Goal: Transaction & Acquisition: Download file/media

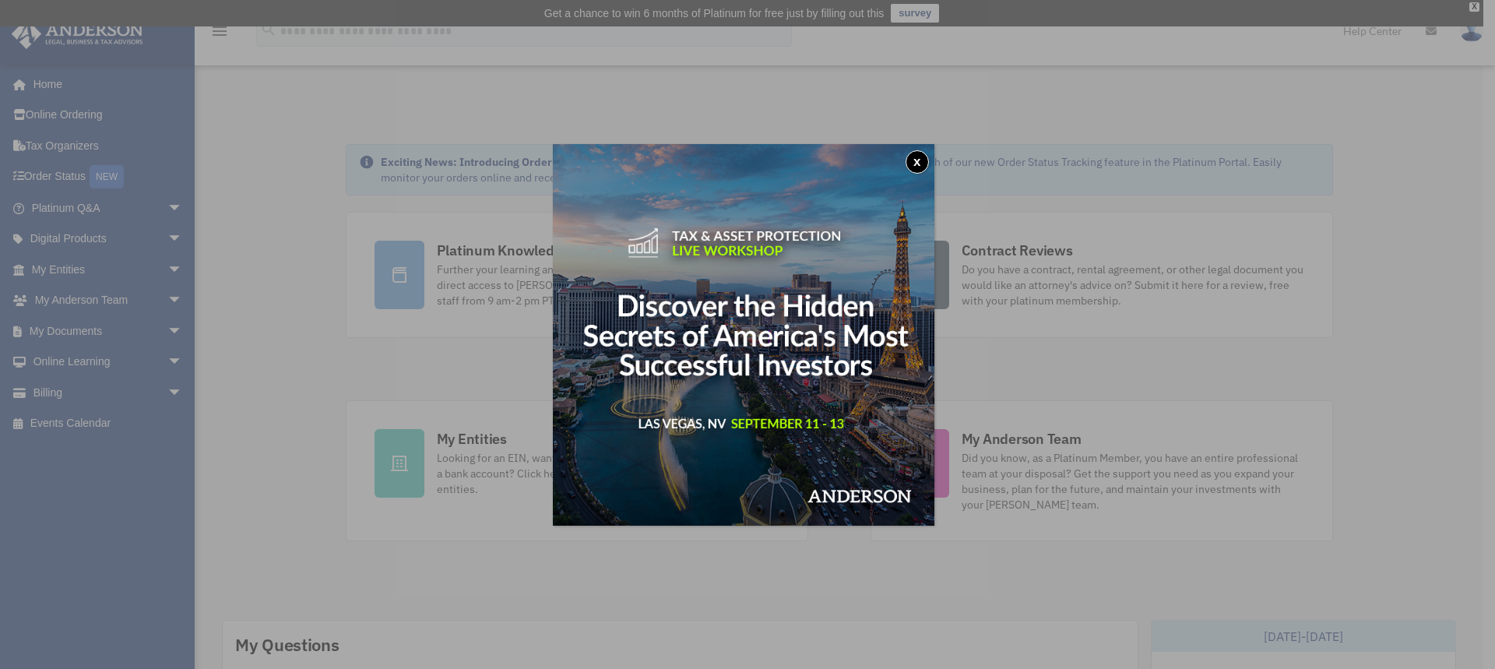
click at [909, 164] on img at bounding box center [744, 335] width 382 height 382
click at [66, 331] on div "x" at bounding box center [747, 334] width 1495 height 669
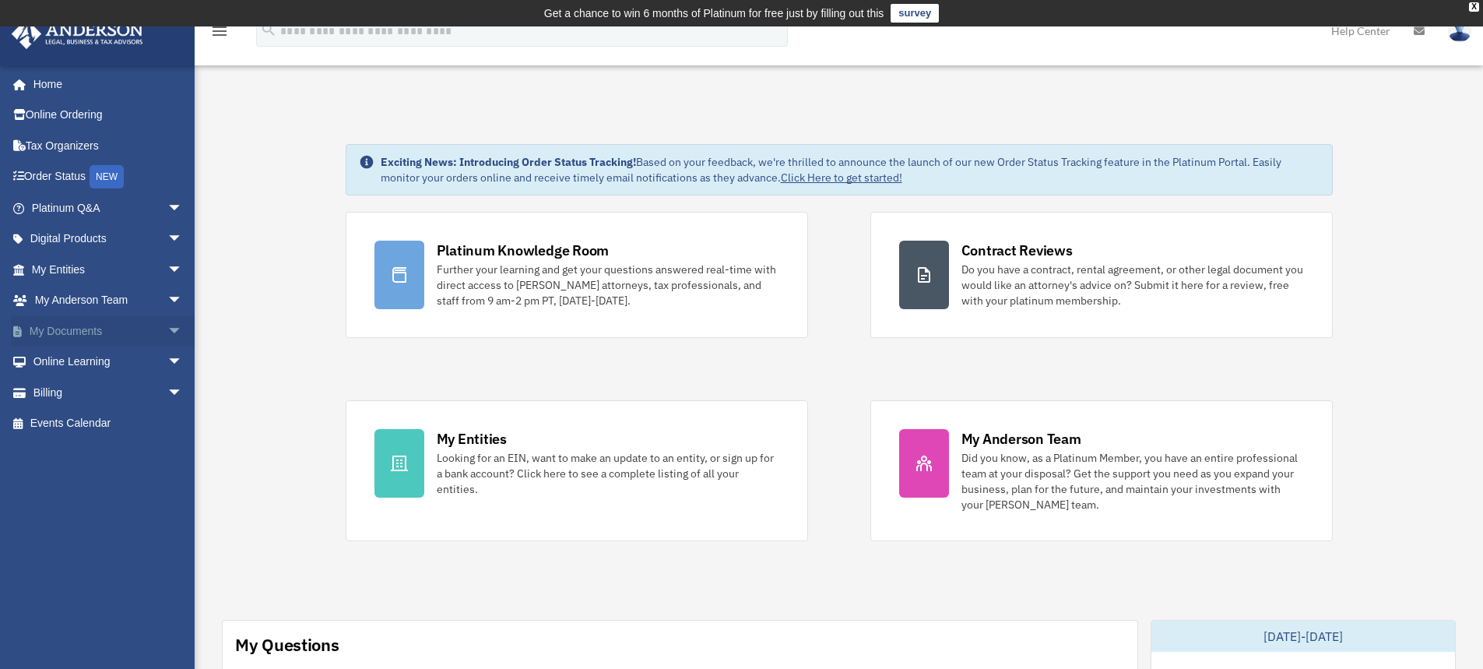
click at [106, 329] on link "My Documents arrow_drop_down" at bounding box center [108, 330] width 195 height 31
click at [167, 329] on span "arrow_drop_down" at bounding box center [182, 331] width 31 height 32
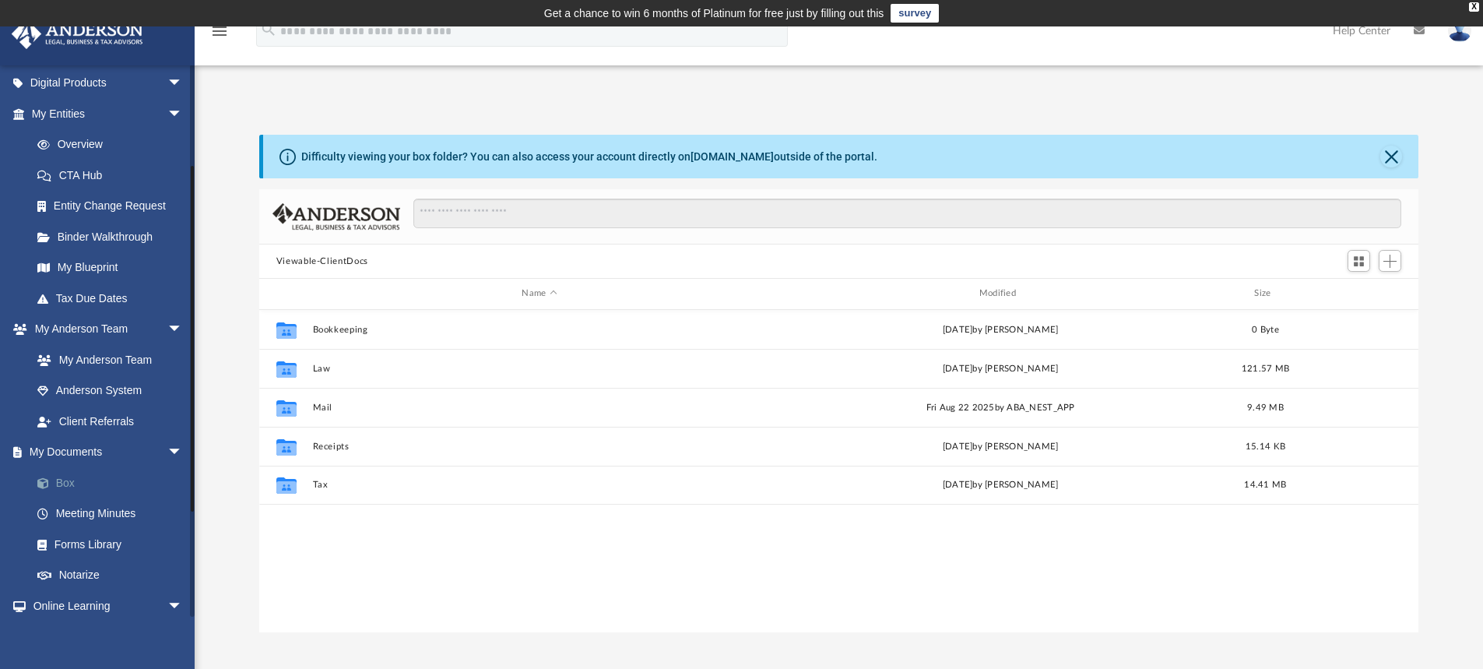
scroll to position [343, 1148]
click at [59, 487] on link "Box" at bounding box center [114, 482] width 185 height 31
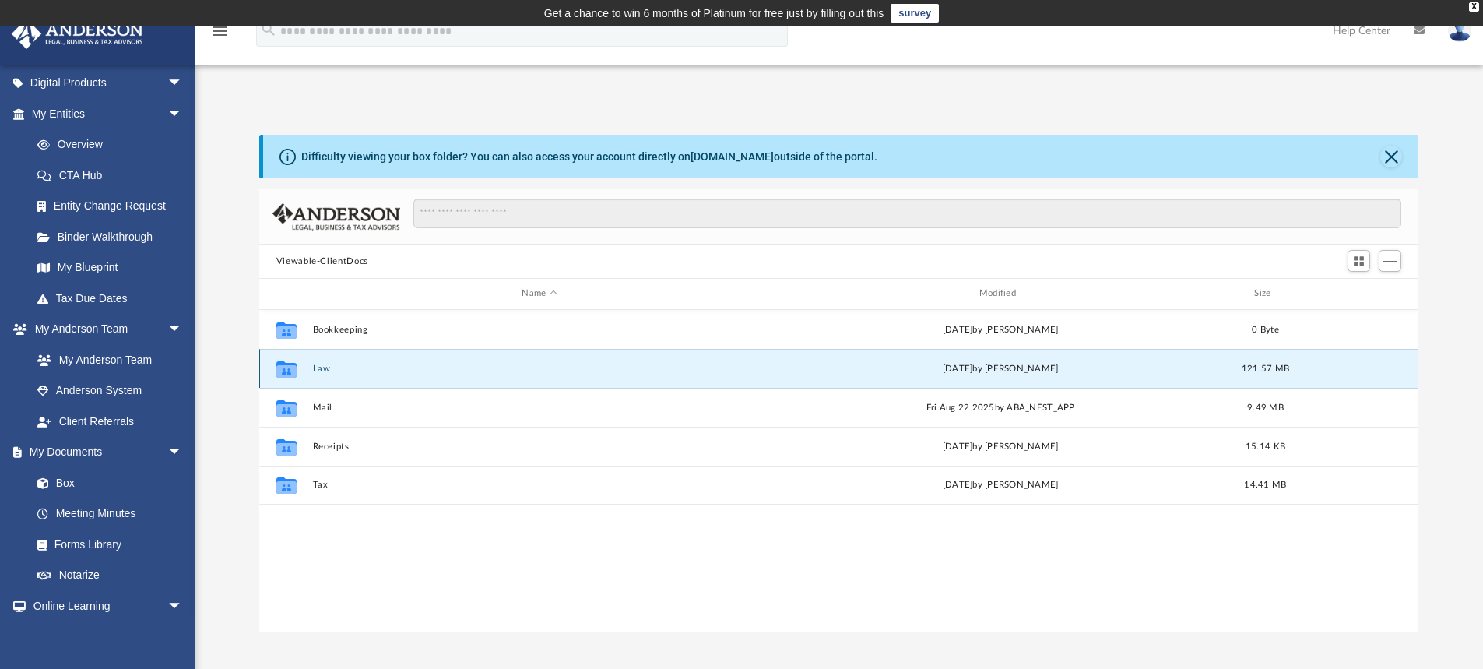
click at [315, 368] on button "Law" at bounding box center [539, 369] width 454 height 10
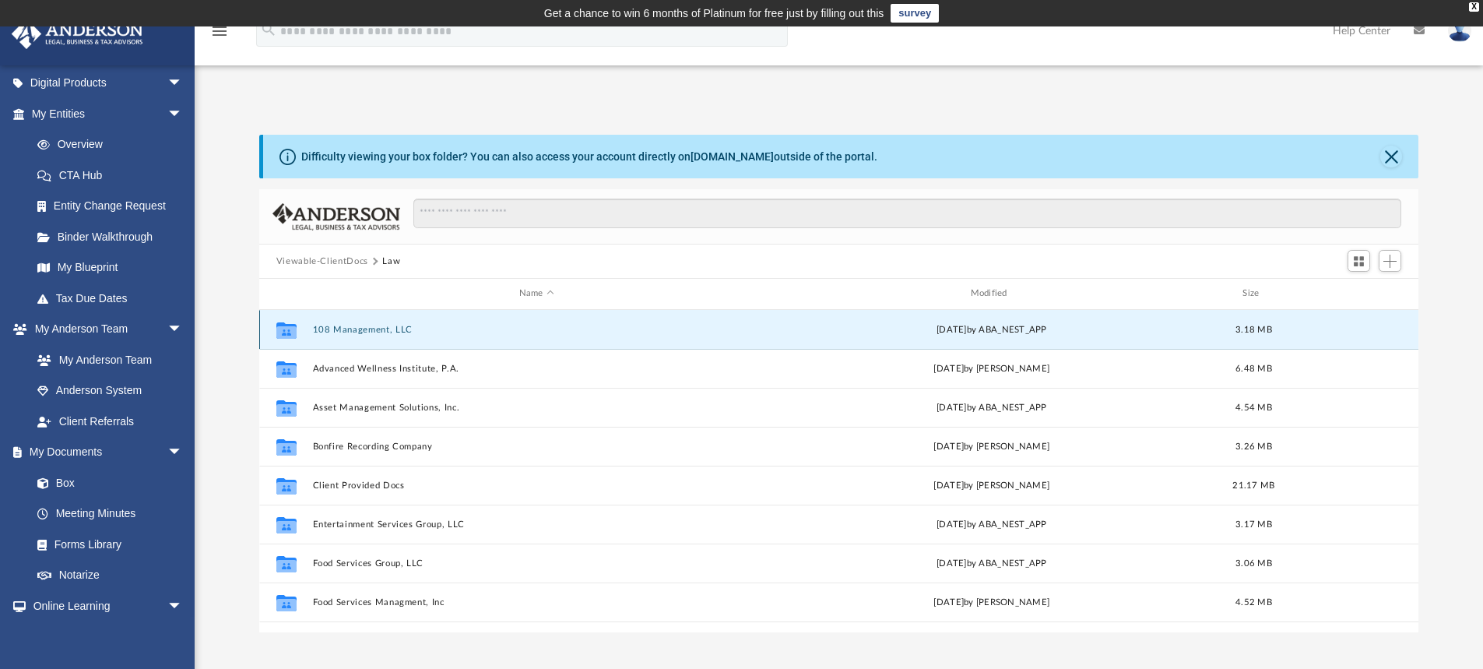
click at [394, 334] on button "108 Management, LLC" at bounding box center [536, 330] width 449 height 10
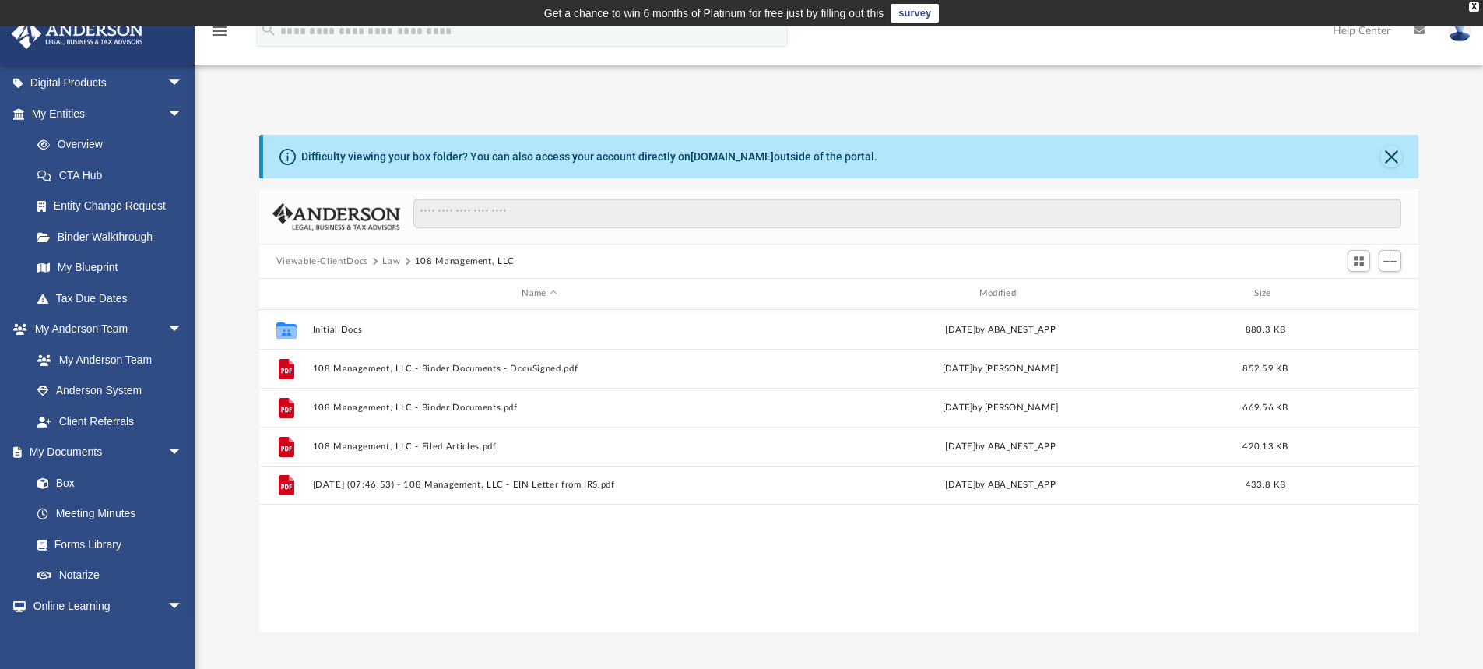
click at [394, 262] on button "Law" at bounding box center [391, 262] width 18 height 14
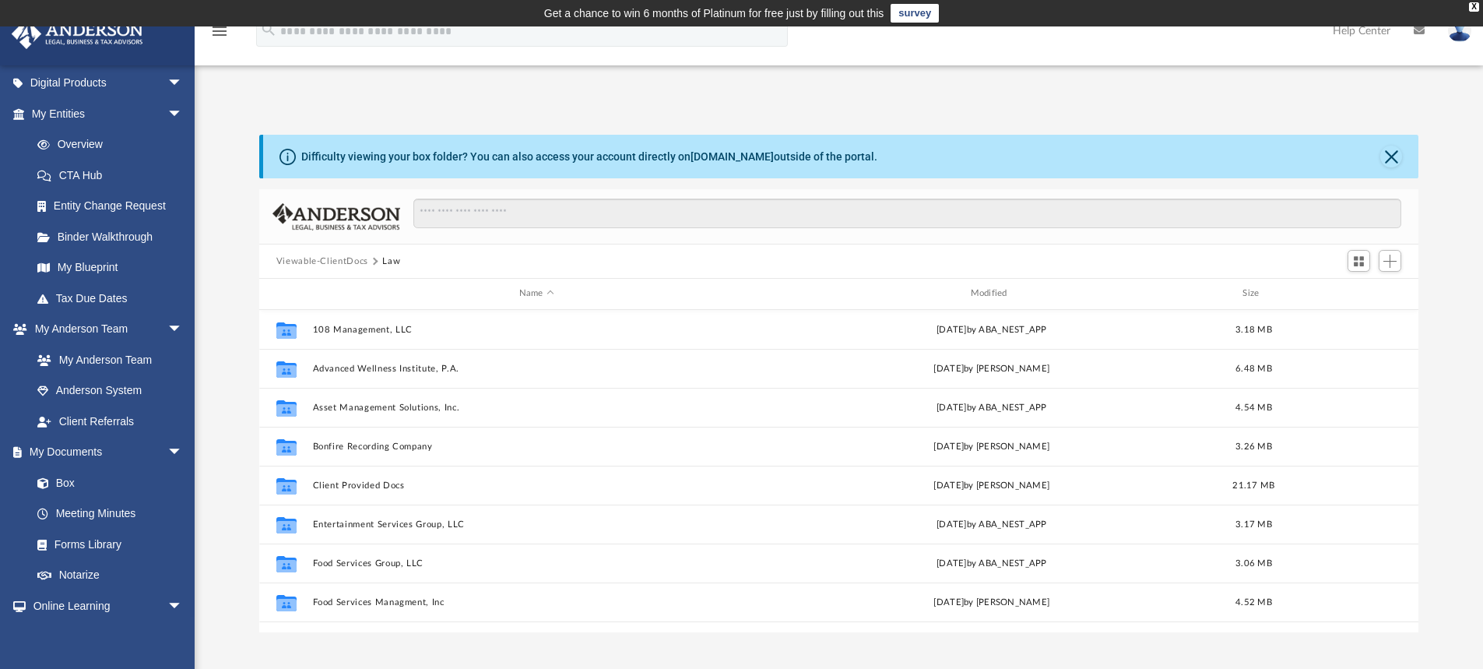
click at [335, 263] on button "Viewable-ClientDocs" at bounding box center [322, 262] width 92 height 14
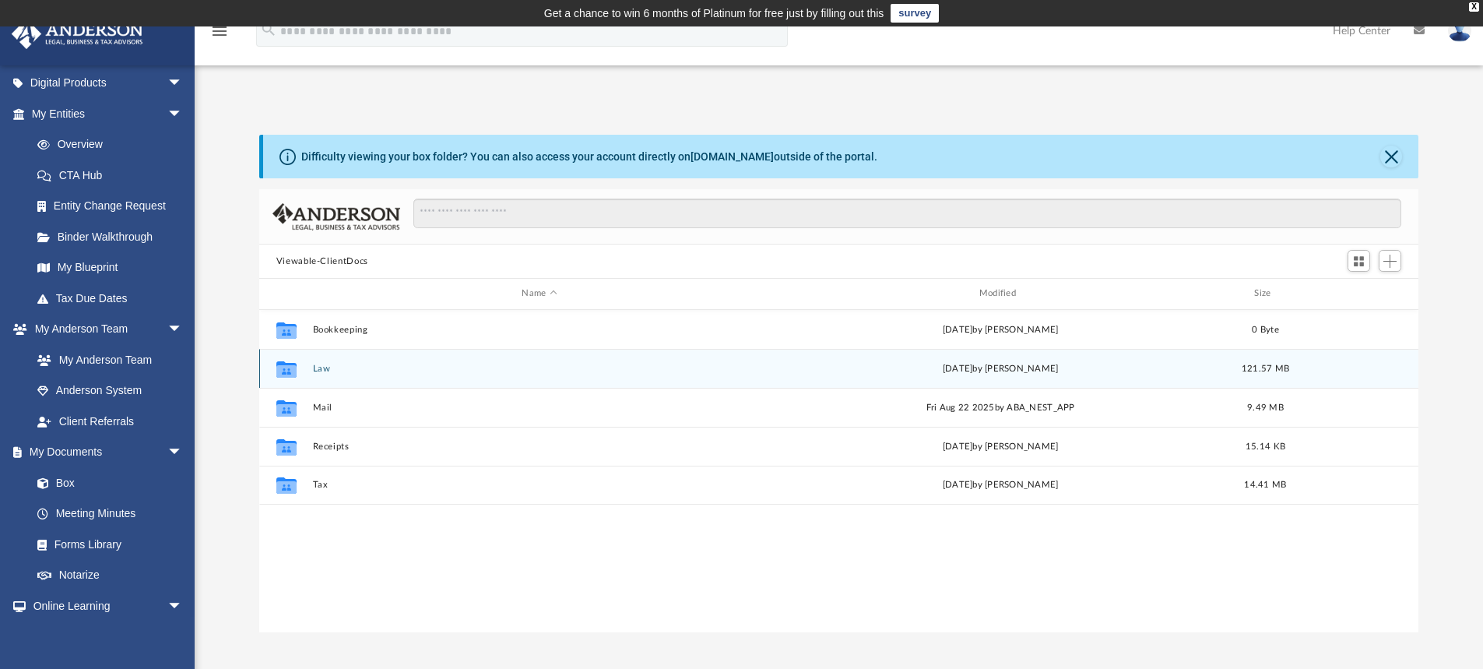
drag, startPoint x: 290, startPoint y: 371, endPoint x: 336, endPoint y: 376, distance: 46.3
click at [336, 376] on div "Collaborated Folder Law [DATE] by [PERSON_NAME] 121.57 MB" at bounding box center [839, 368] width 1160 height 39
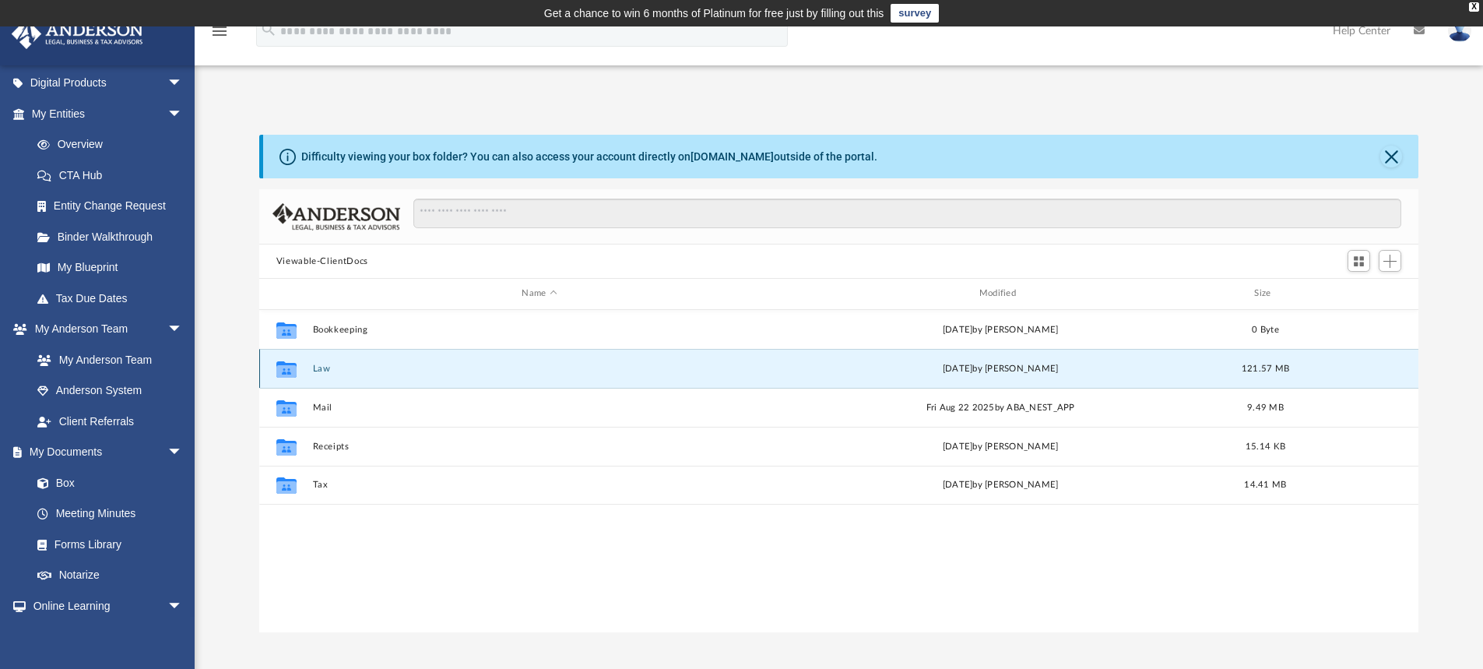
click at [326, 375] on div "Collaborated Folder Law [DATE] by [PERSON_NAME] 121.57 MB" at bounding box center [839, 368] width 1160 height 39
click at [321, 368] on button "Law" at bounding box center [539, 369] width 454 height 10
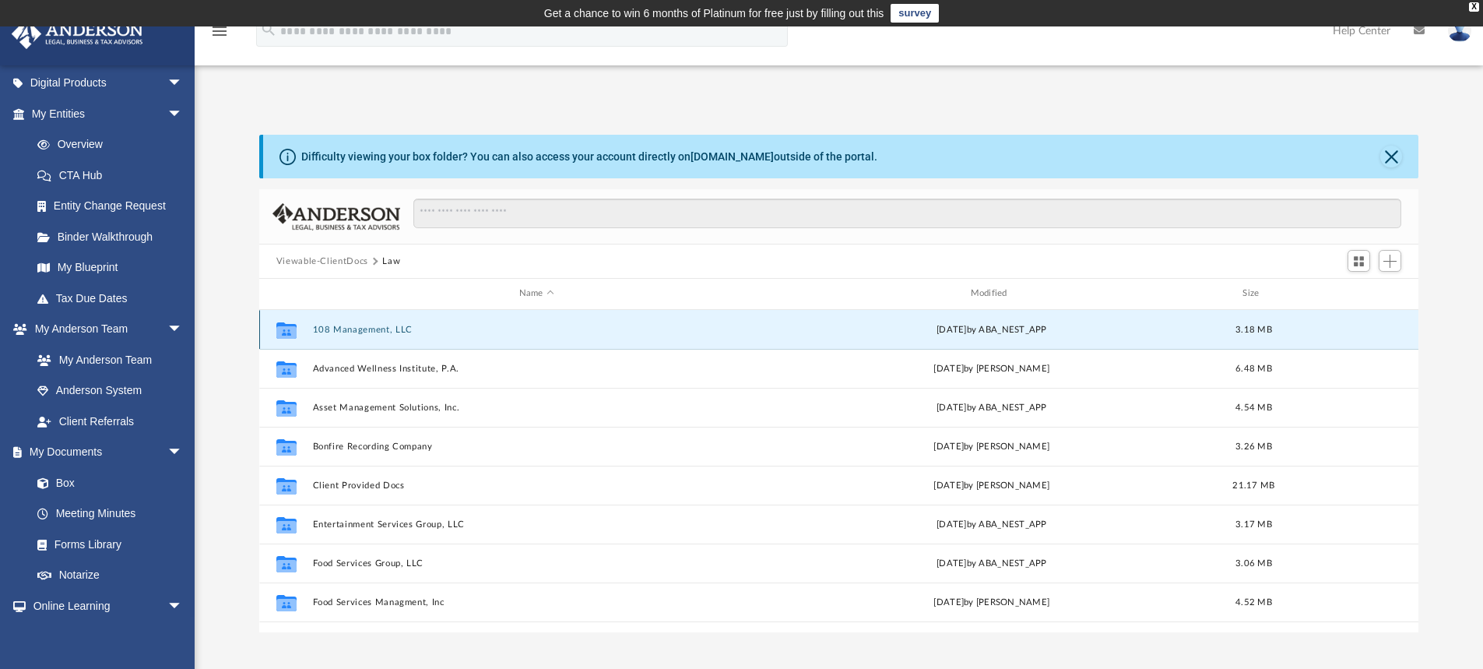
click at [343, 326] on button "108 Management, LLC" at bounding box center [536, 330] width 449 height 10
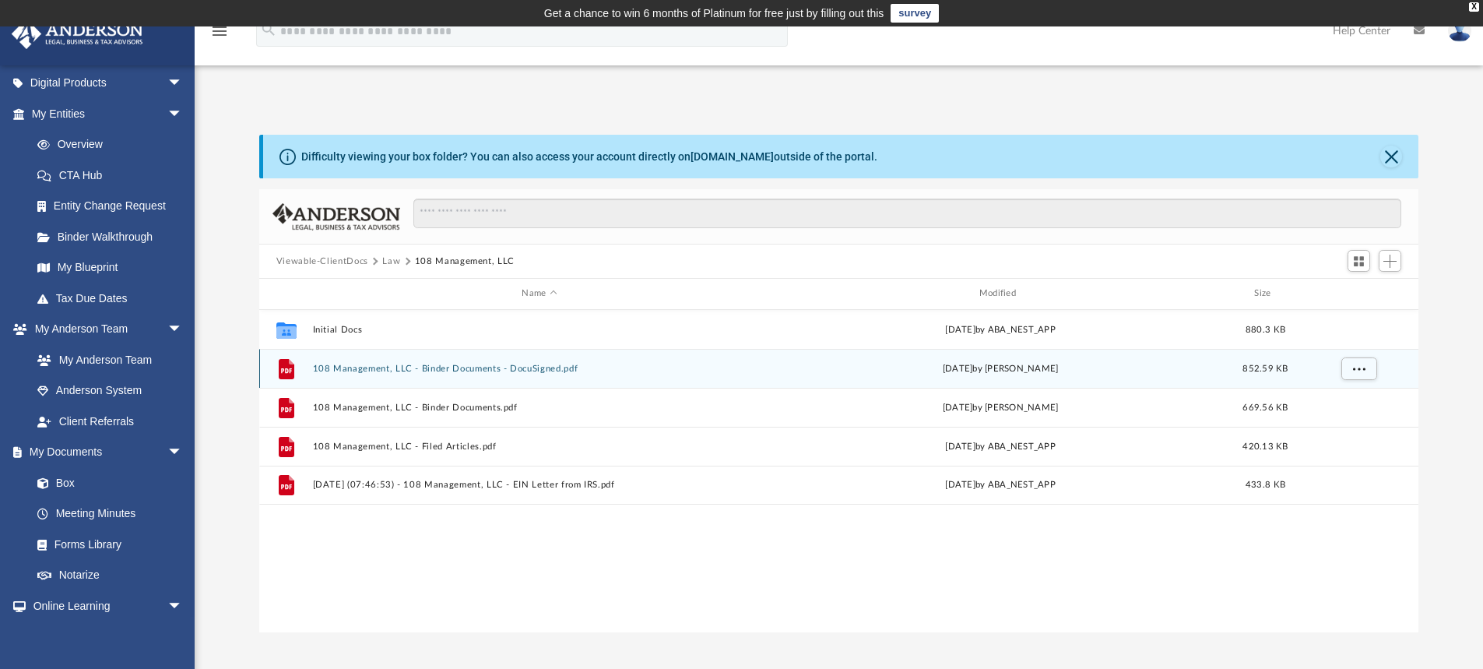
click at [424, 369] on button "108 Management, LLC - Binder Documents - DocuSigned.pdf" at bounding box center [539, 369] width 454 height 10
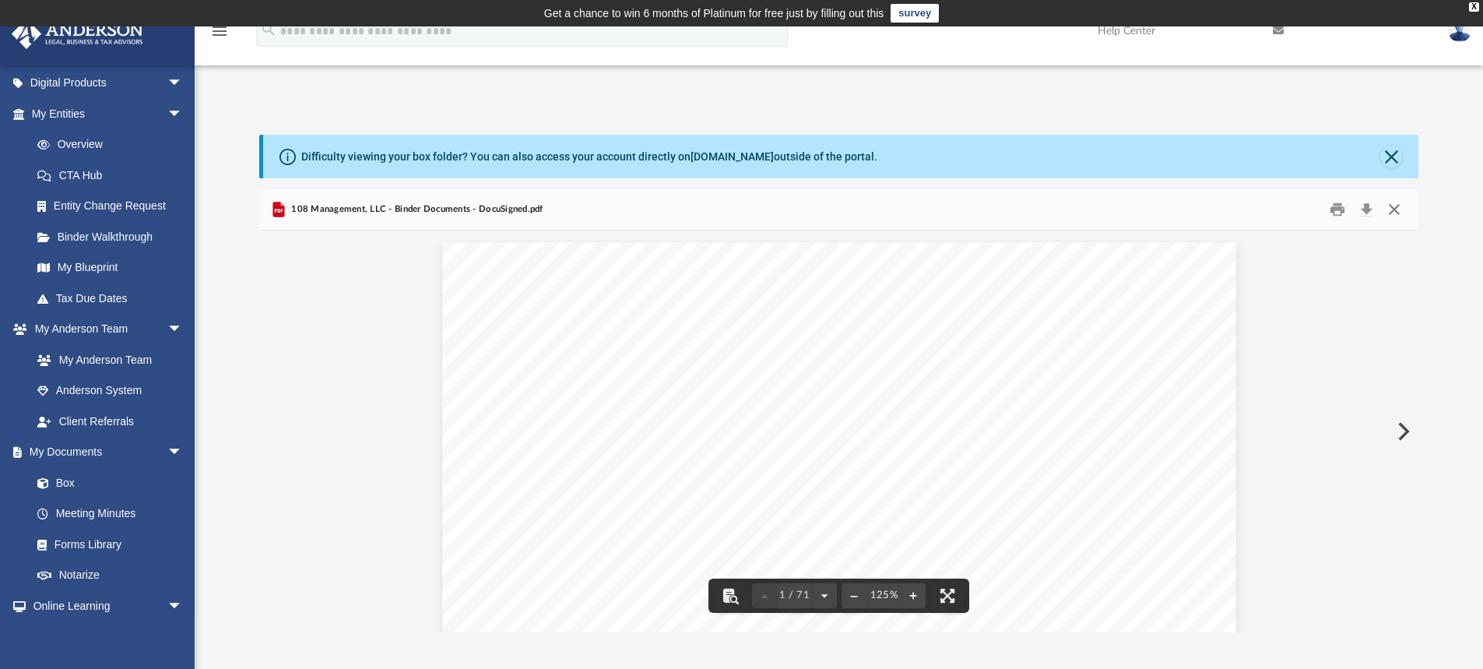
click at [1393, 213] on button "Close" at bounding box center [1395, 210] width 28 height 24
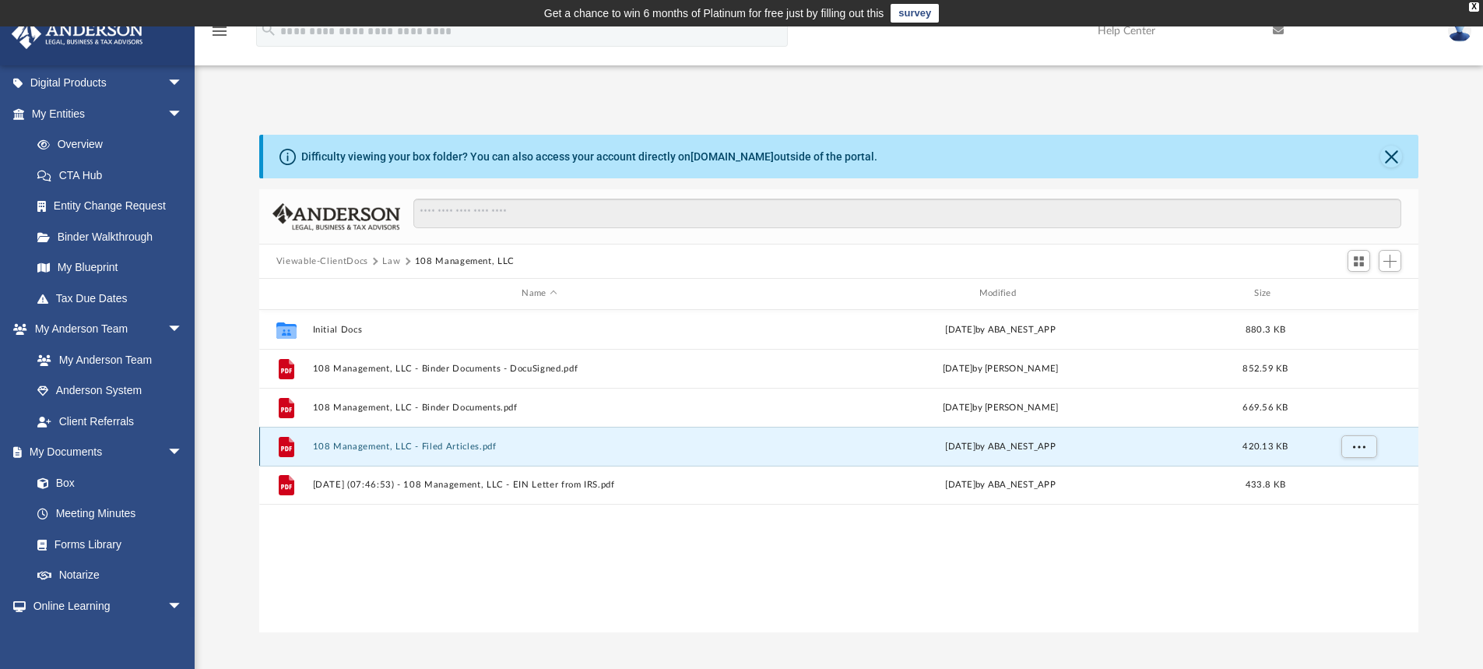
click at [394, 442] on button "108 Management, LLC - Filed Articles.pdf" at bounding box center [539, 447] width 454 height 10
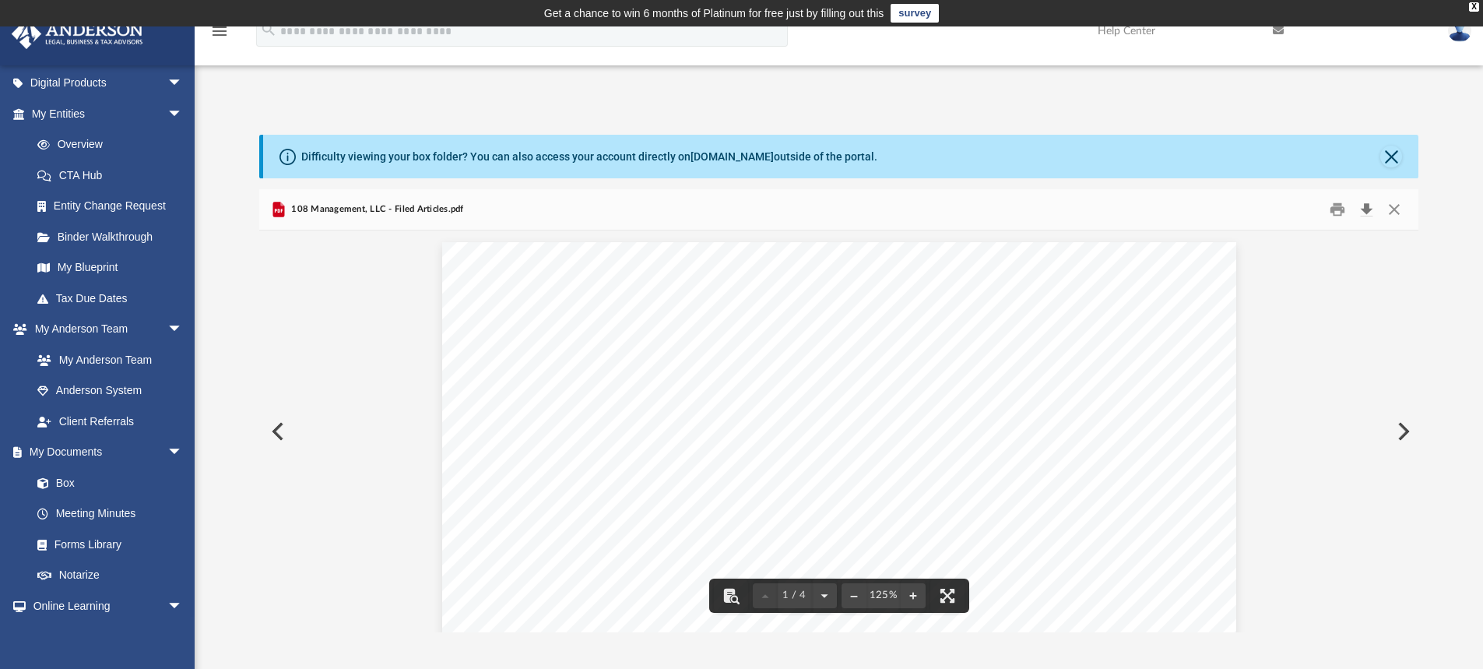
click at [1368, 210] on button "Download" at bounding box center [1367, 210] width 28 height 24
click at [1401, 201] on button "Close" at bounding box center [1395, 210] width 28 height 24
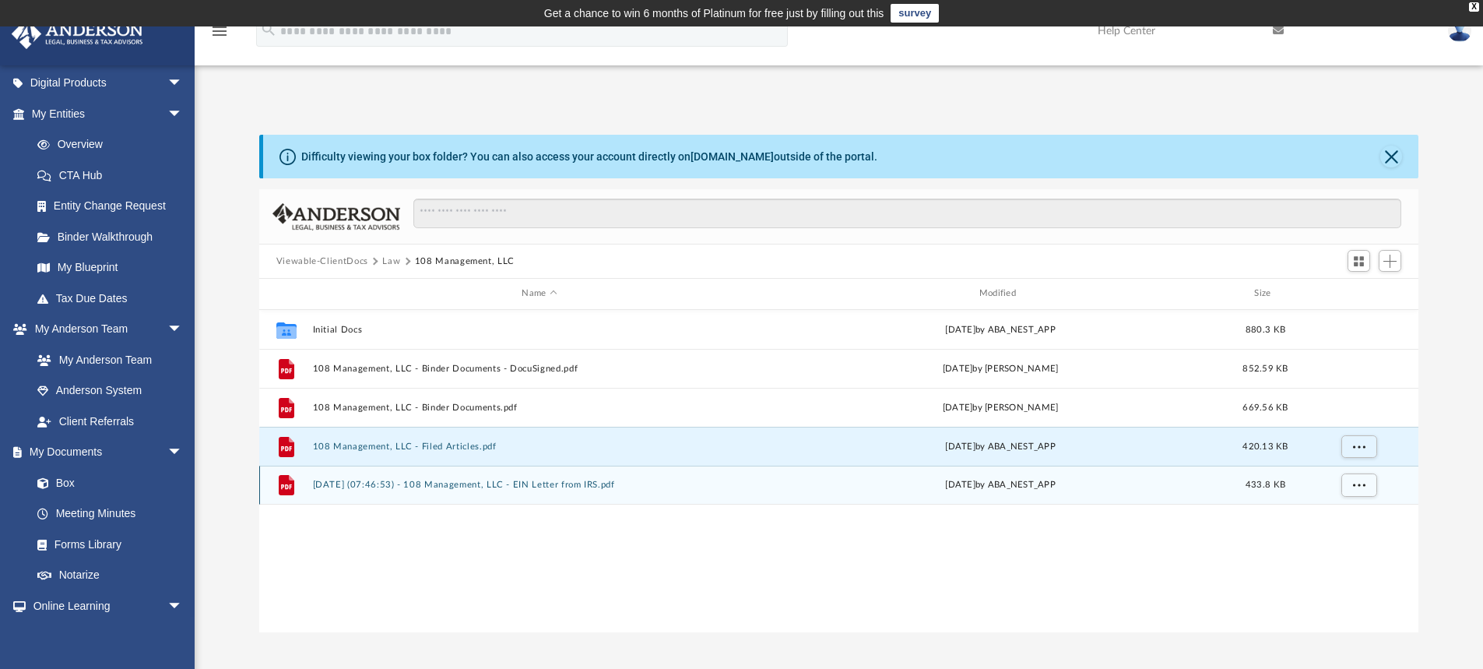
click at [364, 492] on div "File [DATE] (07:46:53) - 108 Management, LLC - EIN Letter from IRS.pdf [DATE] b…" at bounding box center [839, 485] width 1160 height 39
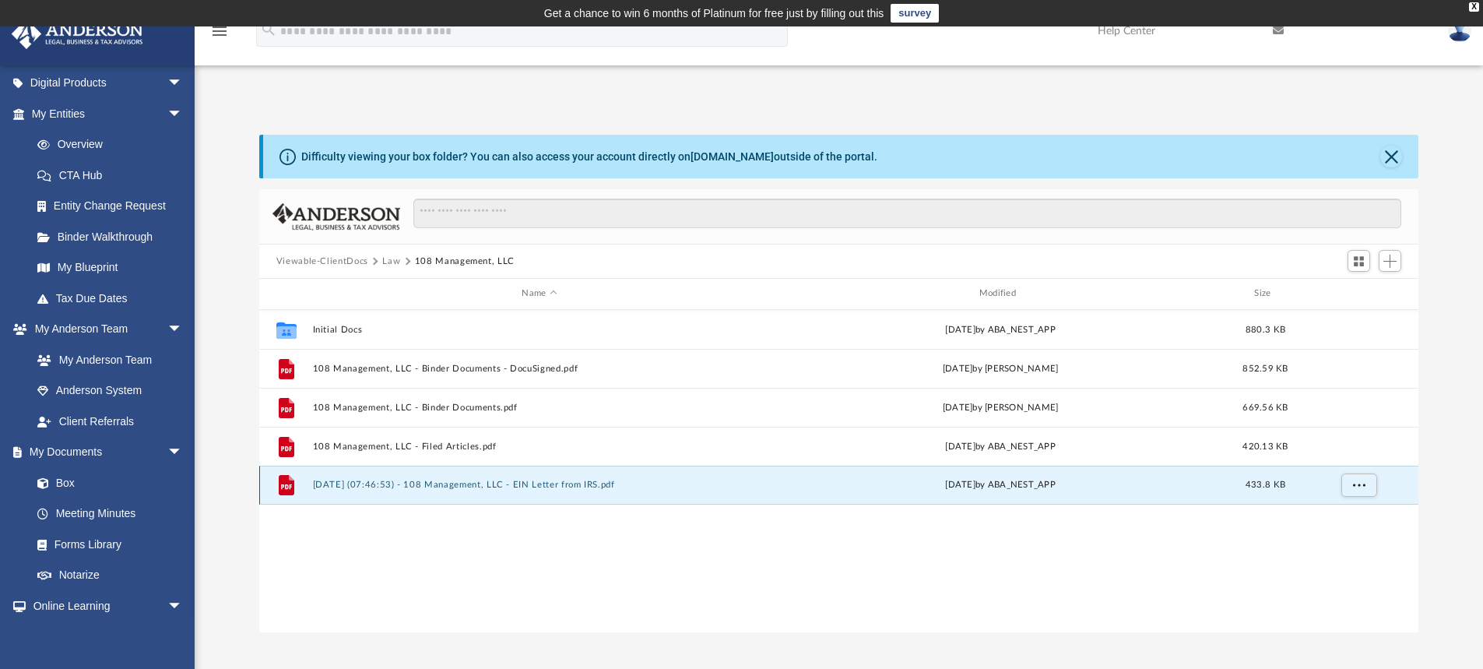
click at [366, 489] on button "[DATE] (07:46:53) - 108 Management, LLC - EIN Letter from IRS.pdf" at bounding box center [539, 485] width 454 height 10
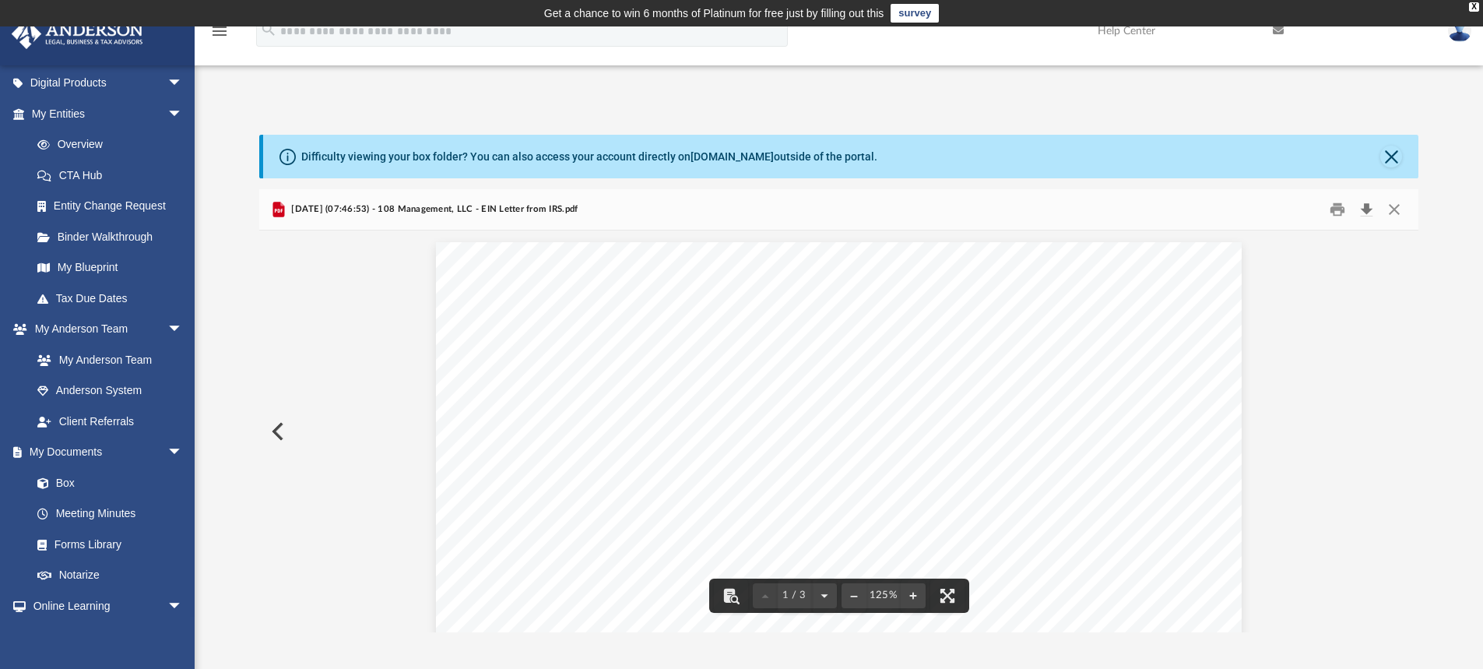
click at [1368, 209] on button "Download" at bounding box center [1367, 210] width 28 height 24
click at [1390, 206] on button "Close" at bounding box center [1395, 210] width 28 height 24
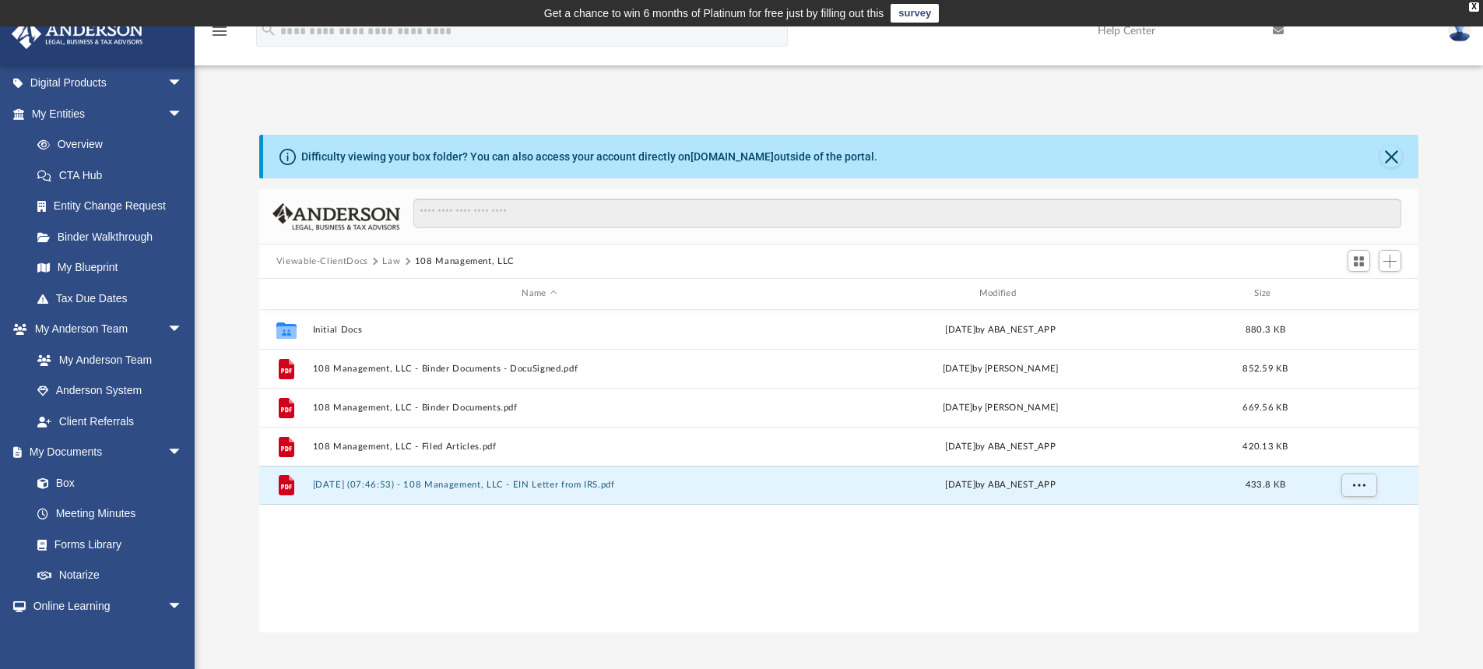
click at [385, 263] on button "Law" at bounding box center [391, 262] width 18 height 14
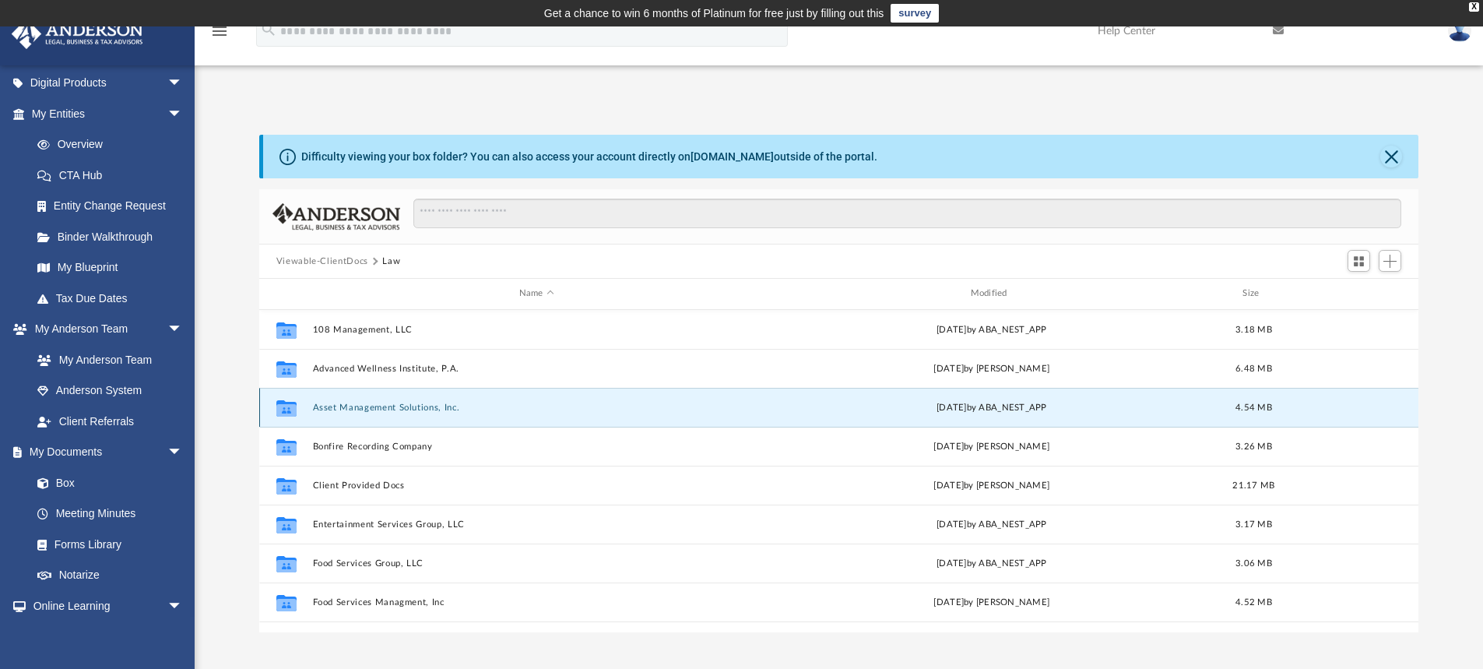
click at [346, 410] on button "Asset Management Solutions, Inc." at bounding box center [536, 408] width 449 height 10
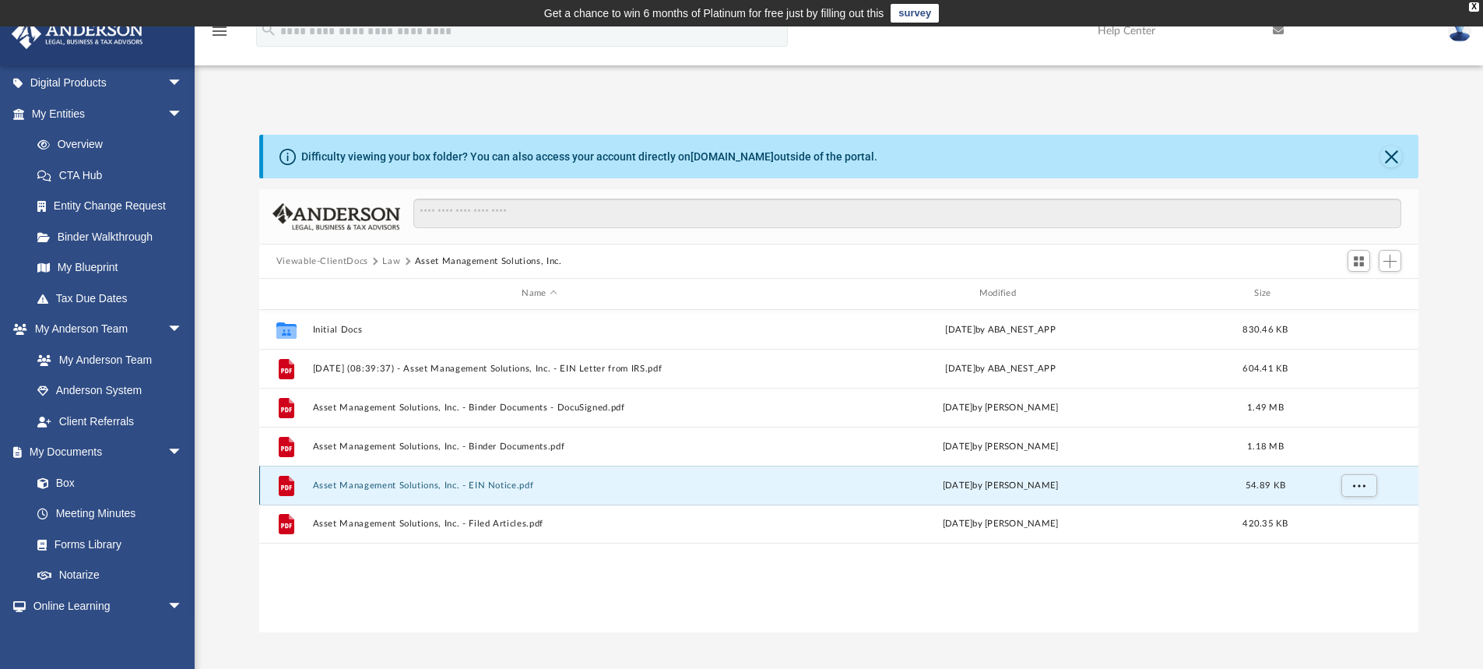
click at [386, 484] on button "Asset Management Solutions, Inc. - EIN Notice.pdf" at bounding box center [539, 485] width 454 height 10
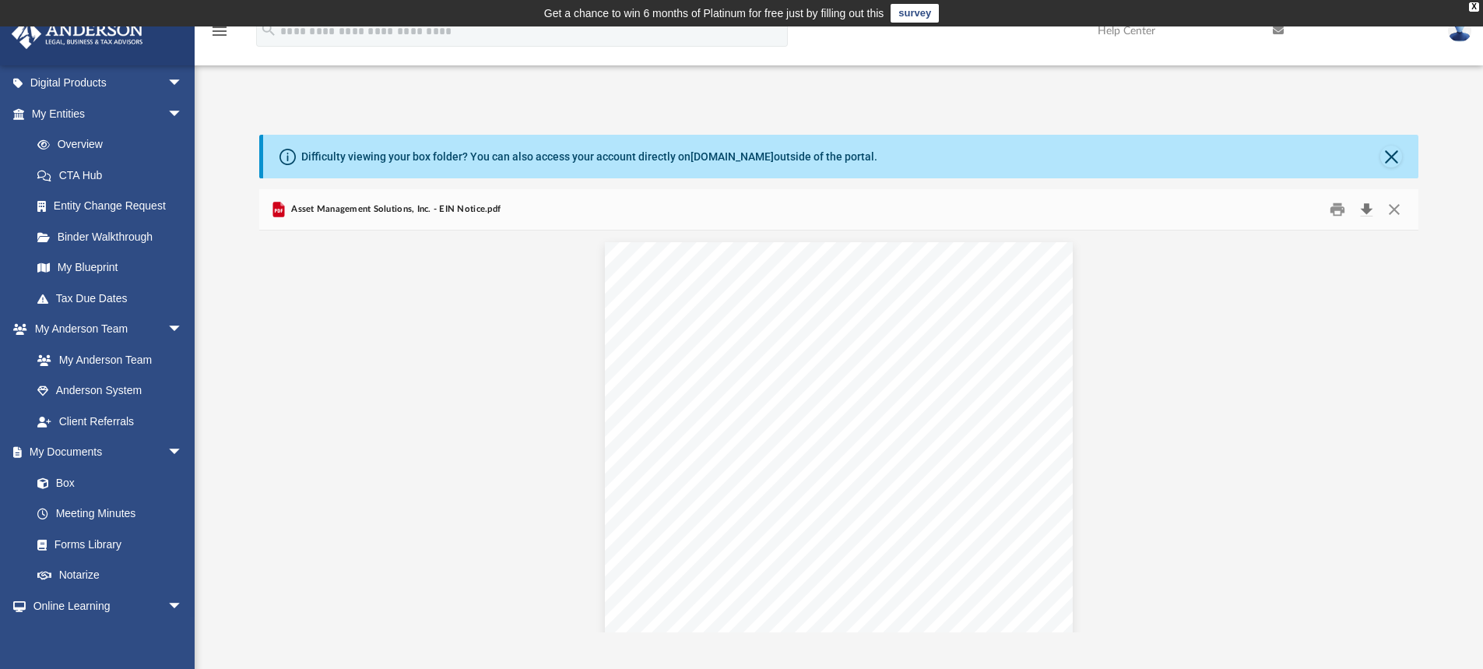
click at [1367, 206] on button "Download" at bounding box center [1367, 210] width 28 height 24
click at [1396, 213] on button "Close" at bounding box center [1395, 210] width 28 height 24
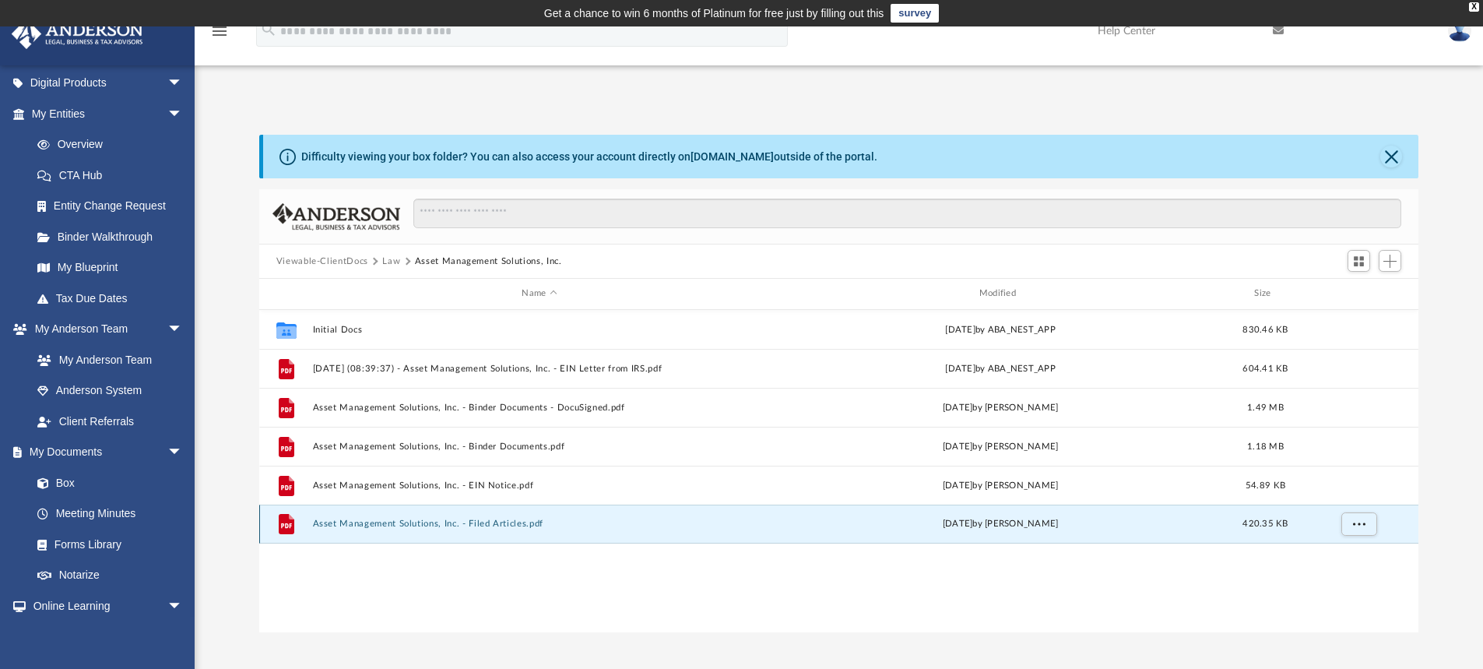
click at [379, 527] on button "Asset Management Solutions, Inc. - Filed Articles.pdf" at bounding box center [539, 524] width 454 height 10
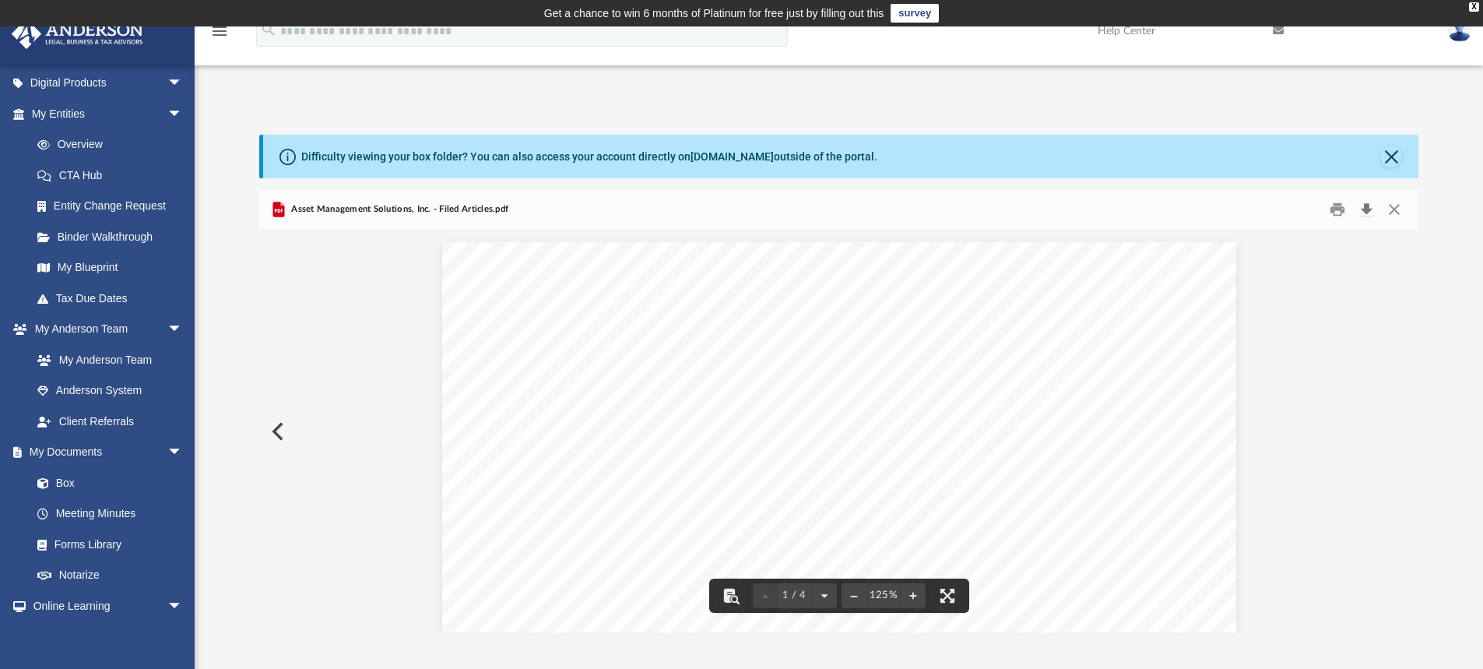
click at [1365, 209] on button "Download" at bounding box center [1367, 210] width 28 height 24
click at [1399, 210] on button "Close" at bounding box center [1395, 210] width 28 height 24
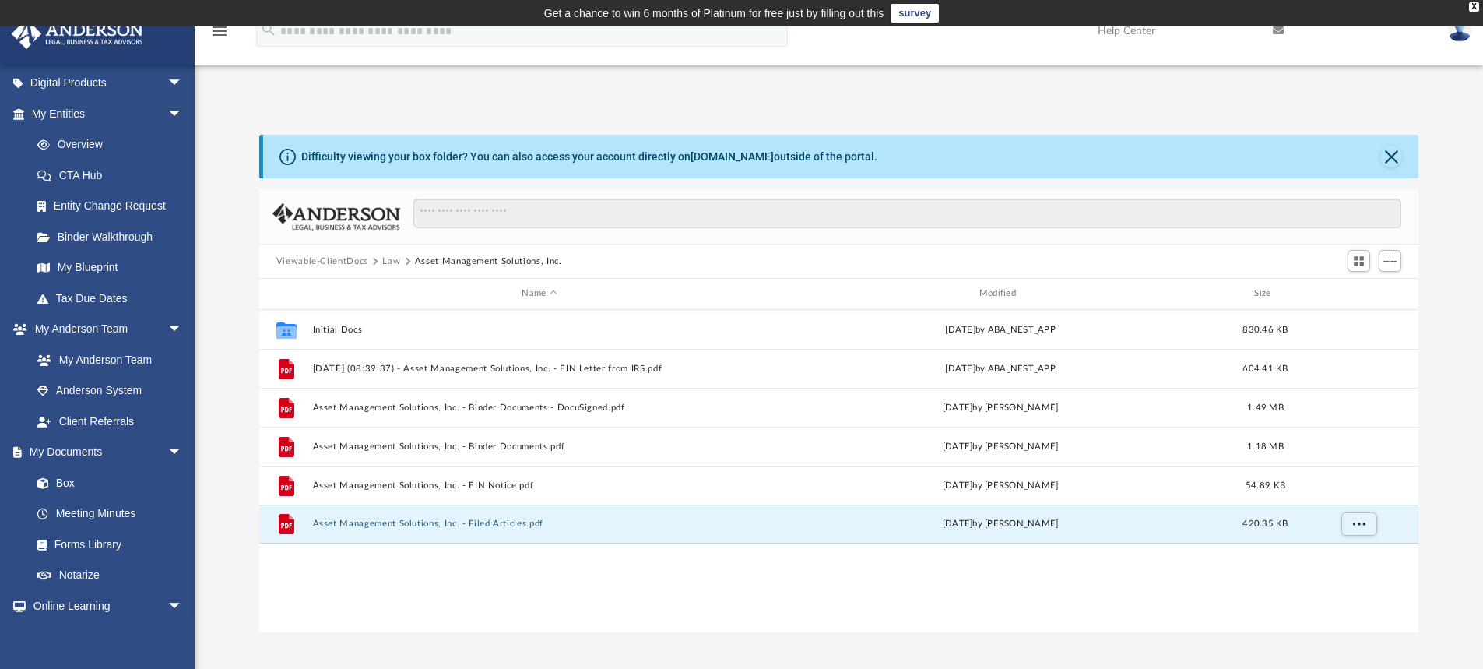
click at [386, 262] on button "Law" at bounding box center [391, 262] width 18 height 14
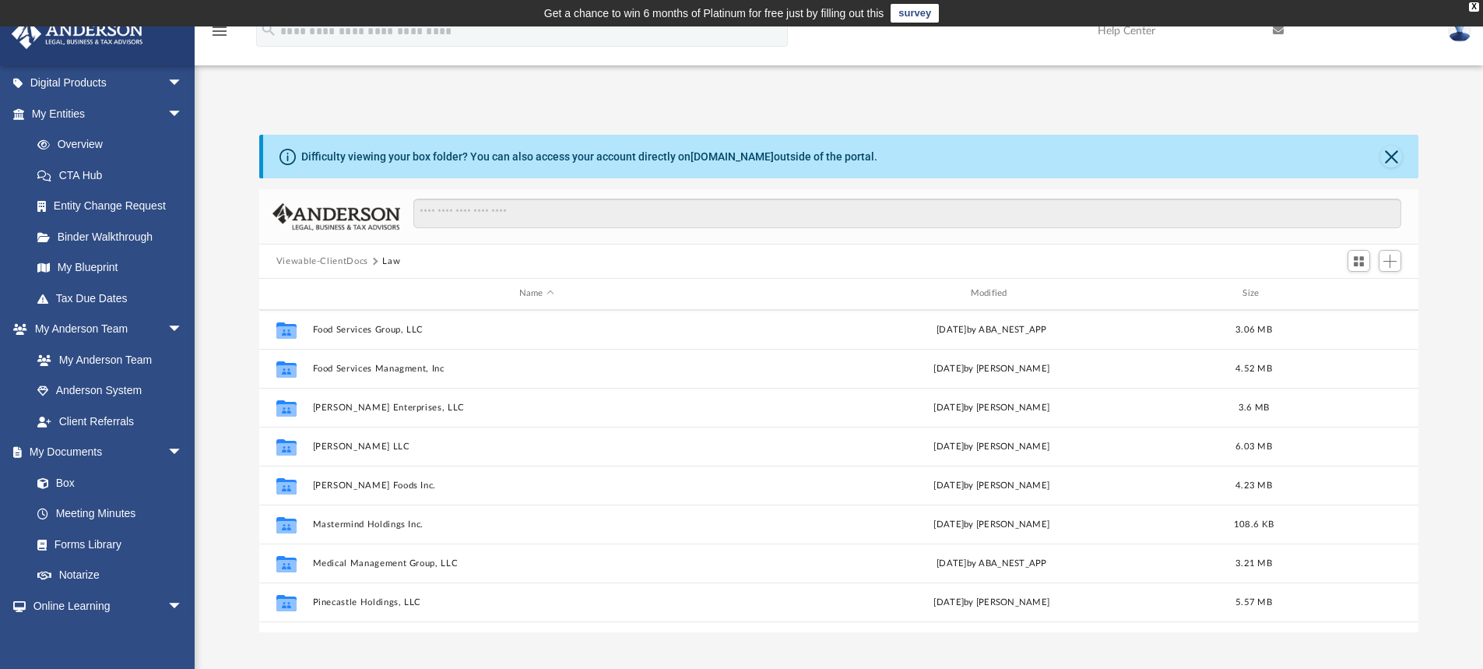
scroll to position [156, 0]
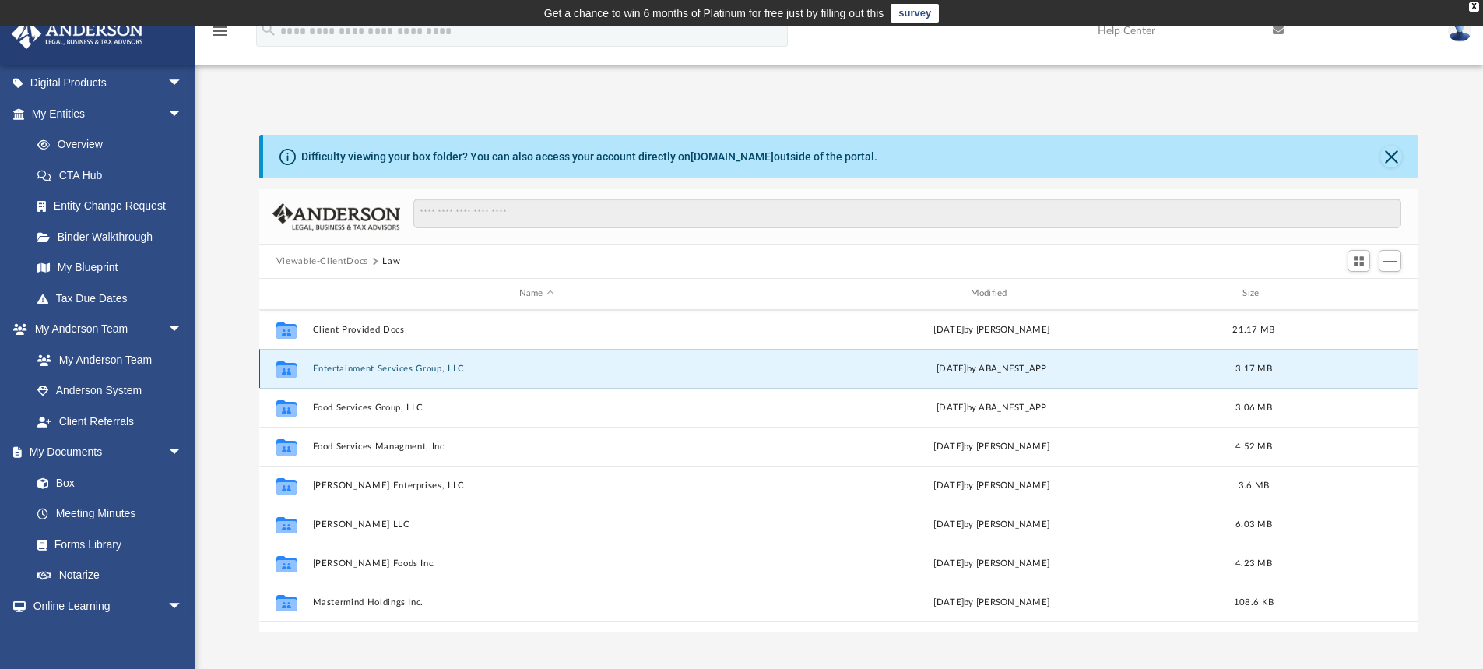
click at [344, 368] on button "Entertainment Services Group, LLC" at bounding box center [536, 369] width 449 height 10
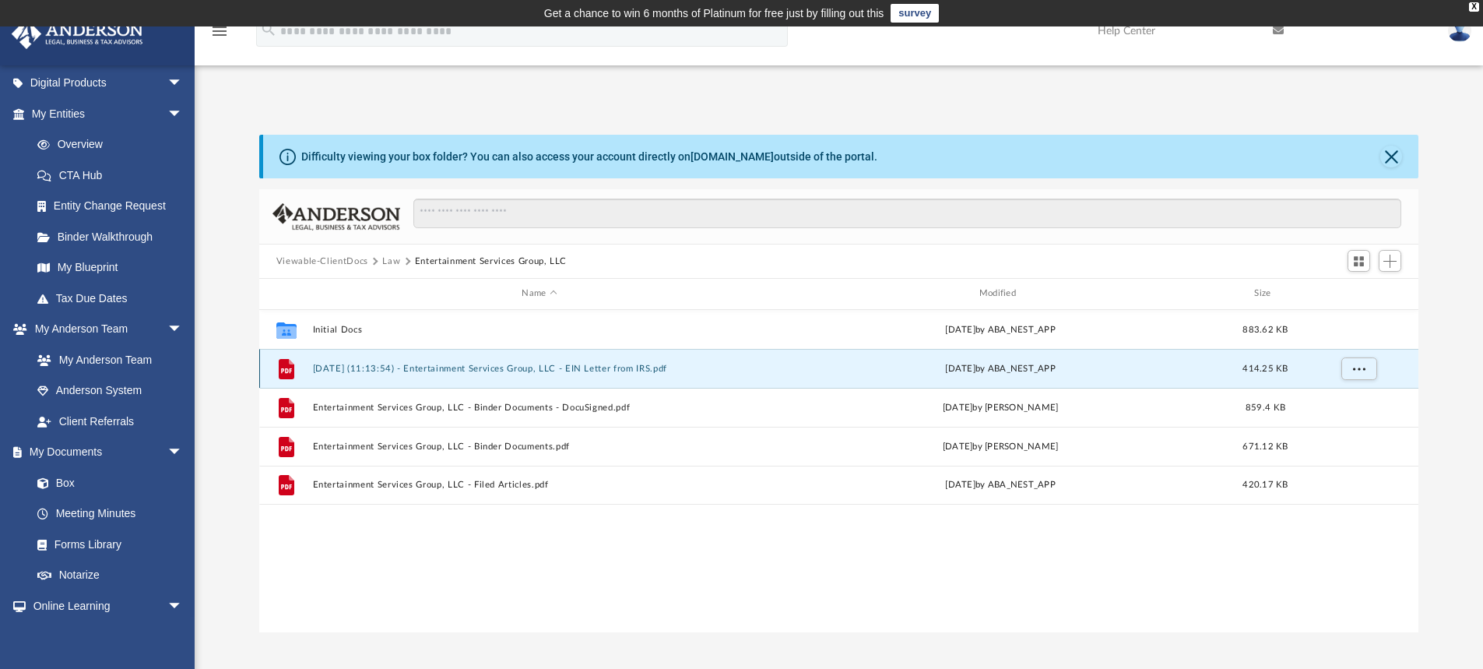
click at [390, 372] on button "[DATE] (11:13:54) - Entertainment Services Group, LLC - EIN Letter from IRS.pdf" at bounding box center [539, 369] width 454 height 10
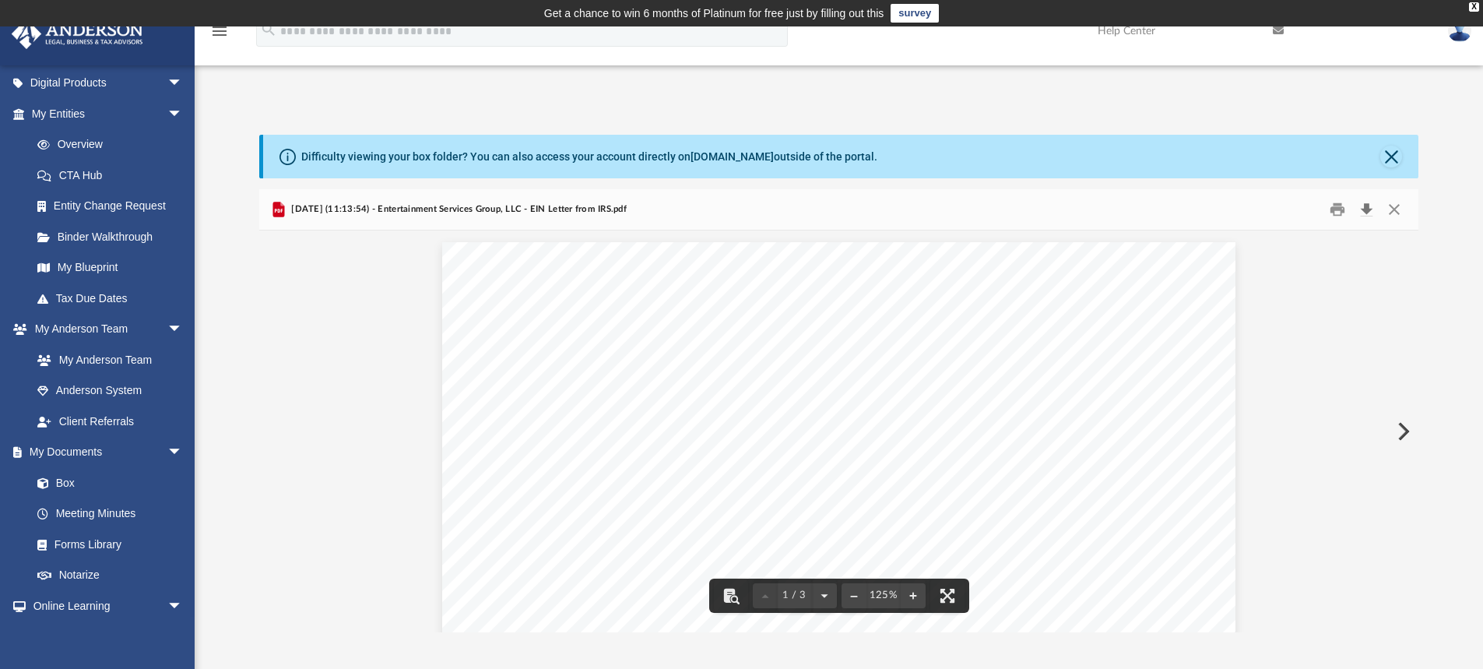
click at [1367, 208] on button "Download" at bounding box center [1367, 210] width 28 height 24
click at [1392, 213] on button "Close" at bounding box center [1395, 210] width 28 height 24
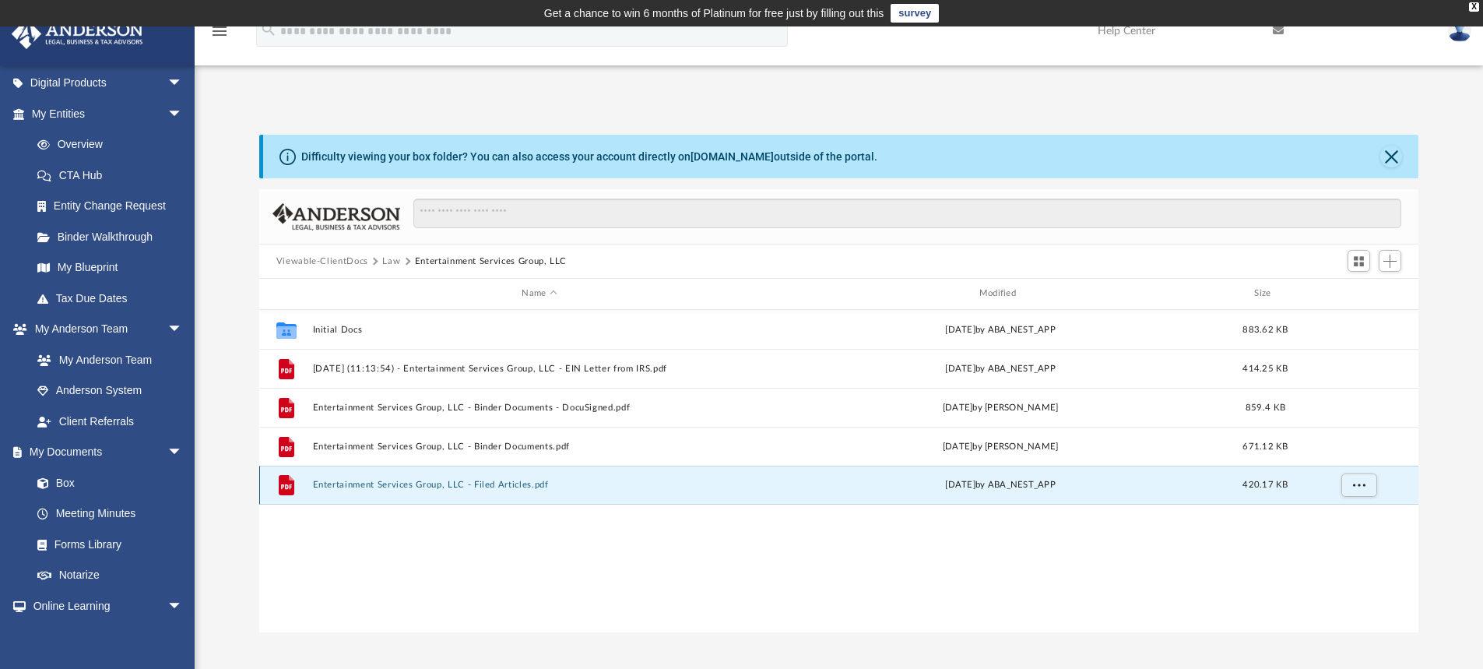
click at [440, 484] on button "Entertainment Services Group, LLC - Filed Articles.pdf" at bounding box center [539, 485] width 454 height 10
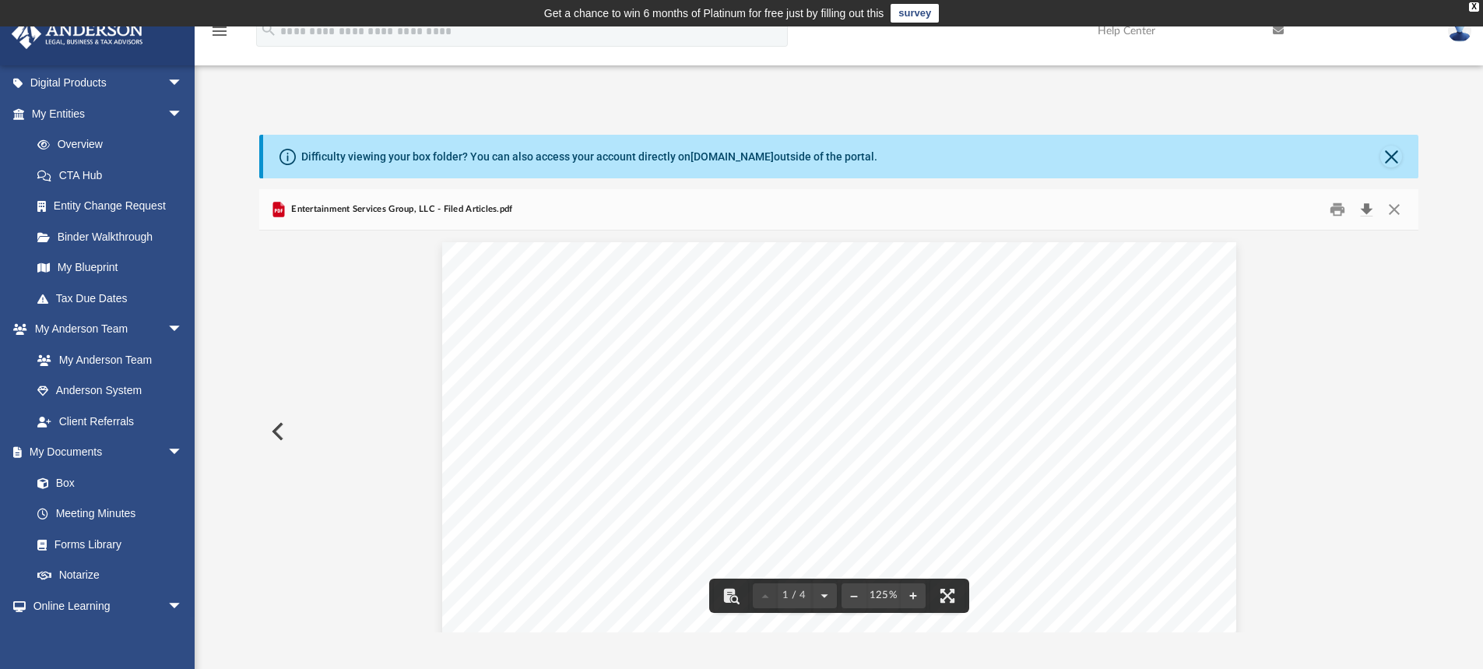
click at [1371, 208] on button "Download" at bounding box center [1367, 210] width 28 height 24
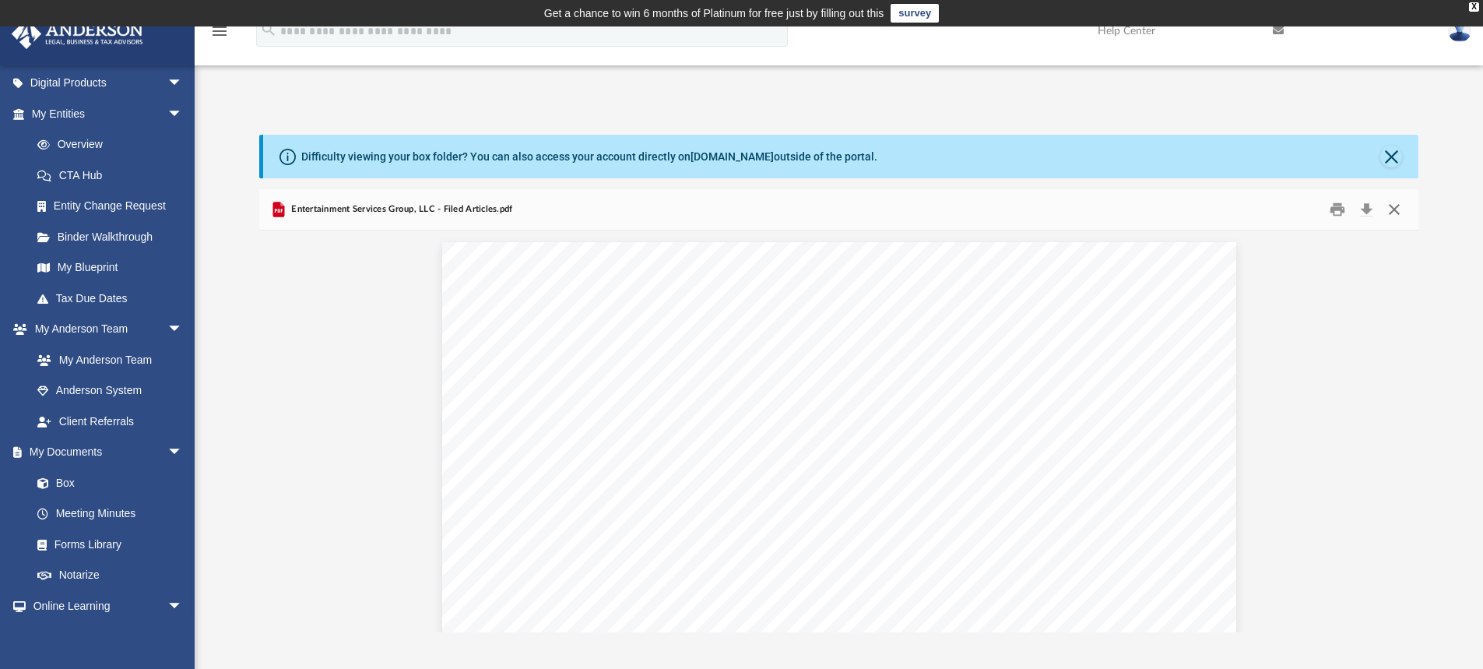
click at [1392, 212] on button "Close" at bounding box center [1395, 210] width 28 height 24
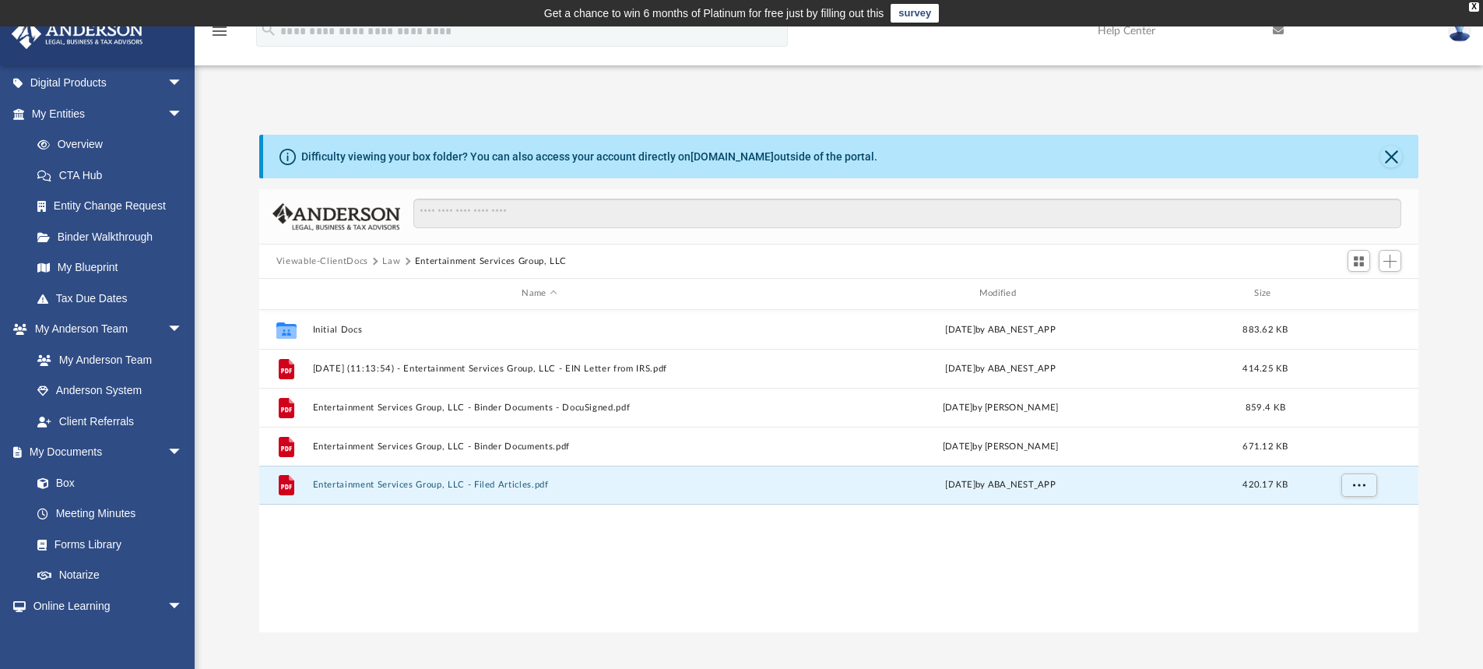
click at [389, 262] on button "Law" at bounding box center [391, 262] width 18 height 14
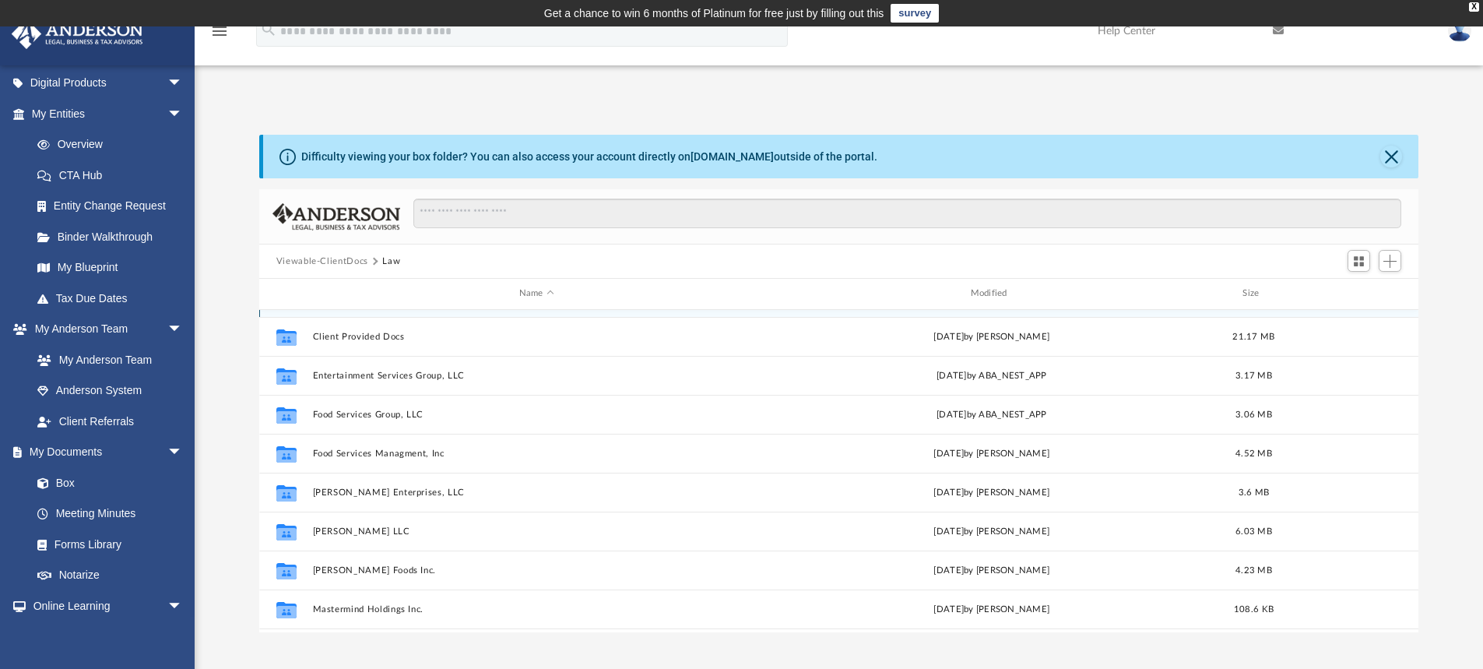
scroll to position [156, 0]
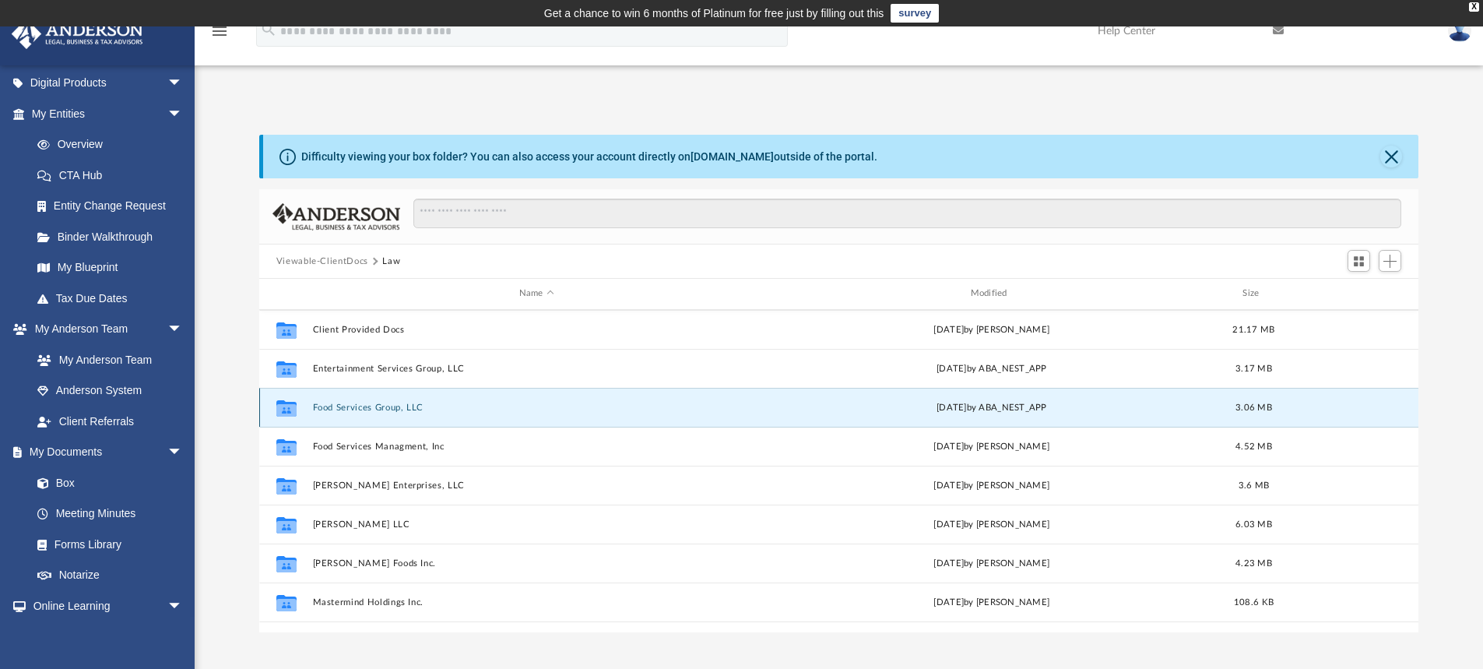
click at [344, 411] on button "Food Services Group, LLC" at bounding box center [536, 408] width 449 height 10
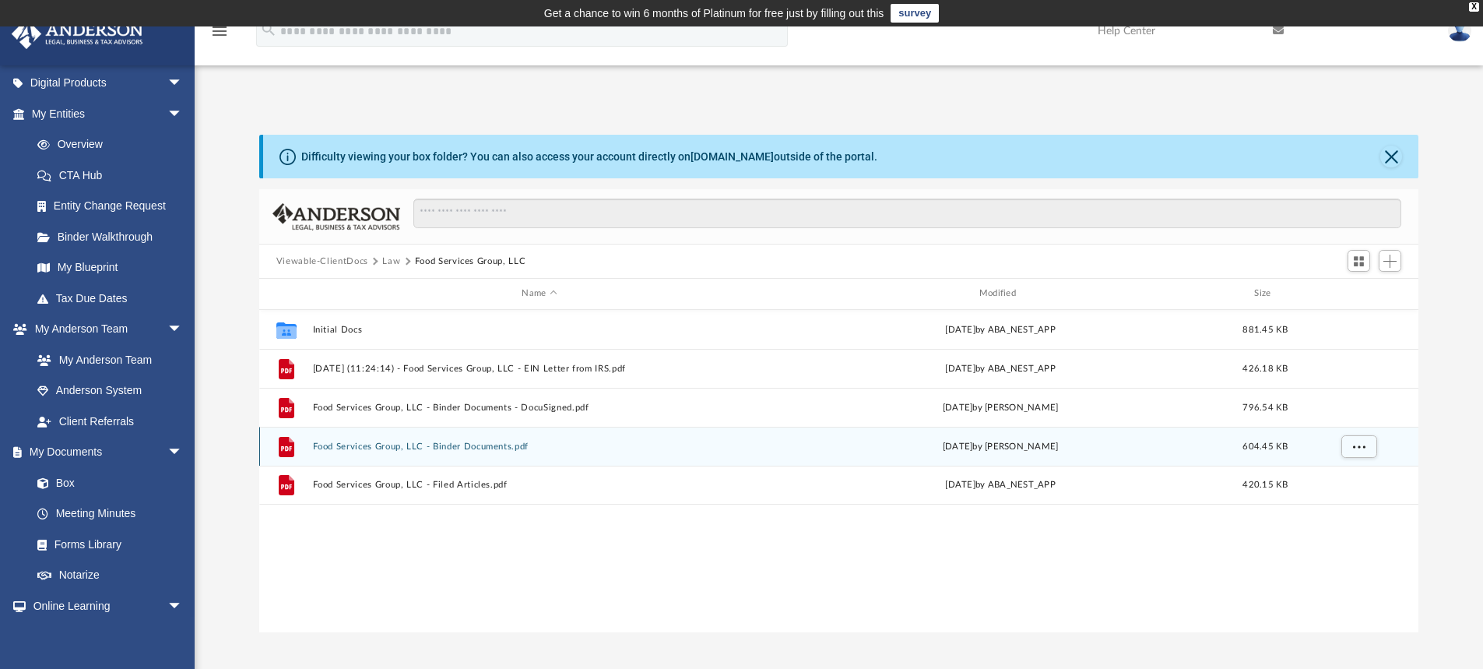
scroll to position [0, 0]
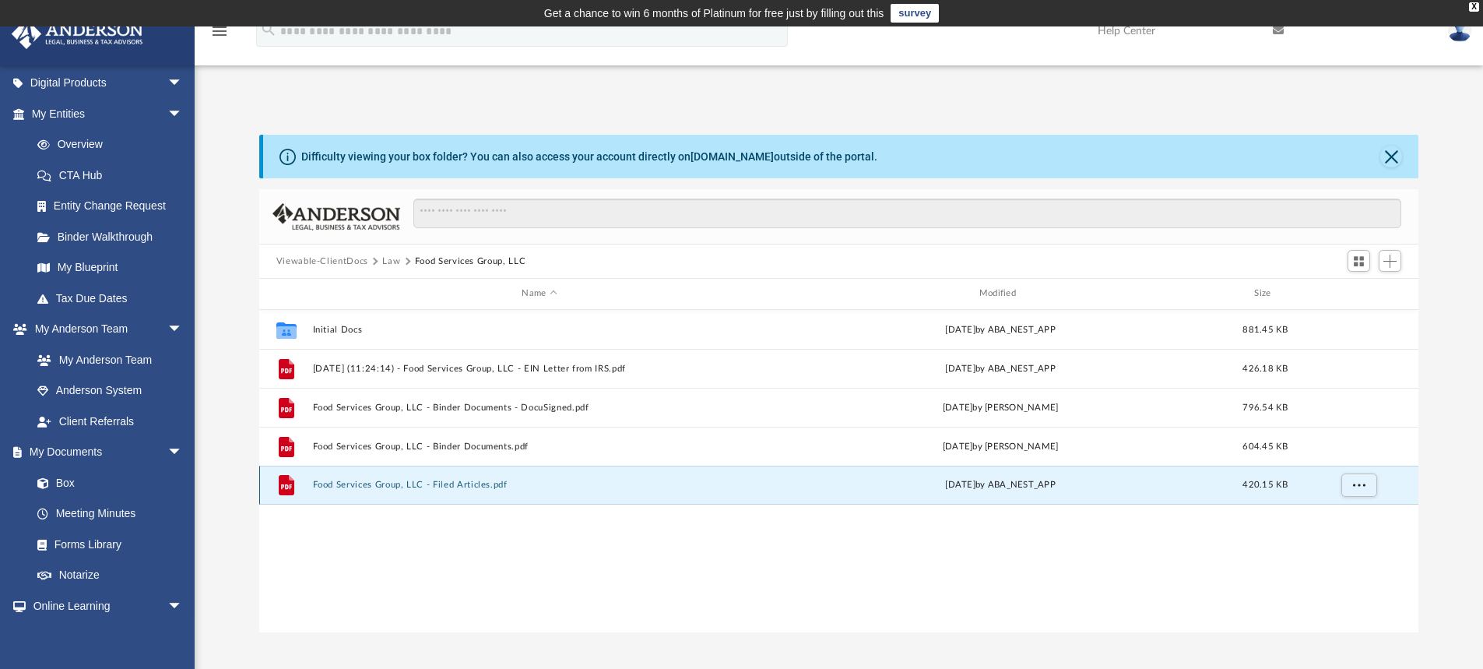
click at [402, 480] on button "Food Services Group, LLC - Filed Articles.pdf" at bounding box center [539, 485] width 454 height 10
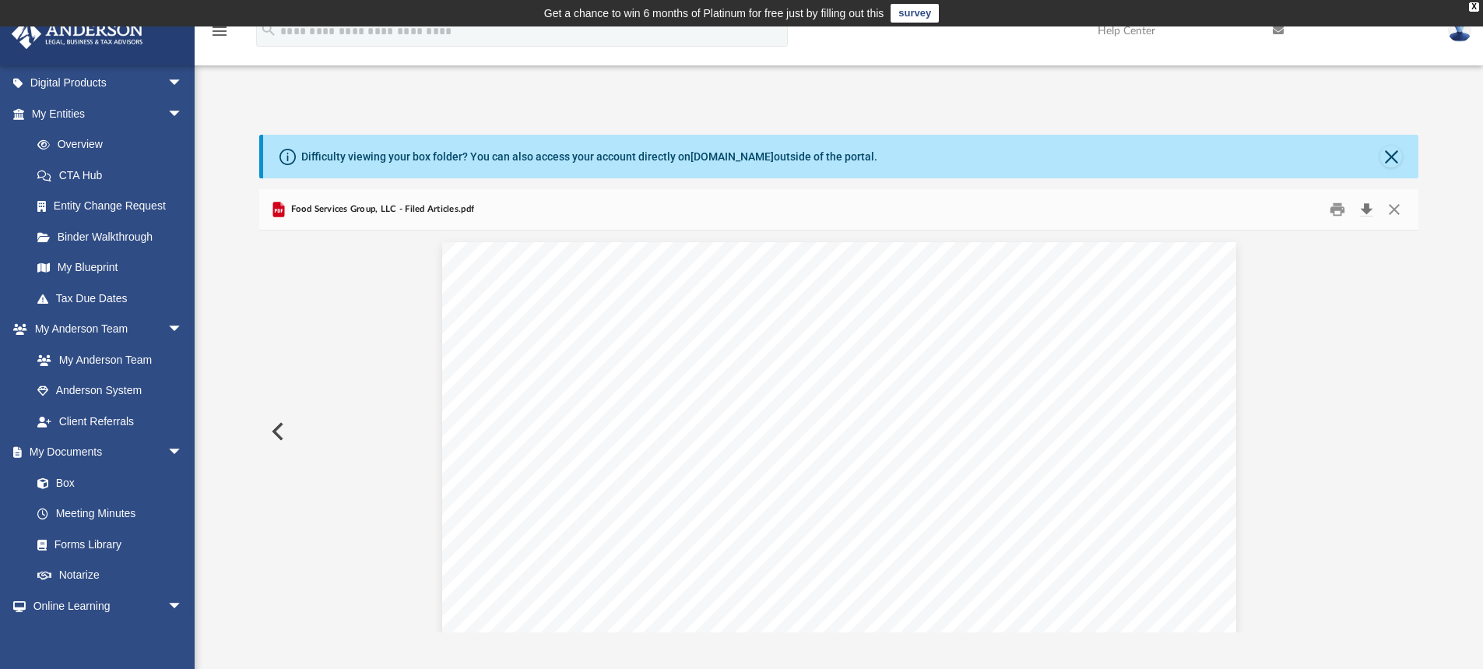
click at [1367, 207] on button "Download" at bounding box center [1367, 210] width 28 height 24
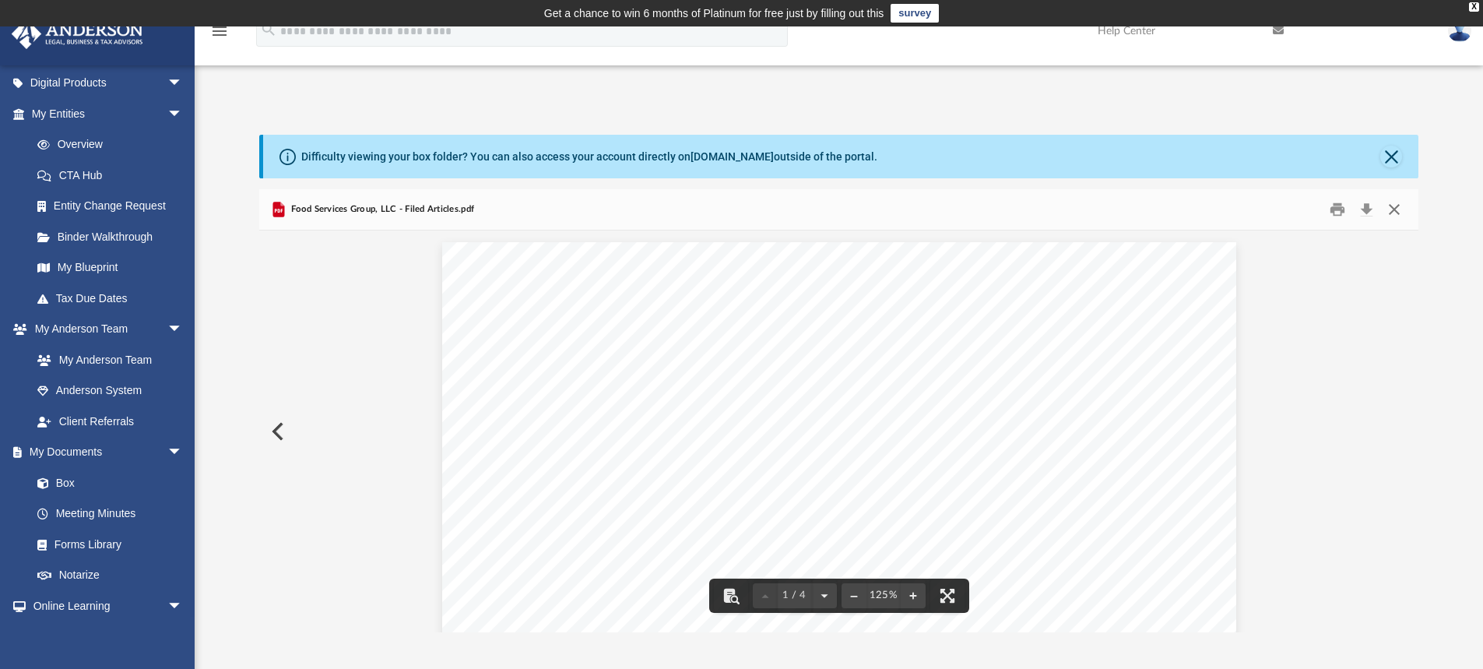
drag, startPoint x: 1399, startPoint y: 202, endPoint x: 1350, endPoint y: 220, distance: 52.0
click at [1398, 203] on button "Close" at bounding box center [1395, 210] width 28 height 24
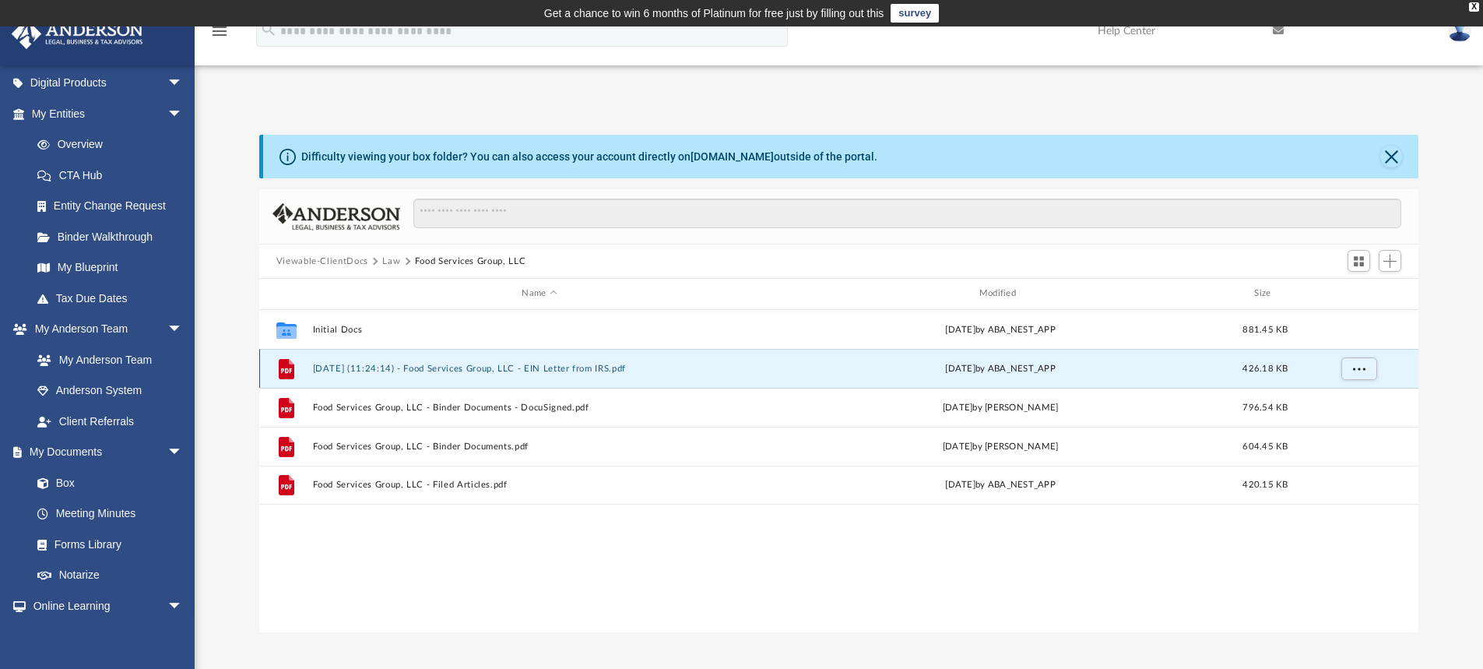
click at [347, 365] on button "[DATE] (11:24:14) - Food Services Group, LLC - EIN Letter from IRS.pdf" at bounding box center [539, 369] width 454 height 10
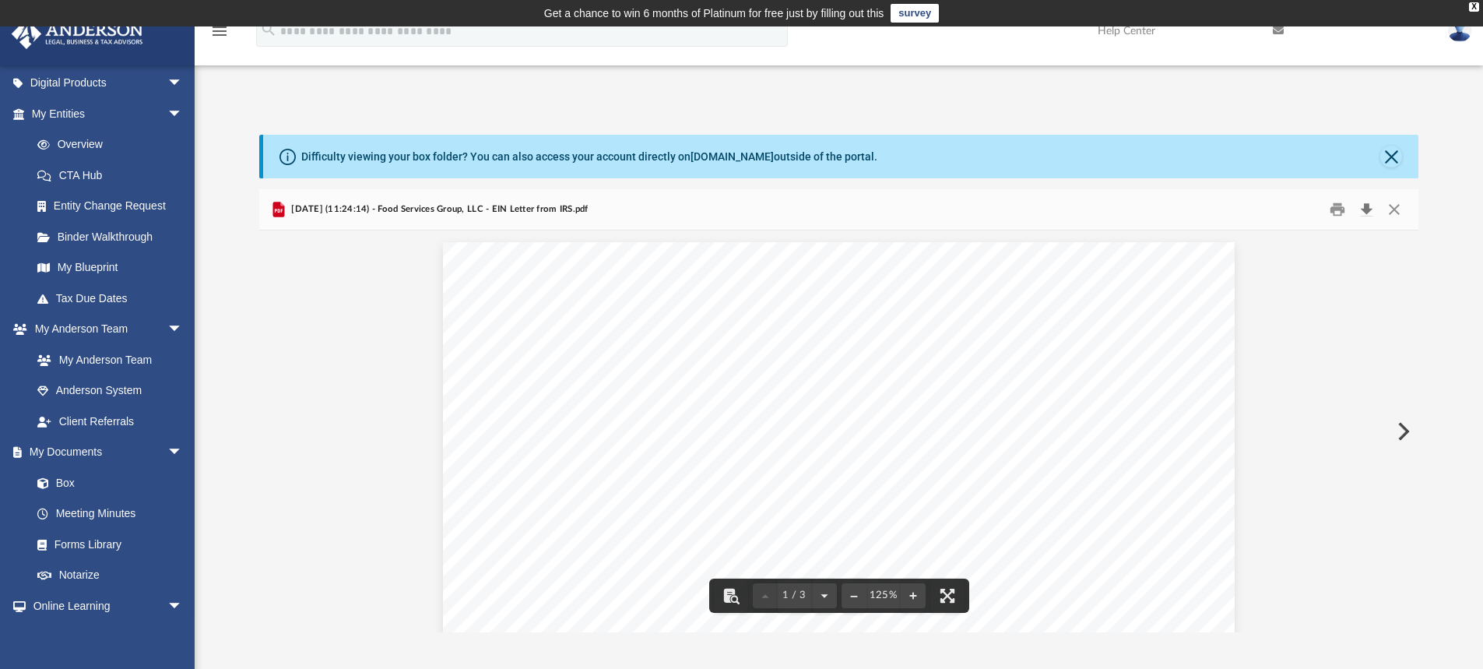
click at [1368, 210] on button "Download" at bounding box center [1367, 210] width 28 height 24
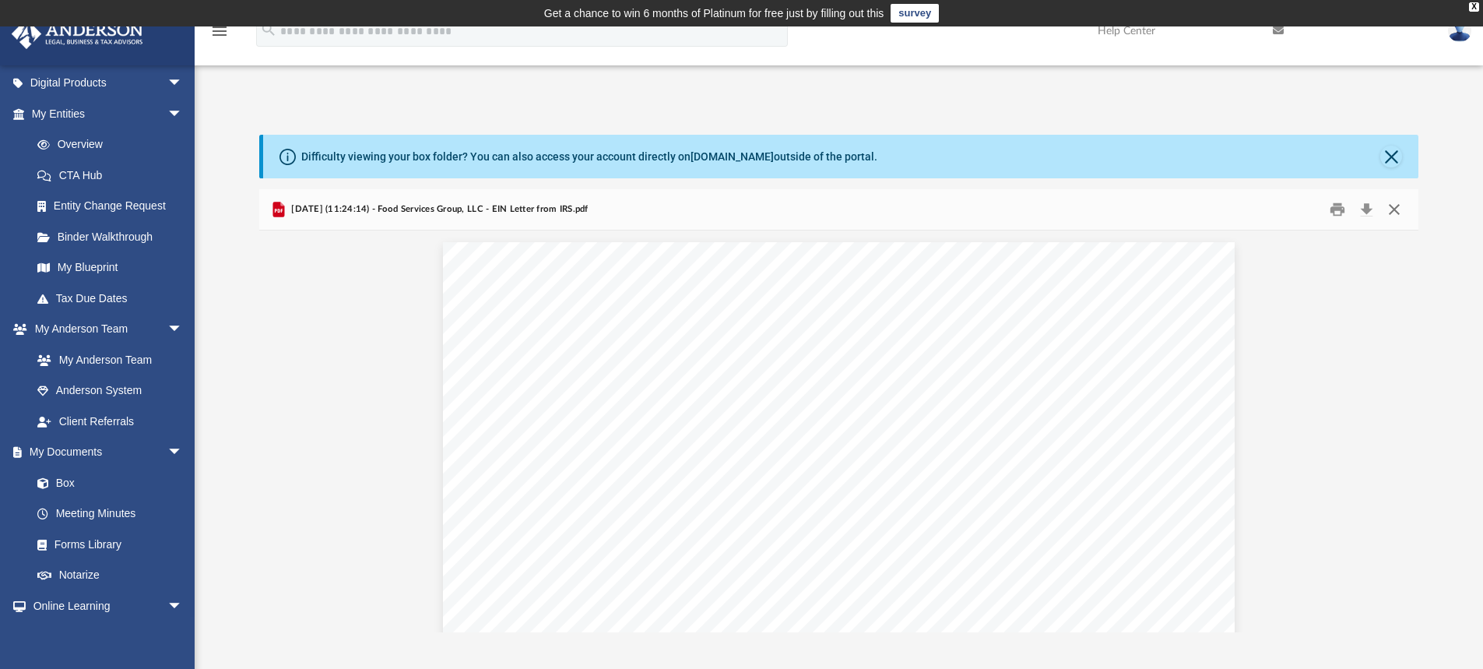
click at [1395, 213] on button "Close" at bounding box center [1395, 210] width 28 height 24
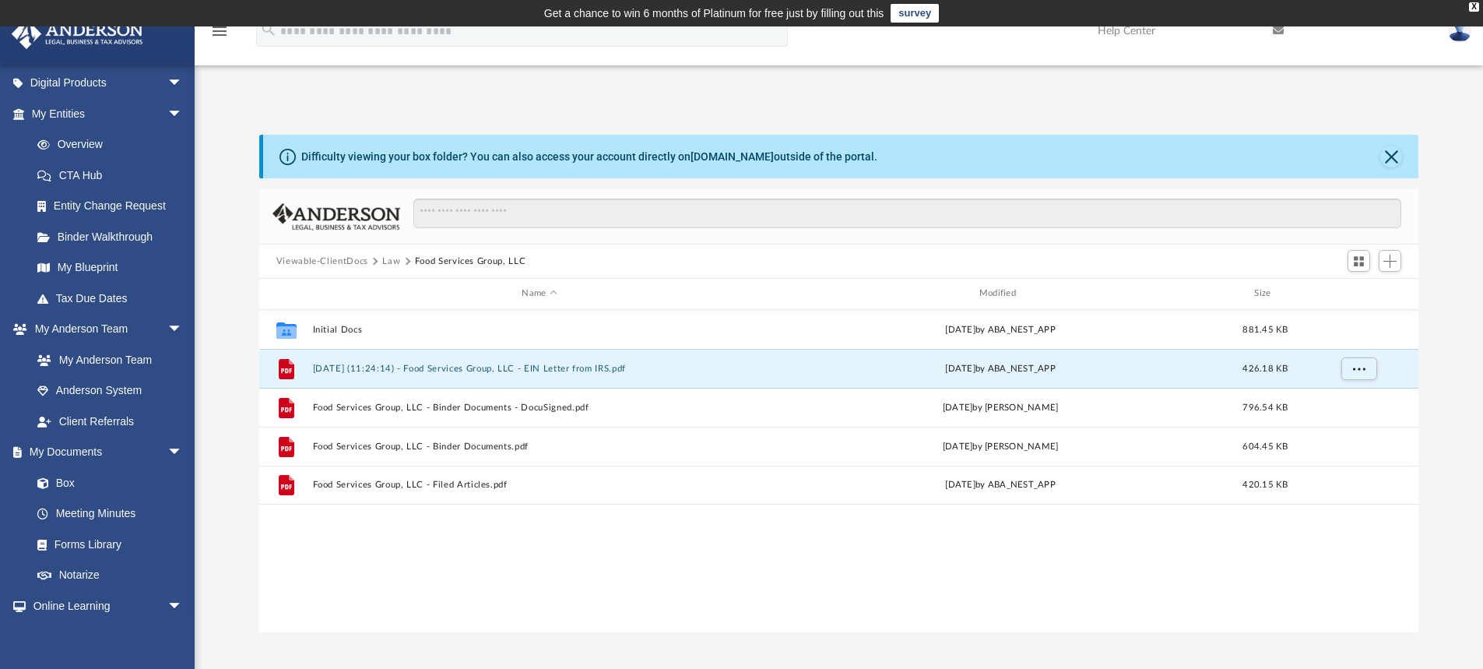
click at [389, 262] on button "Law" at bounding box center [391, 262] width 18 height 14
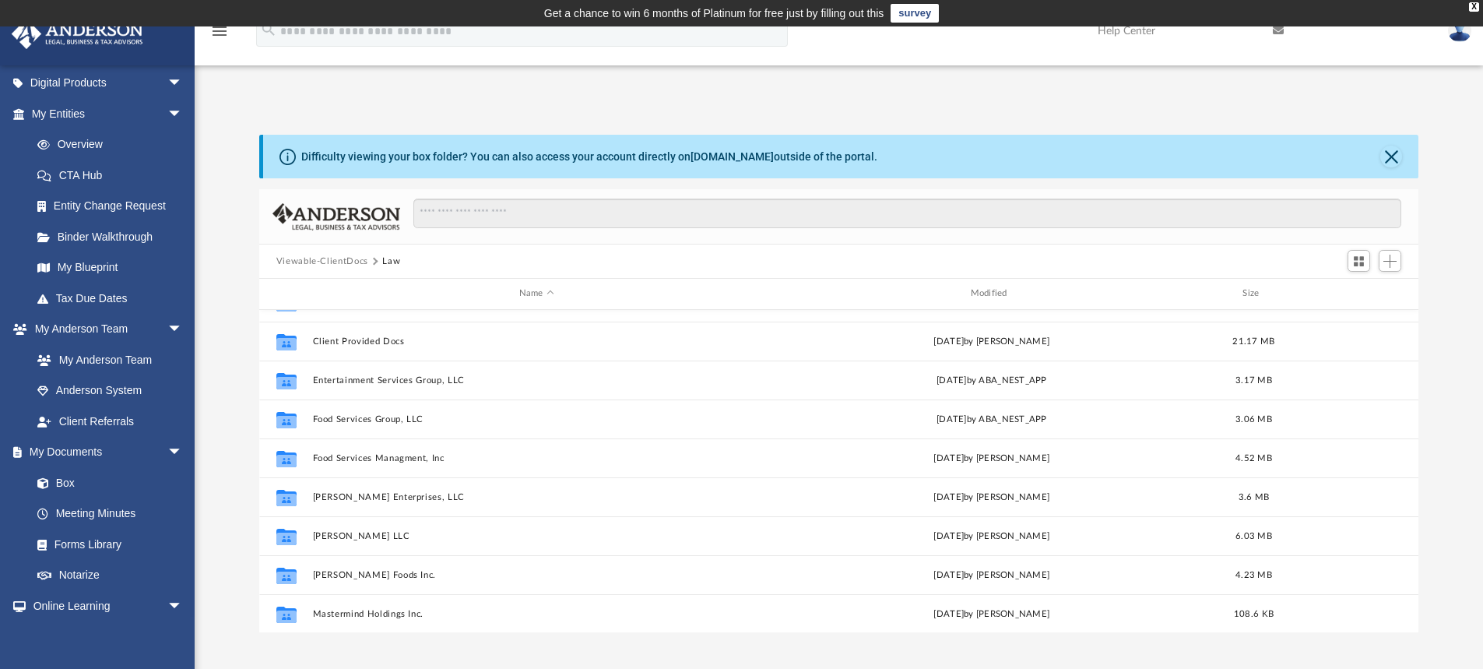
scroll to position [156, 0]
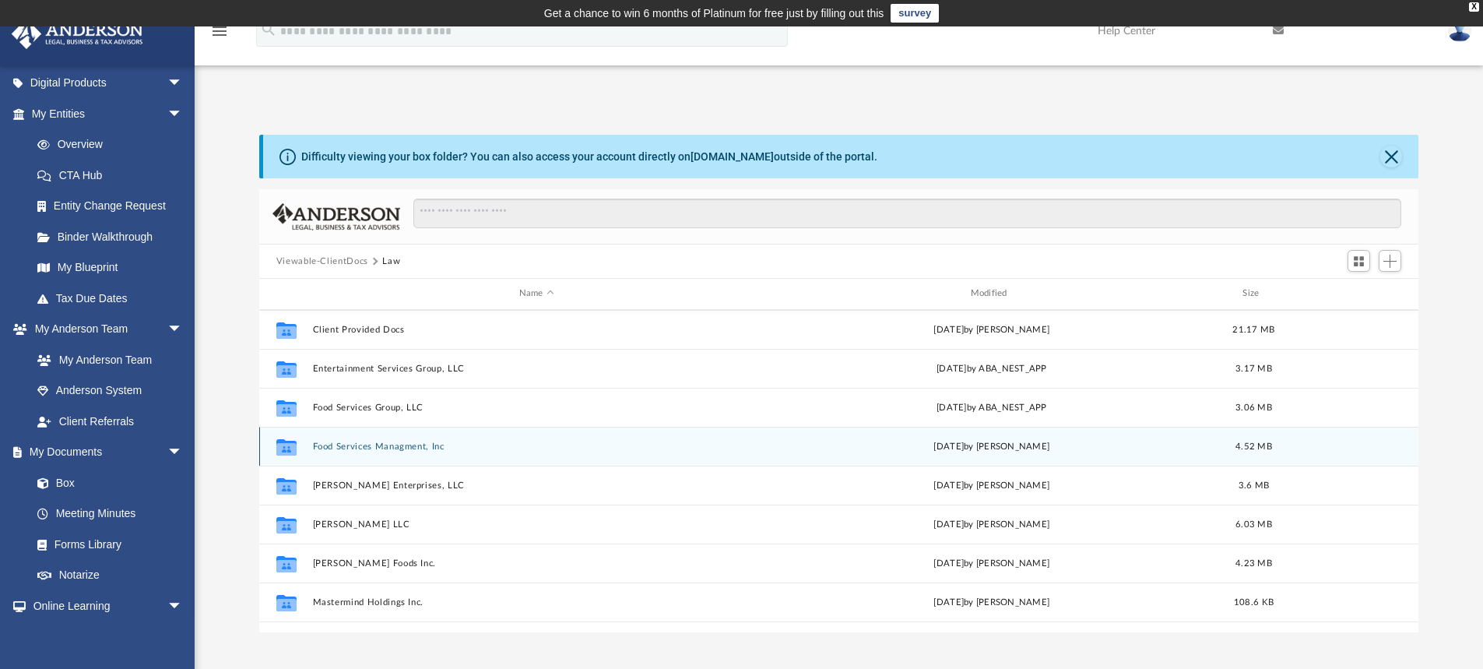
click at [336, 445] on button "Food Services Managment, Inc" at bounding box center [536, 447] width 449 height 10
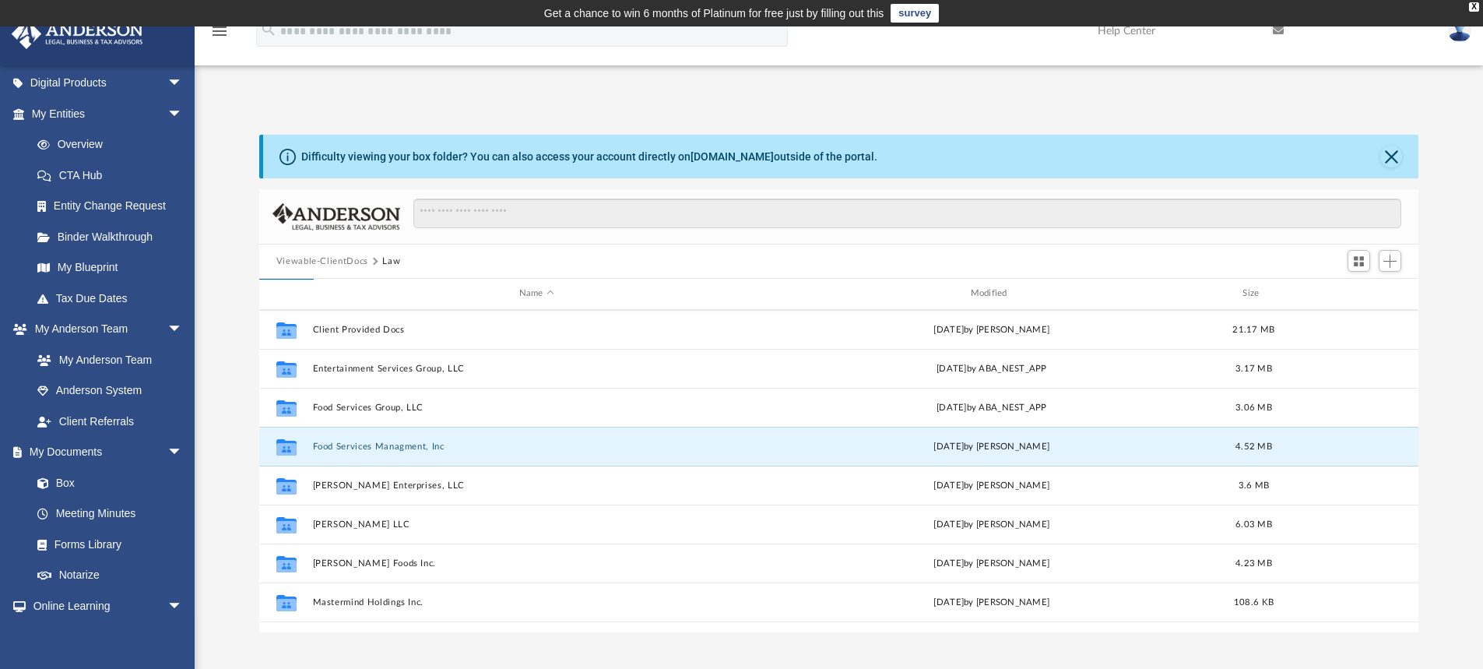
scroll to position [0, 0]
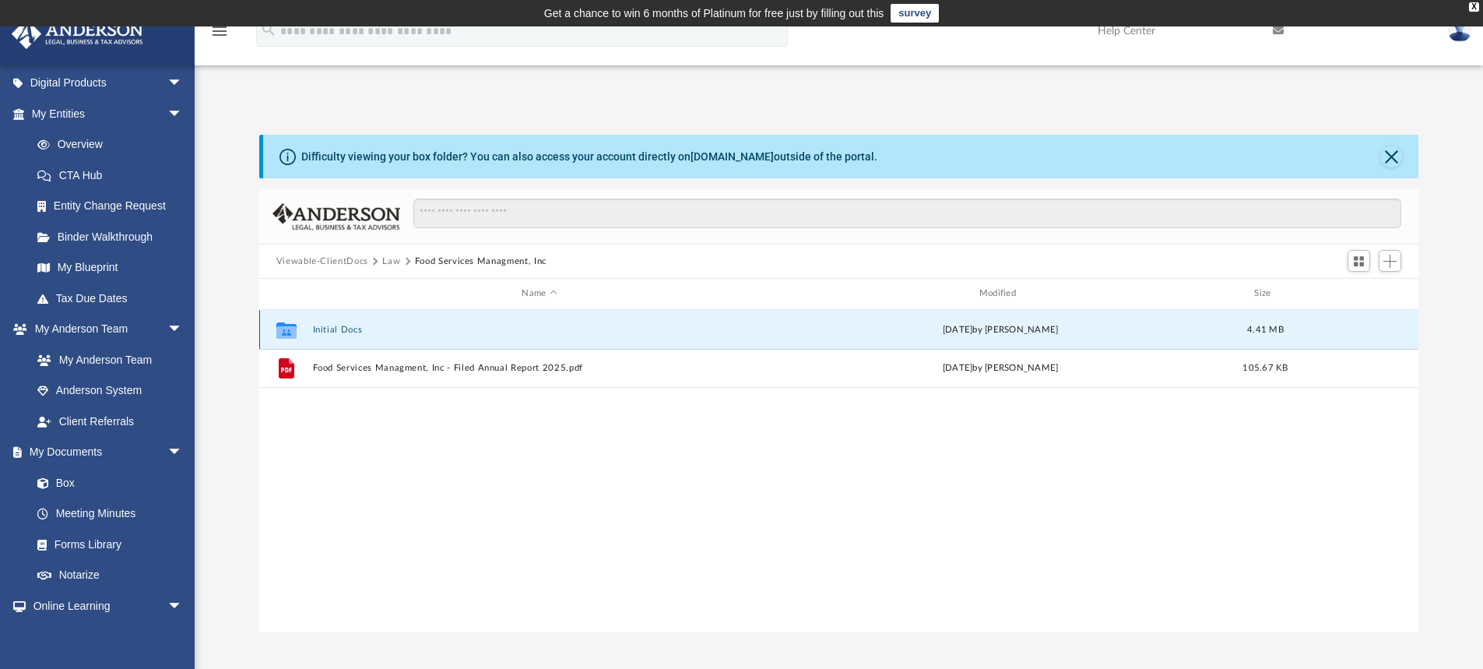
click at [347, 329] on button "Initial Docs" at bounding box center [539, 330] width 454 height 10
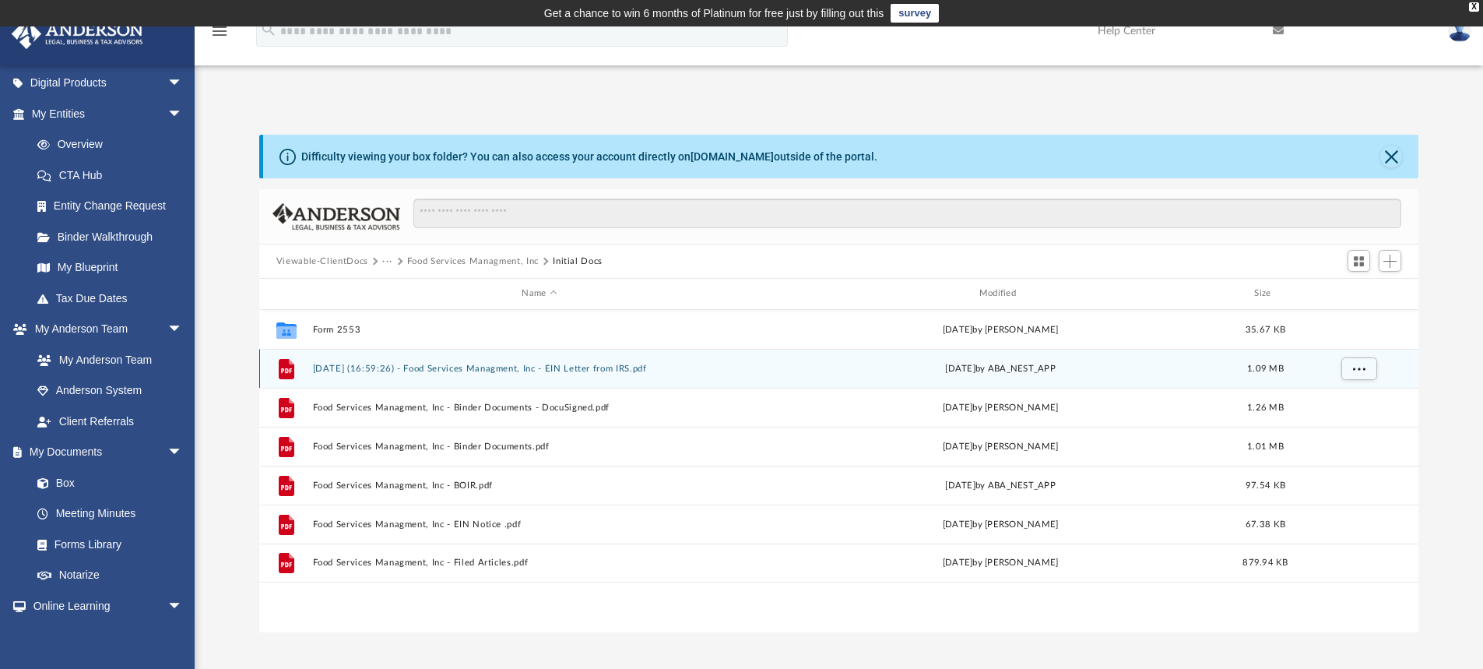
click at [391, 370] on button "[DATE] (16:59:26) - Food Services Managment, Inc - EIN Letter from IRS.pdf" at bounding box center [539, 369] width 454 height 10
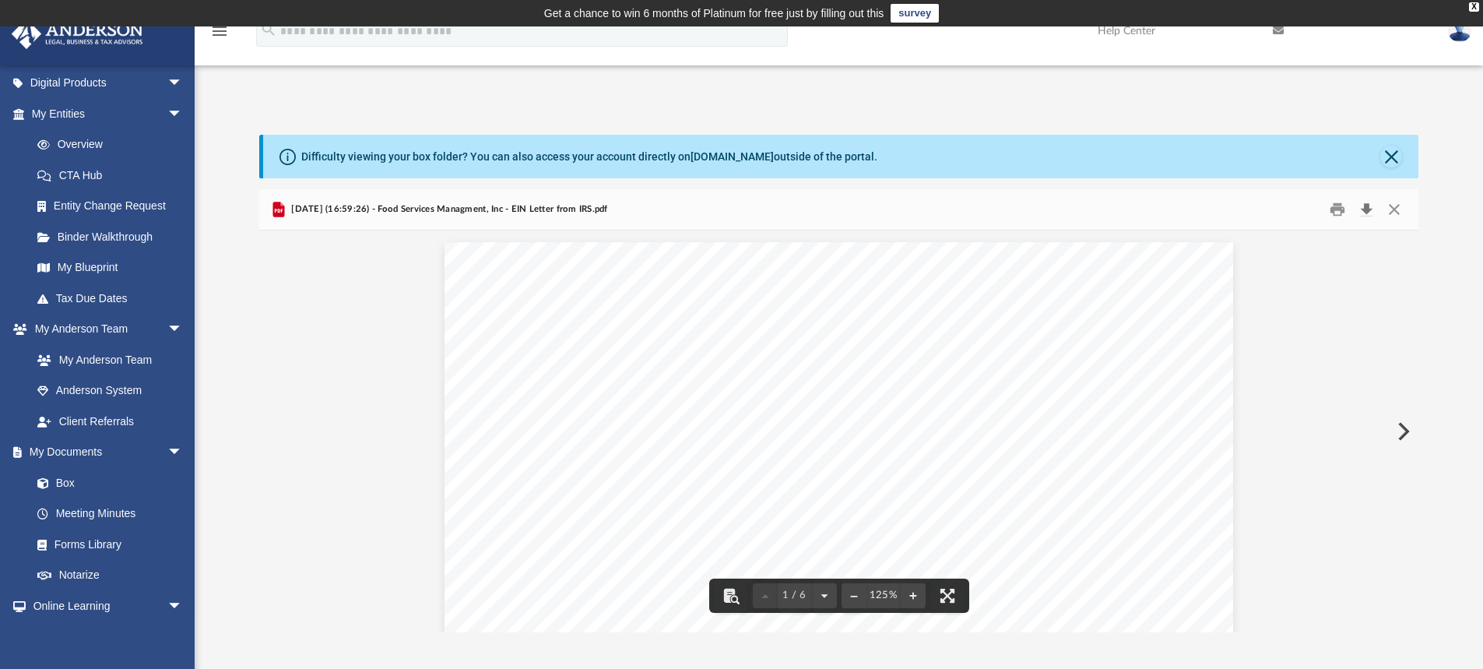
click at [1367, 209] on button "Download" at bounding box center [1367, 210] width 28 height 24
click at [1394, 209] on button "Close" at bounding box center [1395, 210] width 28 height 24
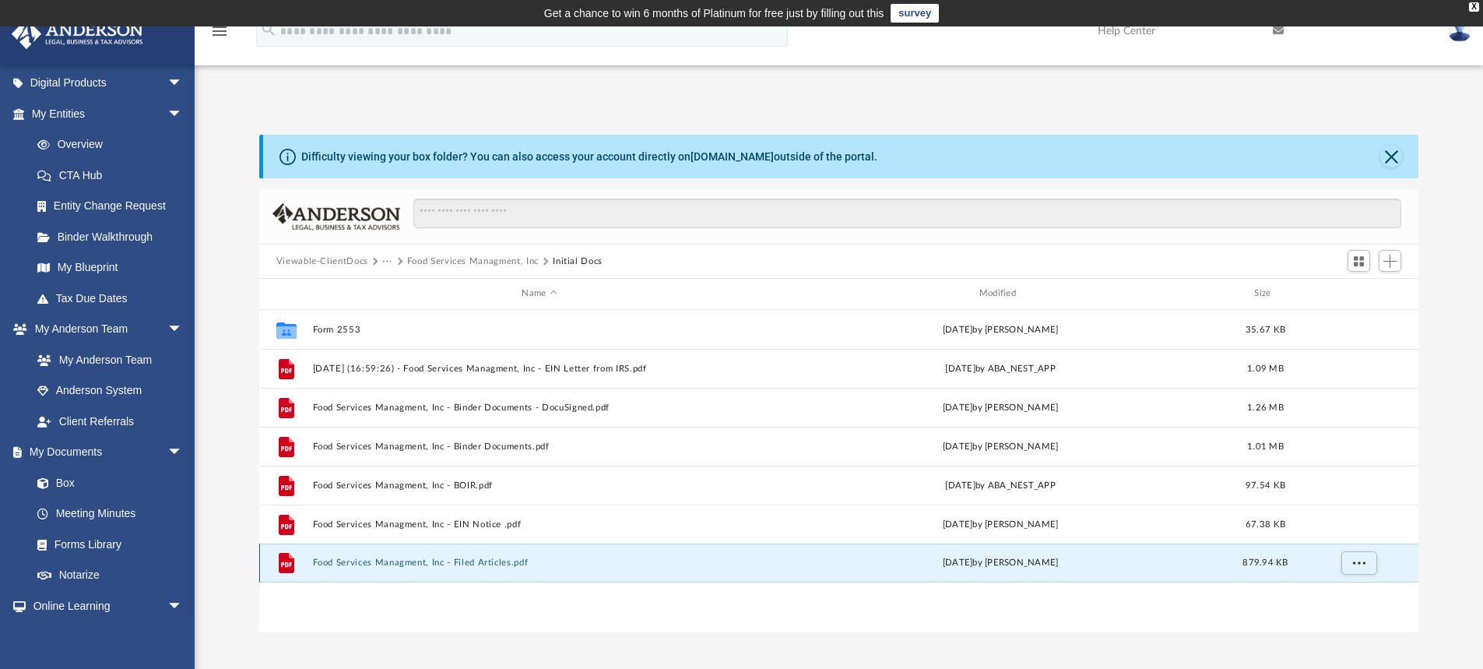
click at [385, 559] on button "Food Services Managment, Inc - Filed Articles.pdf" at bounding box center [539, 563] width 454 height 10
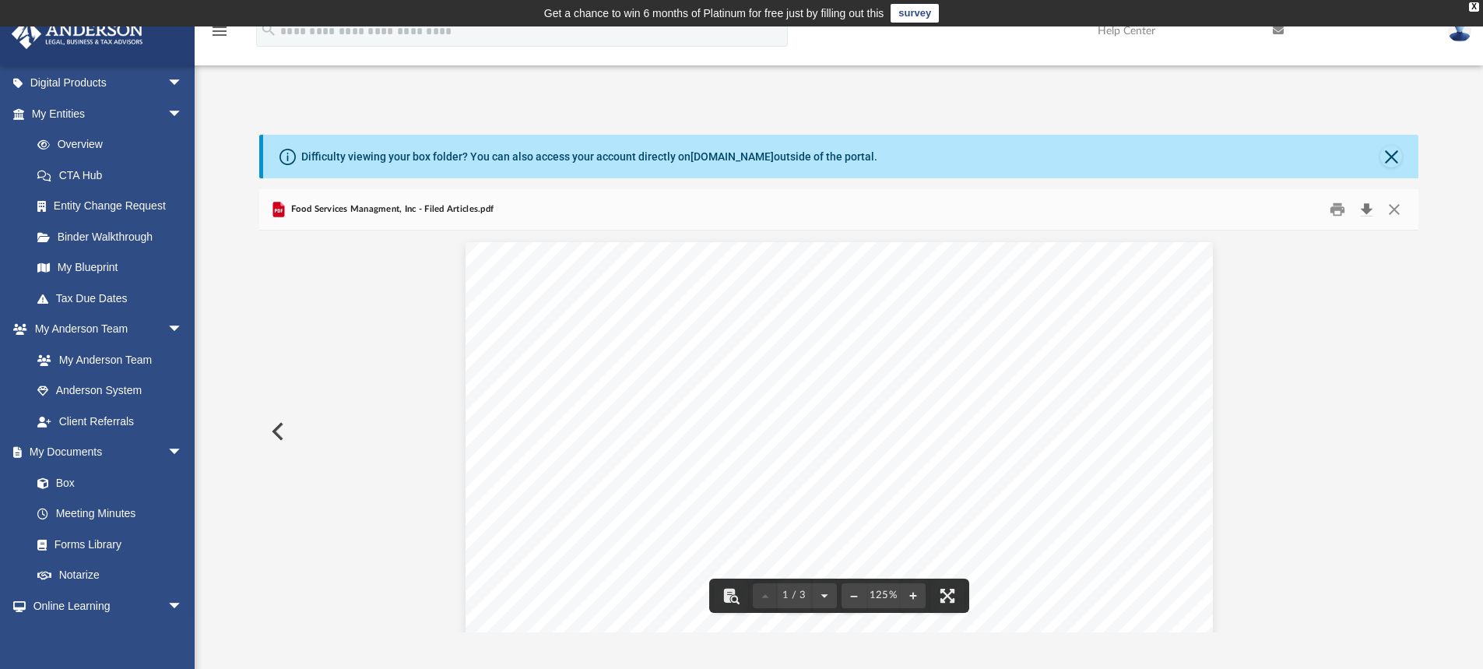
click at [1367, 205] on button "Download" at bounding box center [1367, 210] width 28 height 24
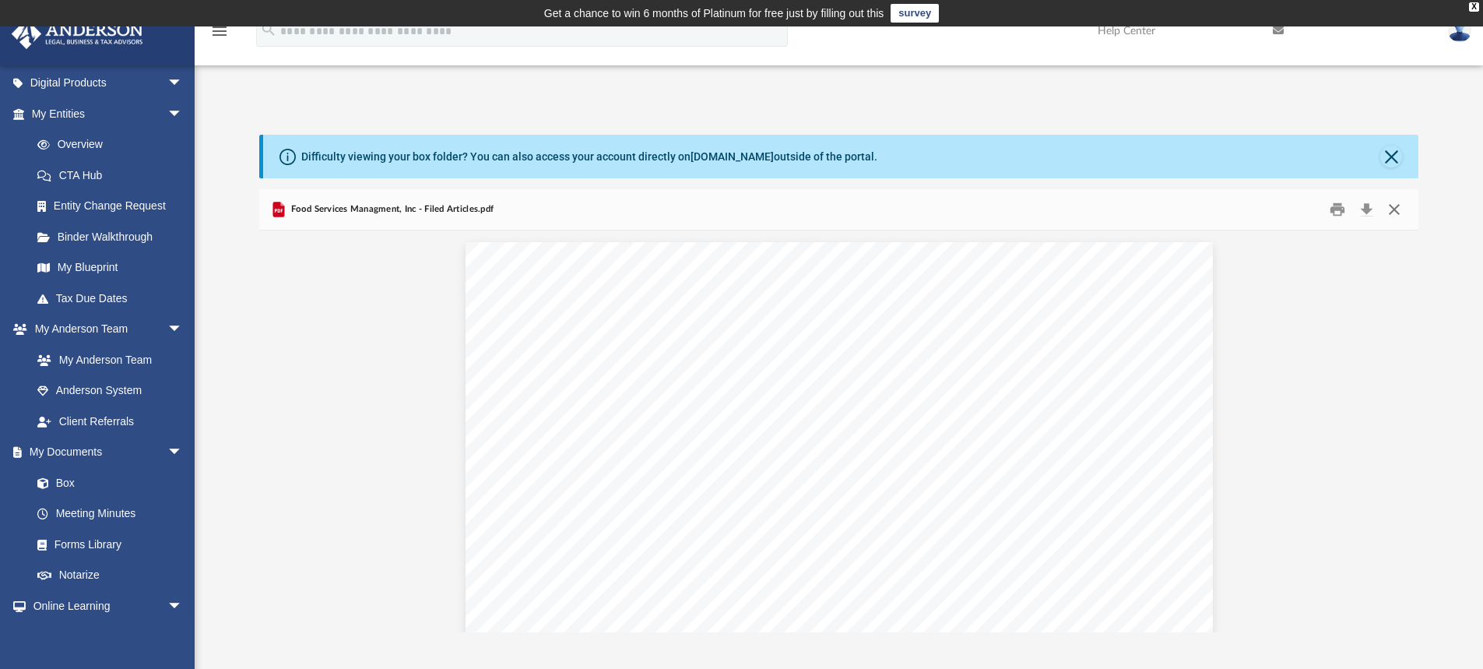
click at [1399, 210] on button "Close" at bounding box center [1395, 210] width 28 height 24
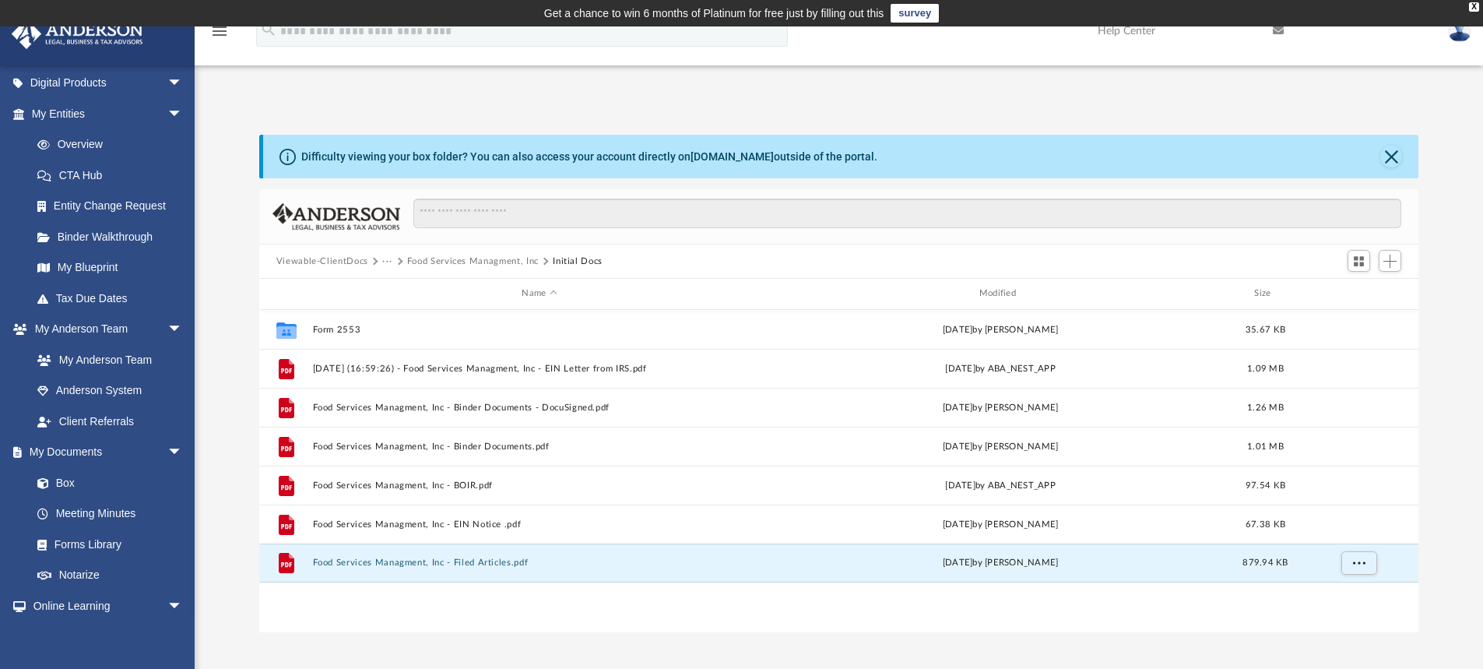
click at [386, 261] on button "···" at bounding box center [387, 262] width 10 height 14
click at [392, 289] on li "Law" at bounding box center [400, 288] width 18 height 16
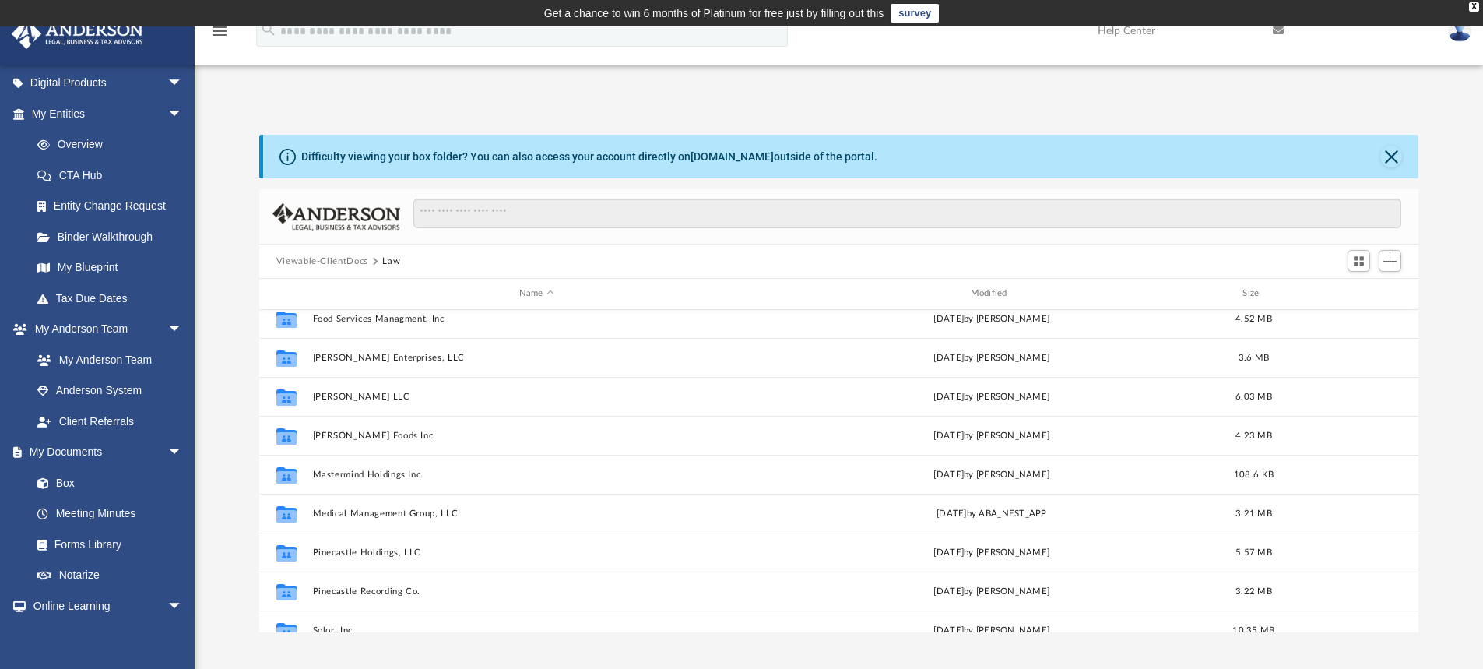
scroll to position [311, 0]
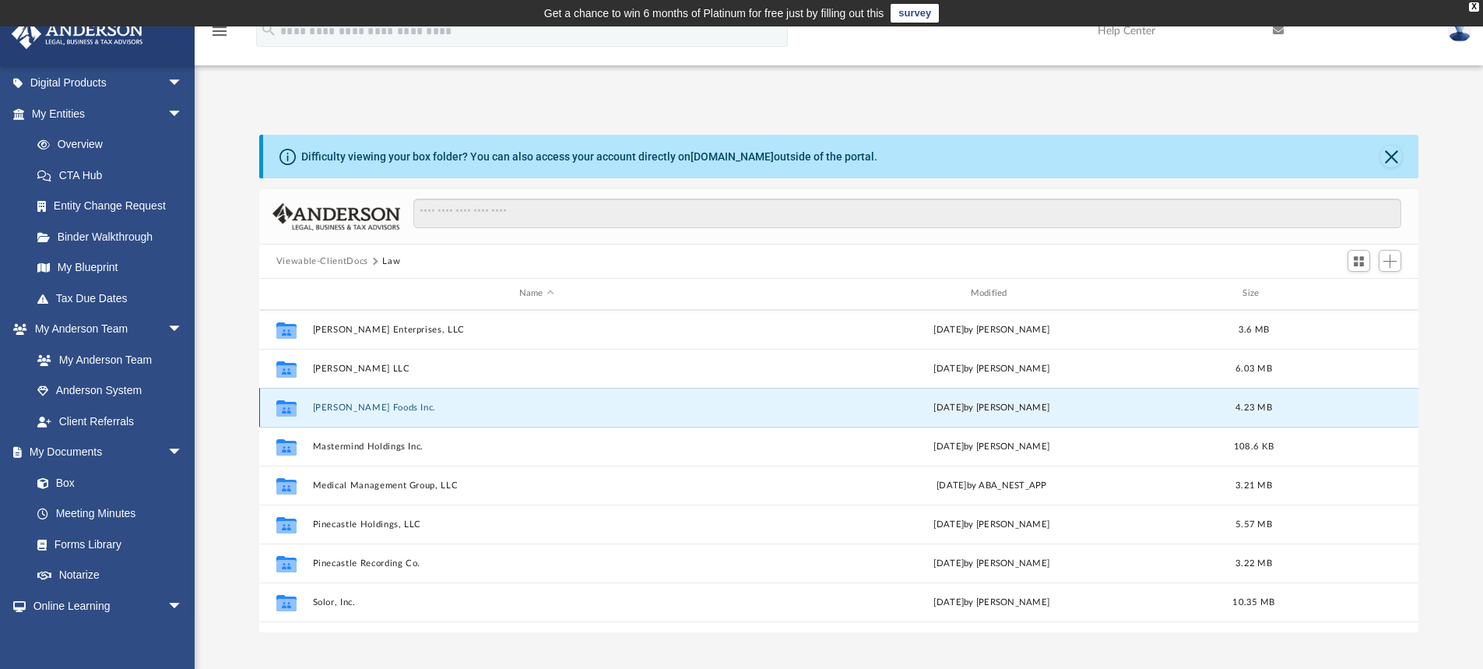
click at [333, 407] on button "[PERSON_NAME] Foods Inc." at bounding box center [536, 408] width 449 height 10
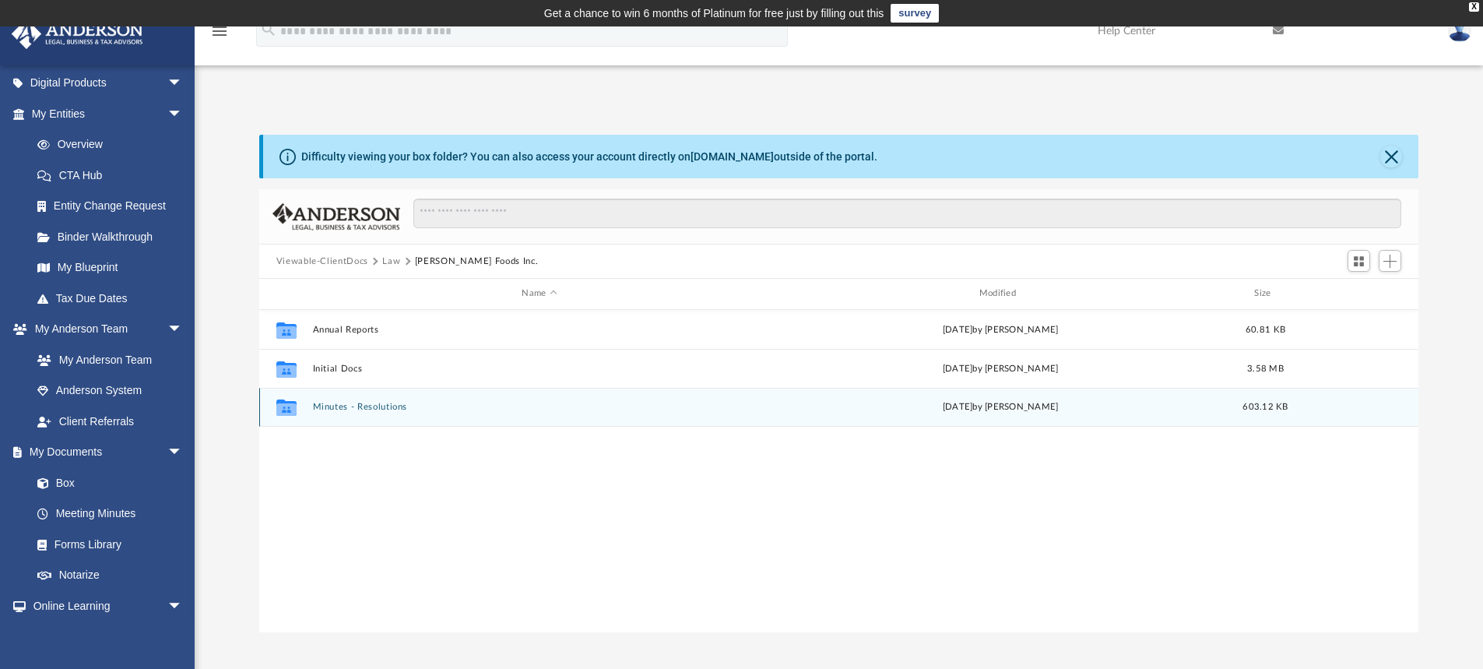
scroll to position [0, 0]
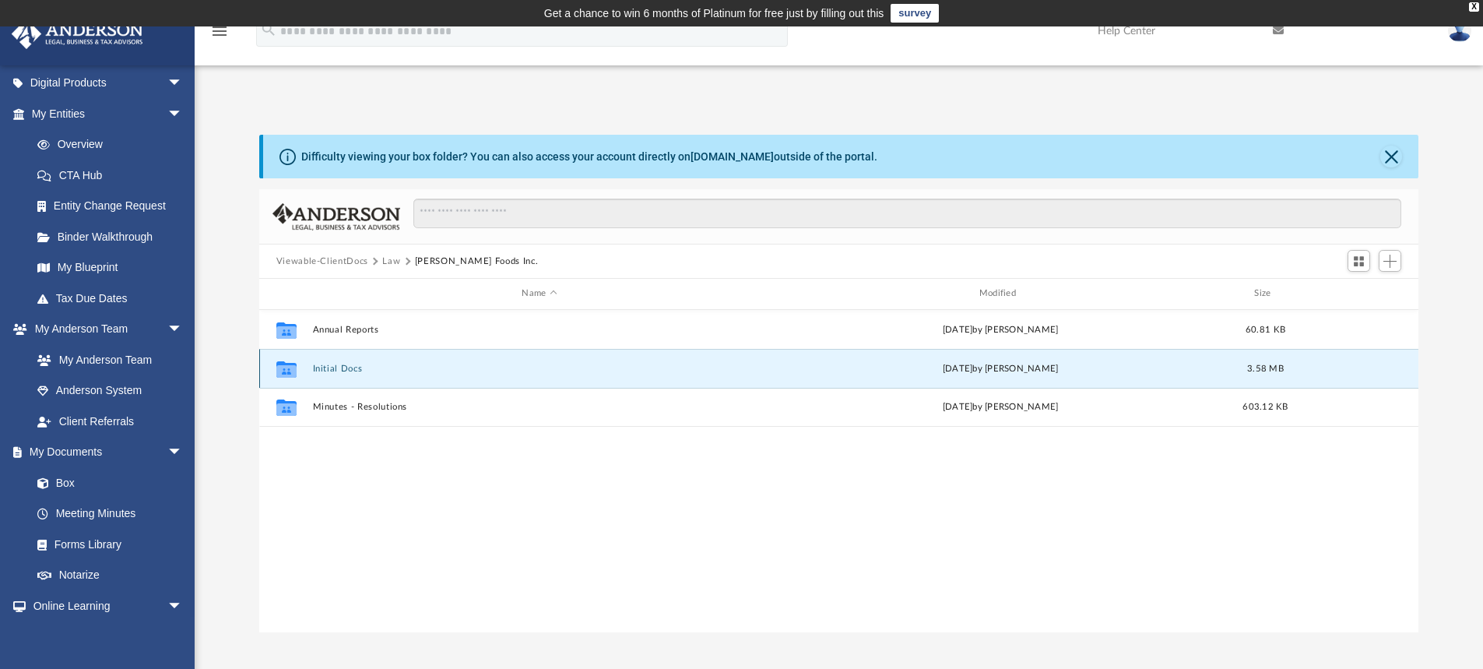
click at [344, 370] on button "Initial Docs" at bounding box center [539, 369] width 454 height 10
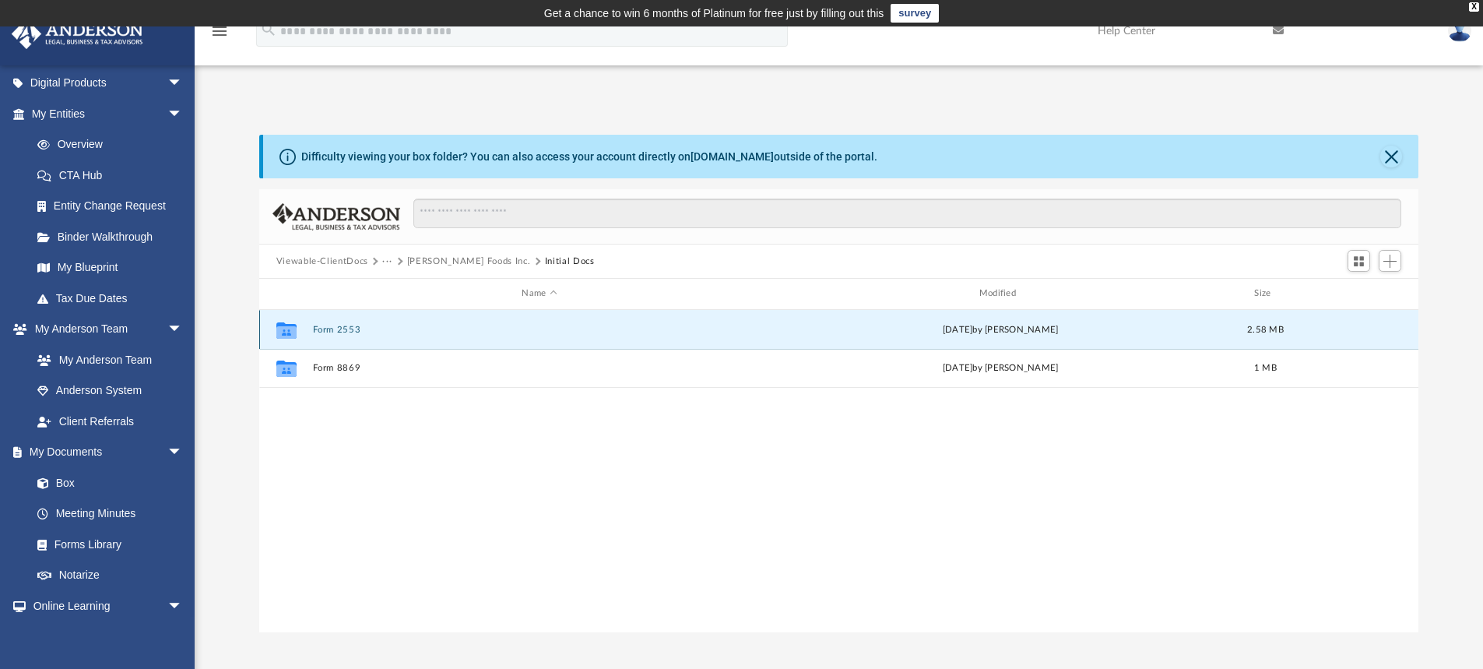
click at [336, 335] on button "Form 2553" at bounding box center [539, 330] width 454 height 10
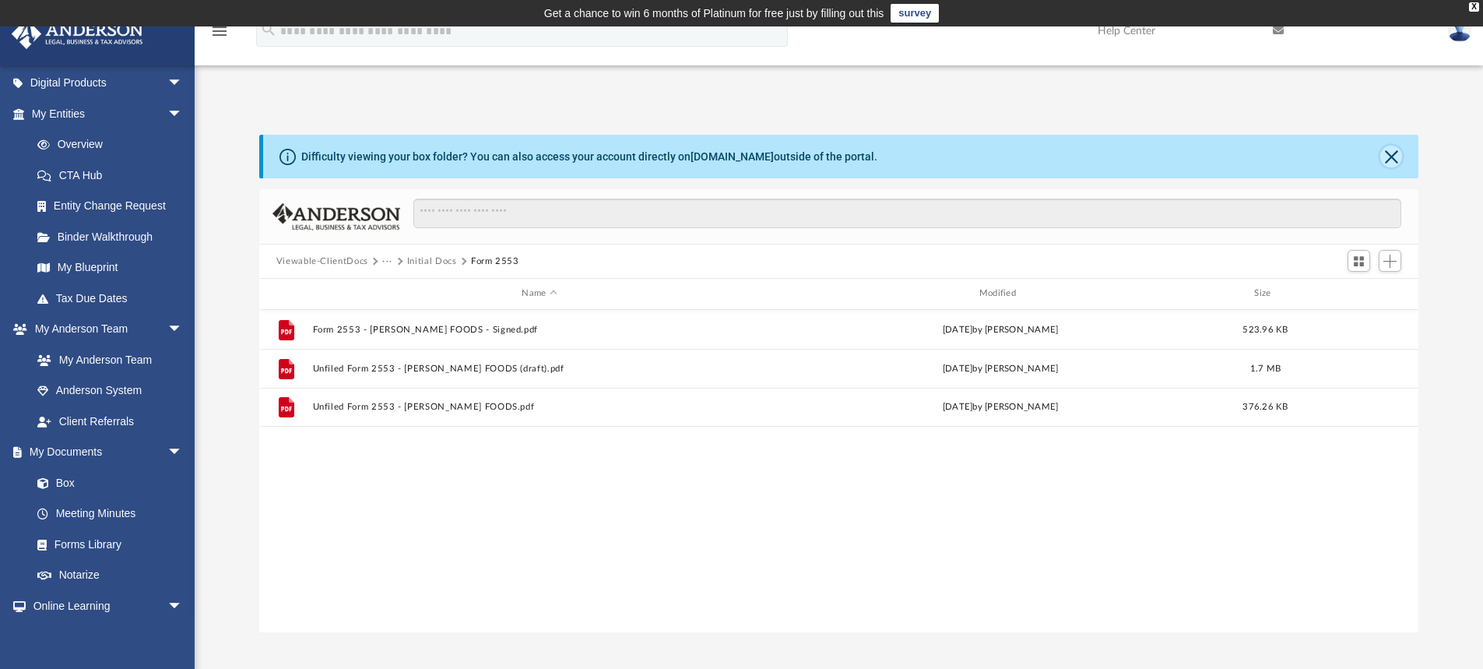
click at [1388, 157] on button "Close" at bounding box center [1392, 157] width 22 height 22
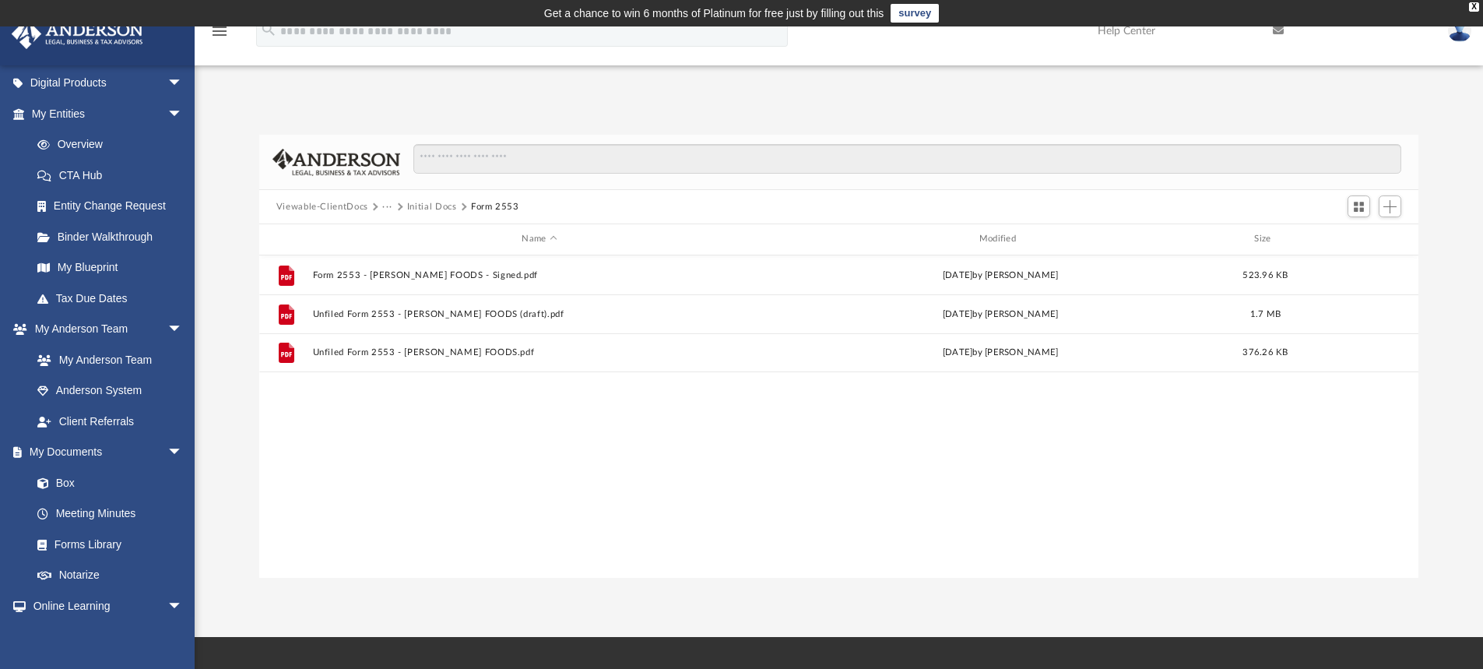
click at [435, 206] on button "Initial Docs" at bounding box center [432, 207] width 50 height 14
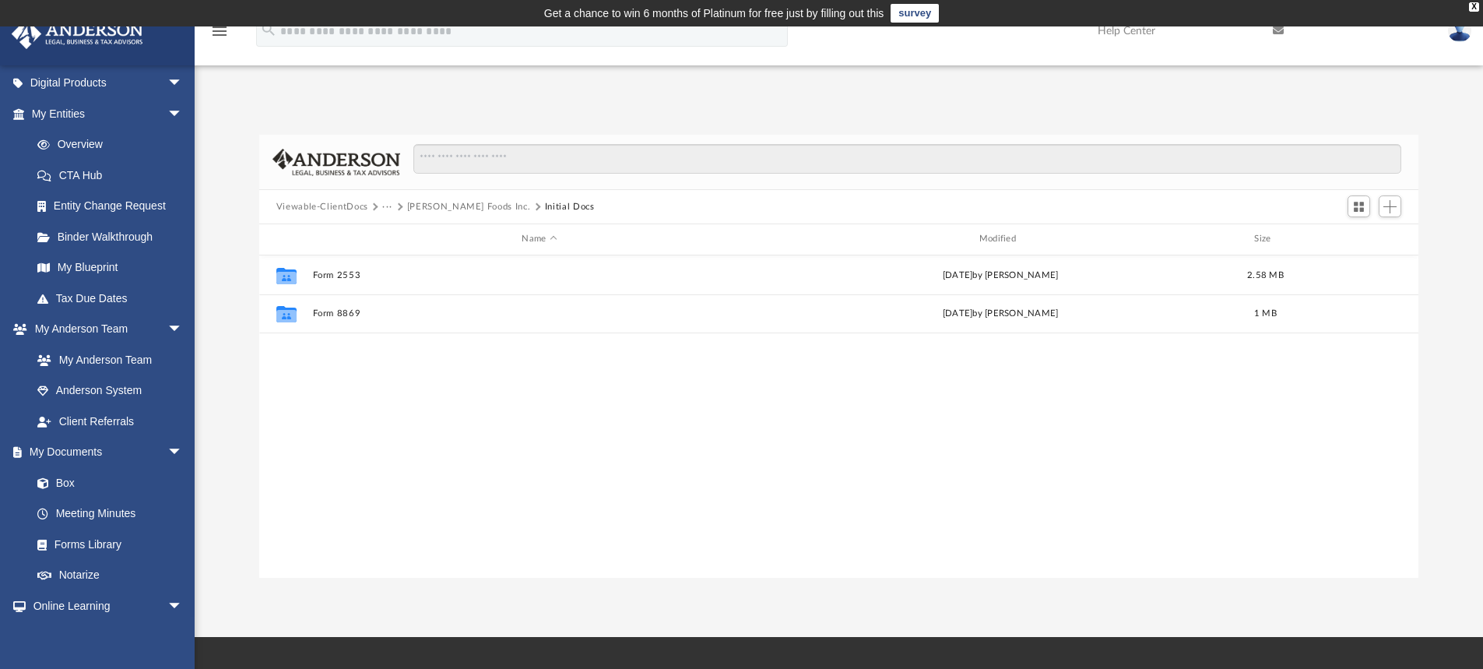
click at [428, 207] on button "[PERSON_NAME] Foods Inc." at bounding box center [469, 207] width 124 height 14
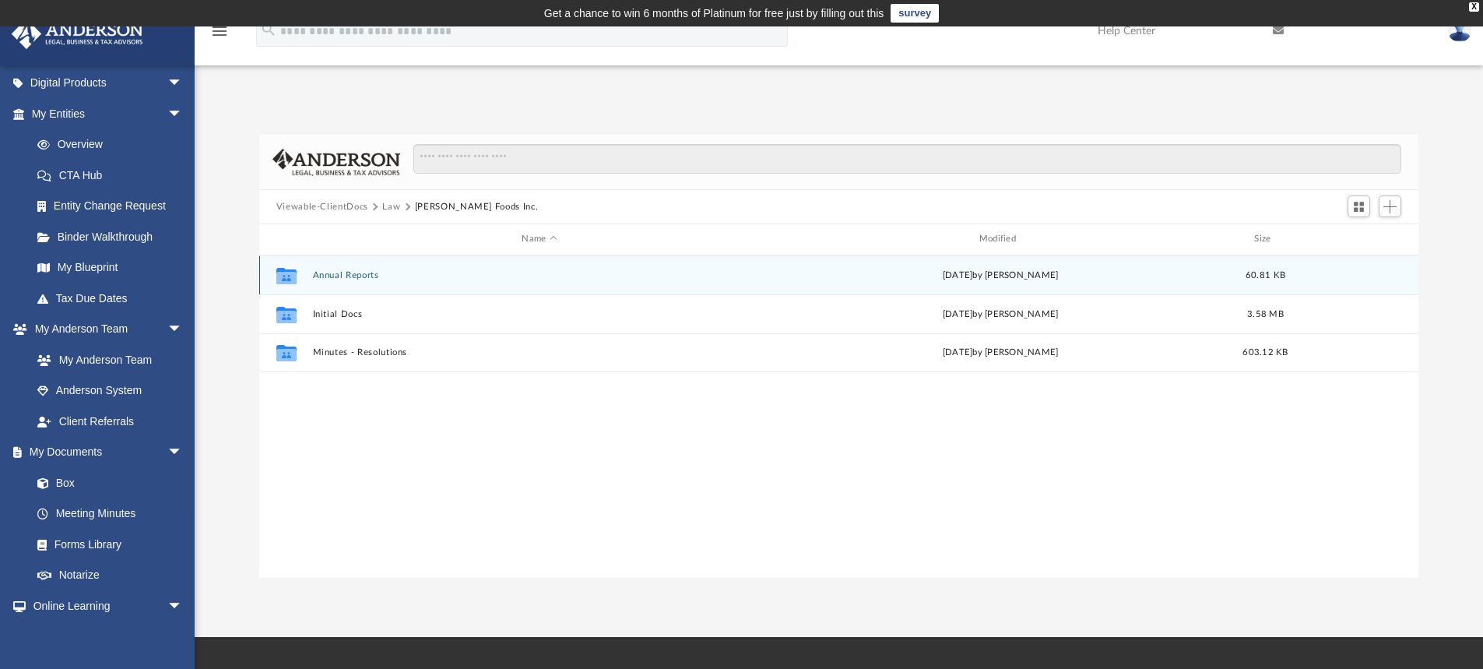
click at [332, 279] on button "Annual Reports" at bounding box center [539, 275] width 454 height 10
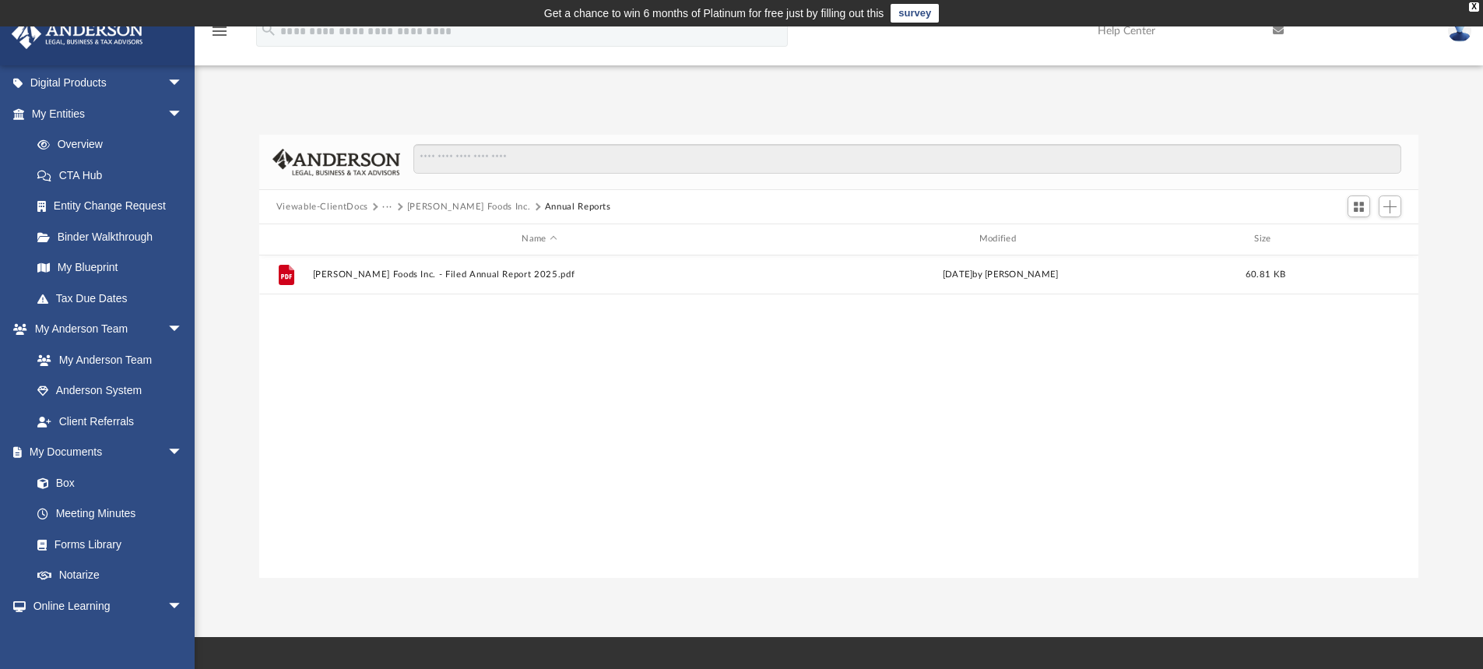
click at [471, 205] on button "[PERSON_NAME] Foods Inc." at bounding box center [469, 207] width 124 height 14
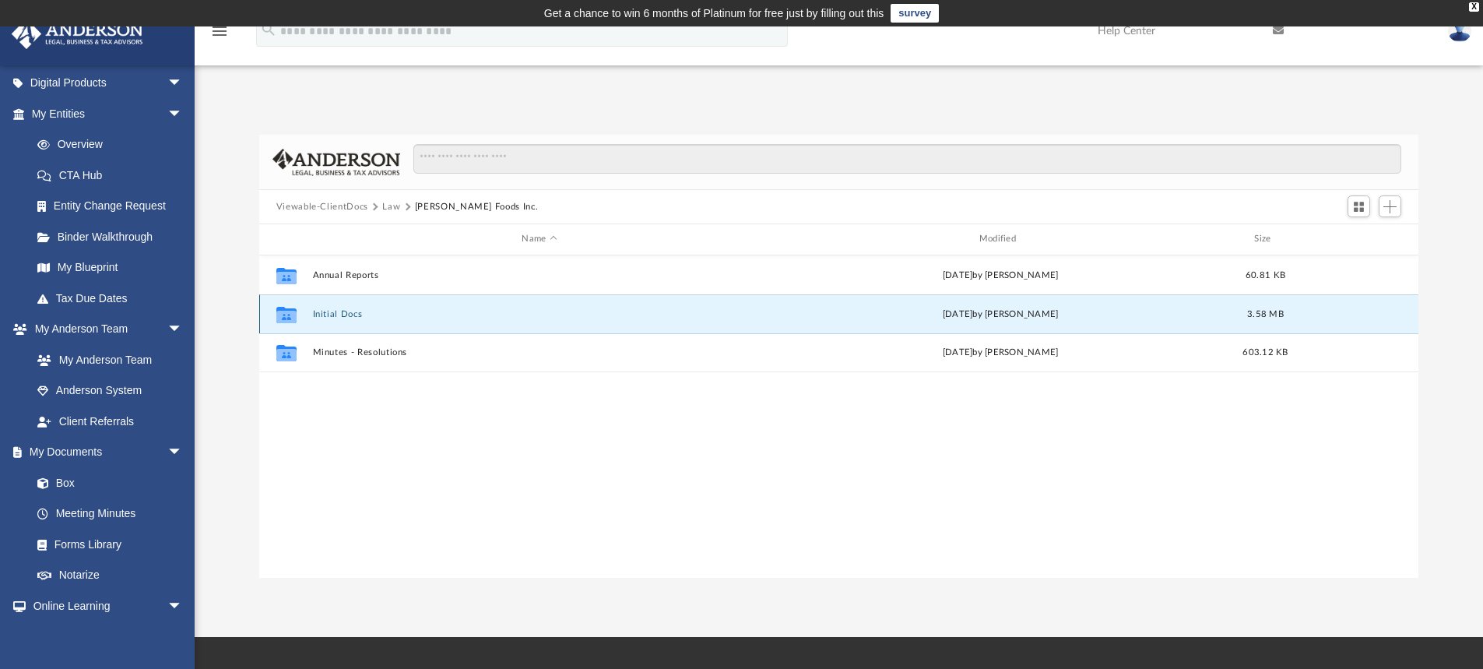
click at [347, 315] on button "Initial Docs" at bounding box center [539, 314] width 454 height 10
click at [347, 315] on button "Form 8869" at bounding box center [539, 313] width 454 height 10
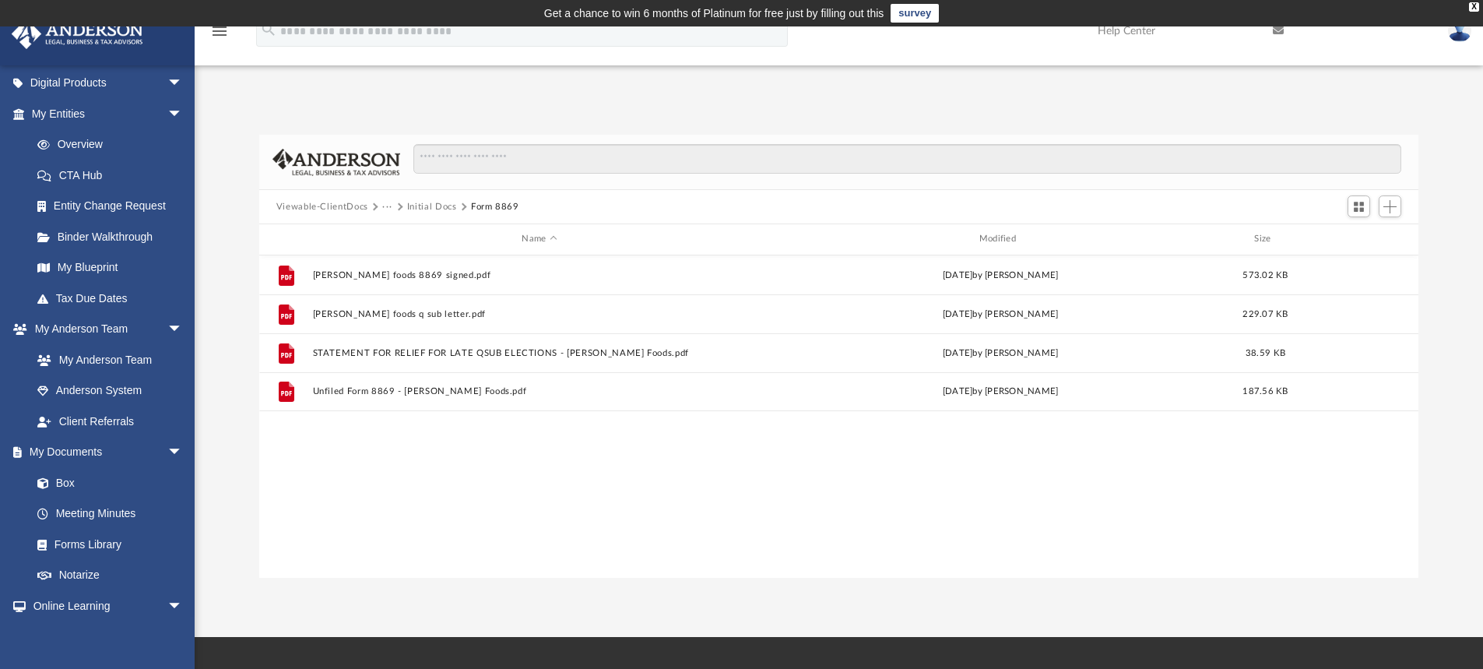
click at [388, 209] on button "···" at bounding box center [387, 207] width 10 height 14
click at [393, 233] on li "Law" at bounding box center [453, 234] width 125 height 16
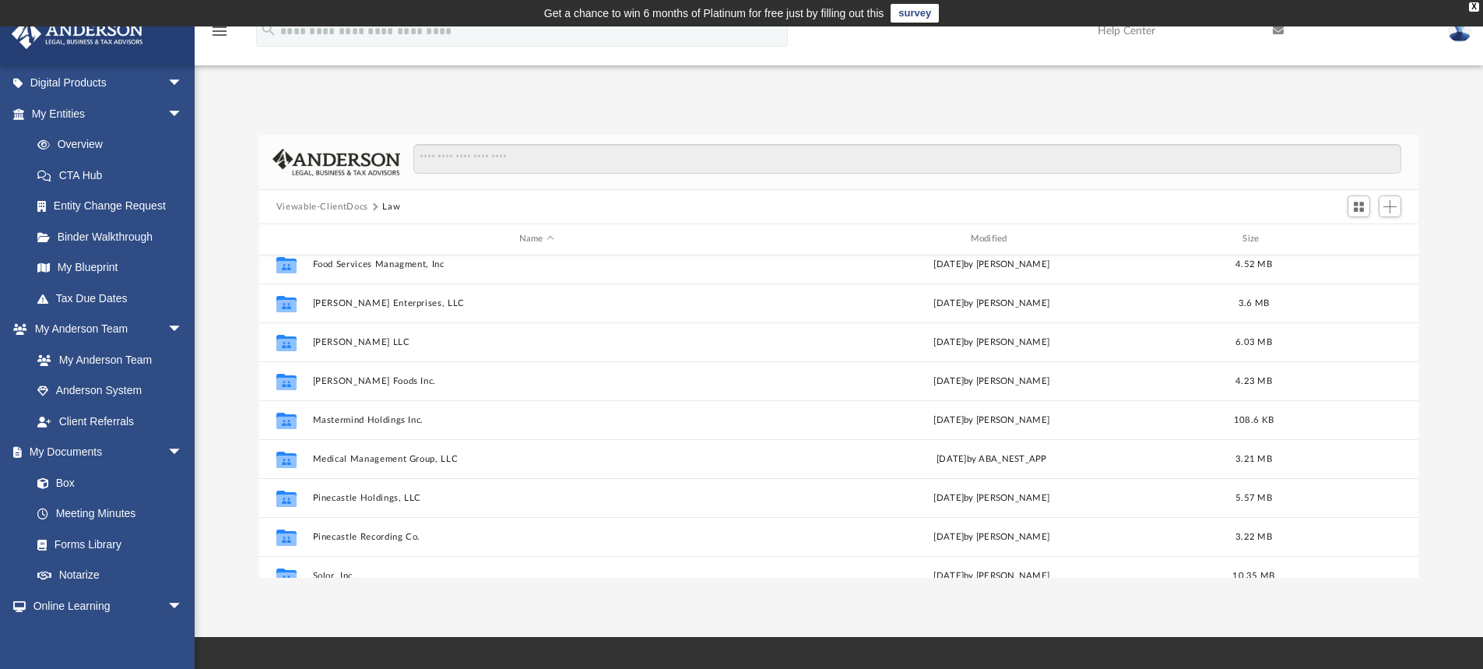
scroll to position [389, 0]
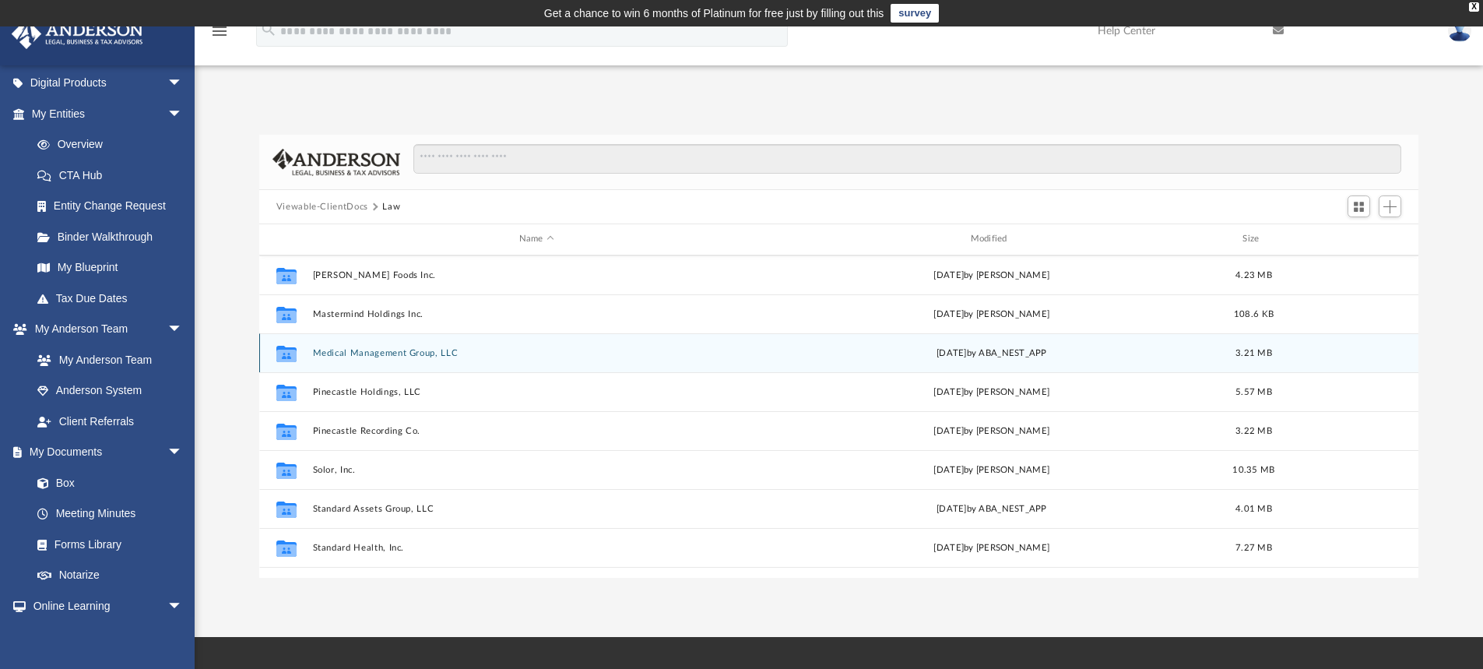
click at [322, 353] on button "Medical Management Group, LLC" at bounding box center [536, 353] width 449 height 10
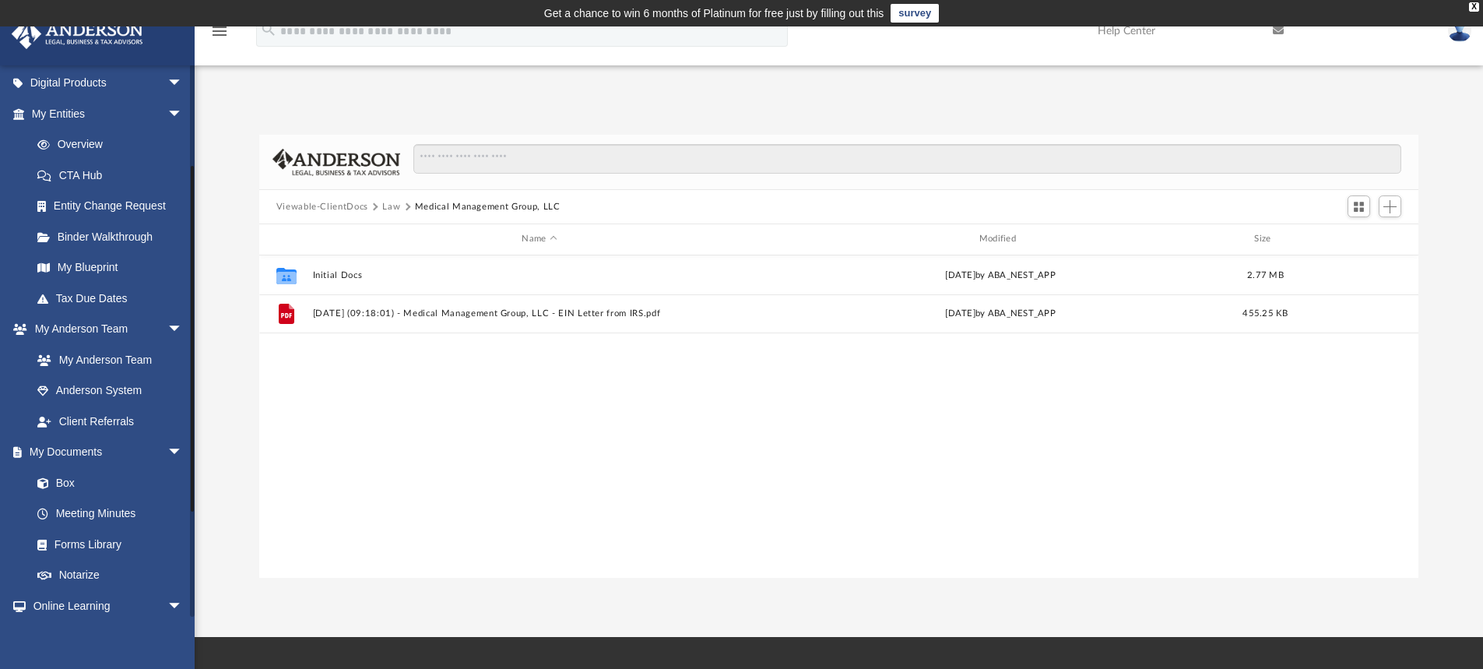
scroll to position [0, 0]
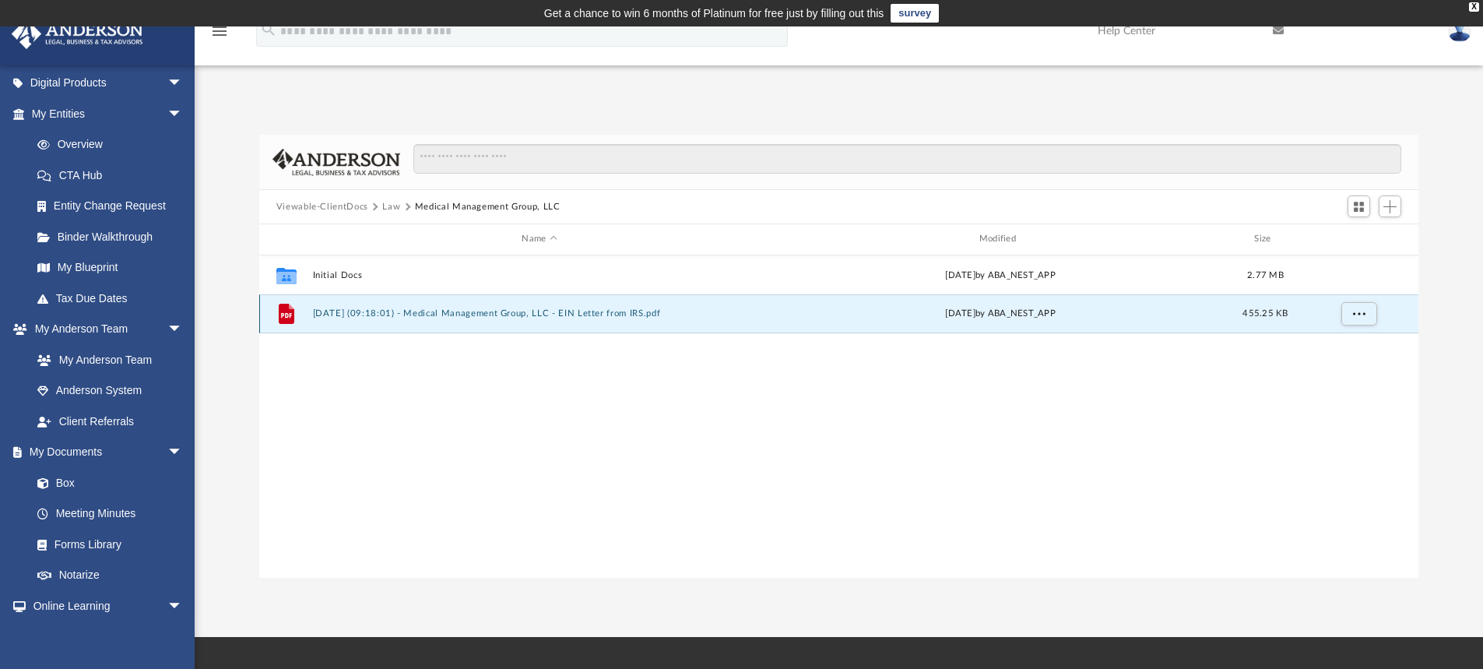
click at [459, 314] on button "[DATE] (09:18:01) - Medical Management Group, LLC - EIN Letter from IRS.pdf" at bounding box center [539, 313] width 454 height 10
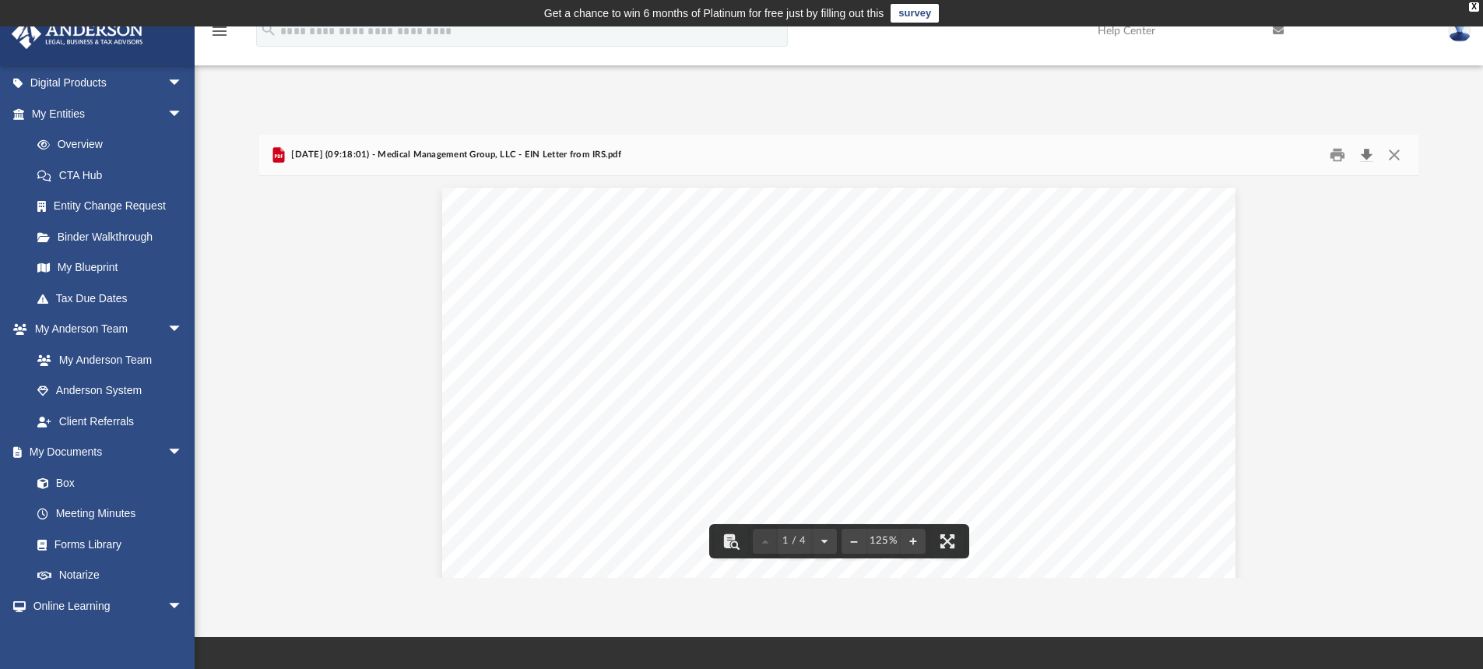
click at [1364, 157] on button "Download" at bounding box center [1367, 155] width 28 height 24
click at [554, 109] on div "Difficulty viewing your box folder? You can also access your account directly o…" at bounding box center [839, 340] width 1289 height 476
click at [1395, 146] on button "Close" at bounding box center [1395, 155] width 28 height 24
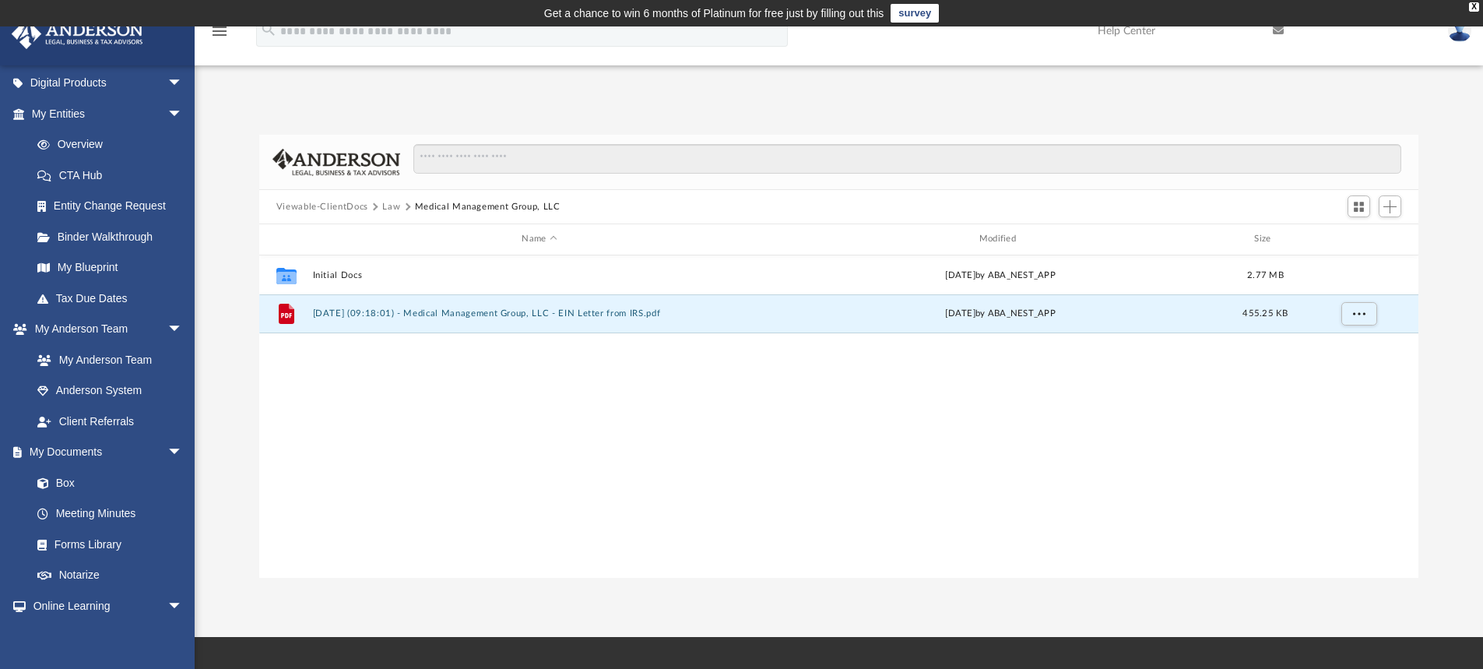
click at [393, 206] on button "Law" at bounding box center [391, 207] width 18 height 14
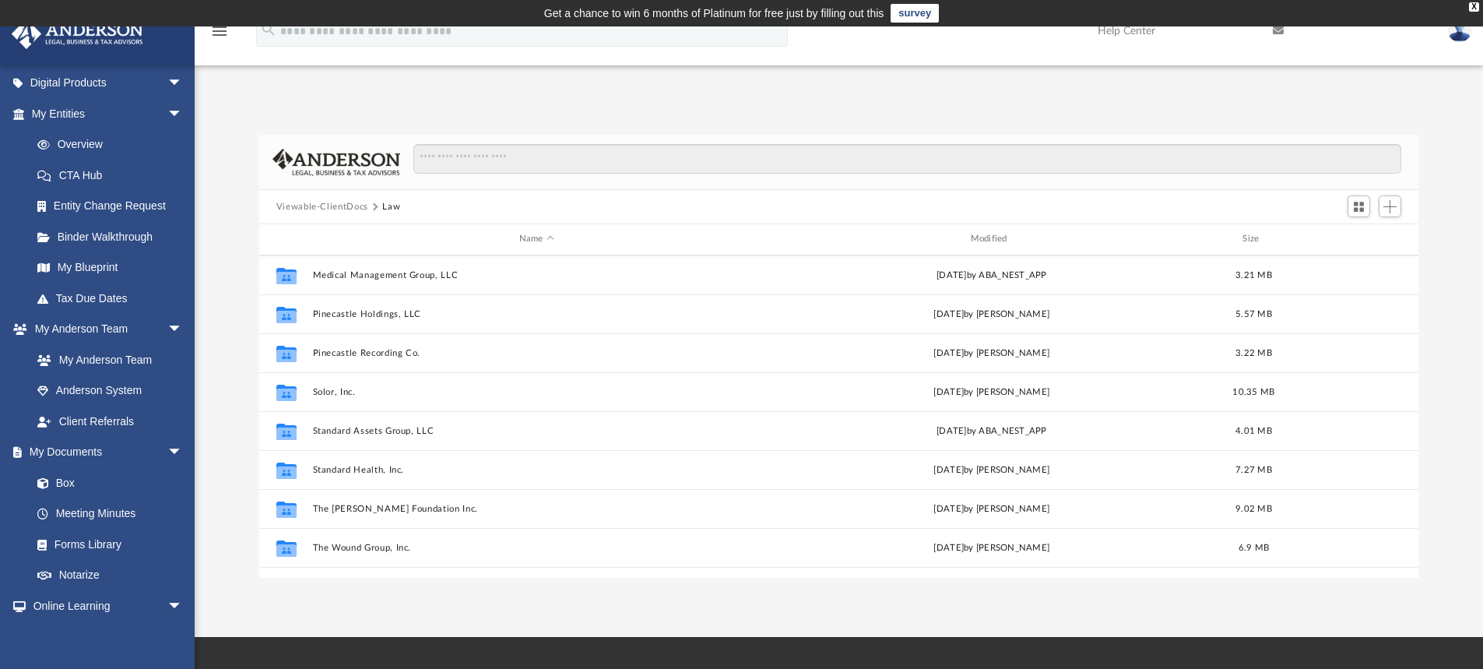
scroll to position [534, 0]
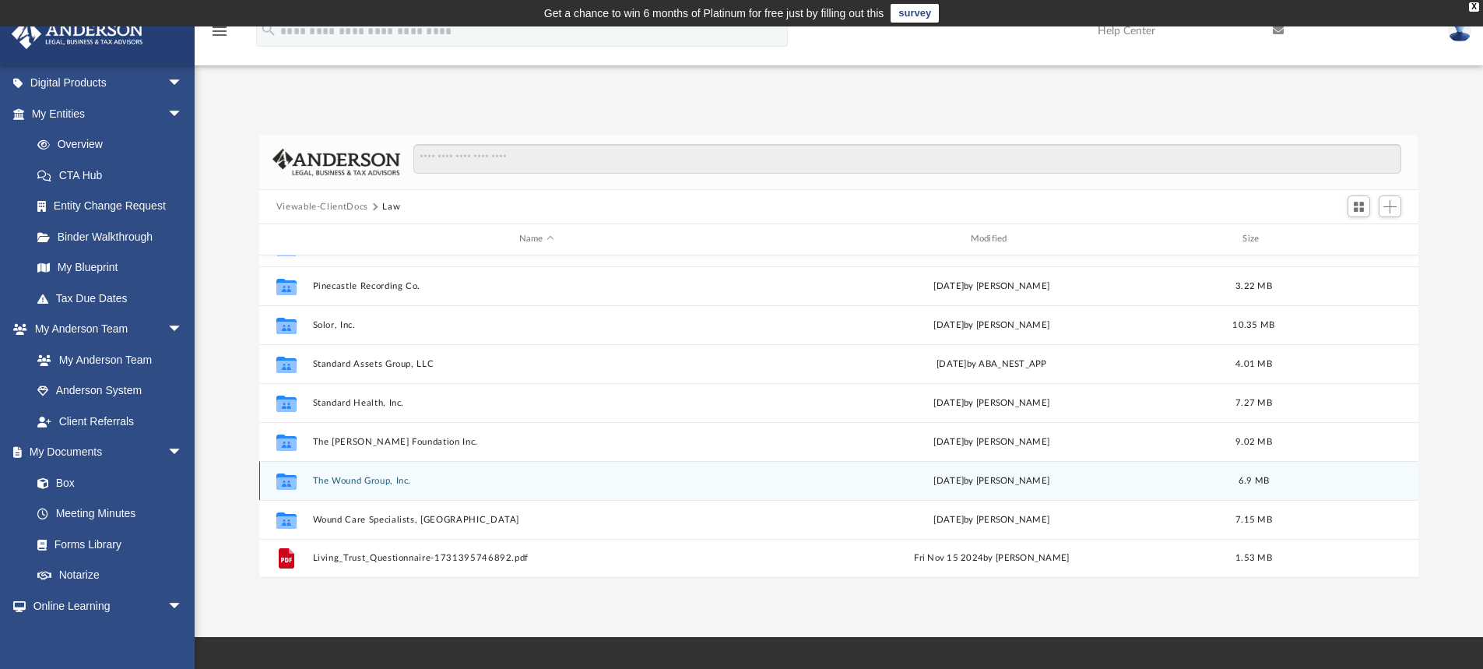
click at [343, 479] on button "The Wound Group, Inc." at bounding box center [536, 481] width 449 height 10
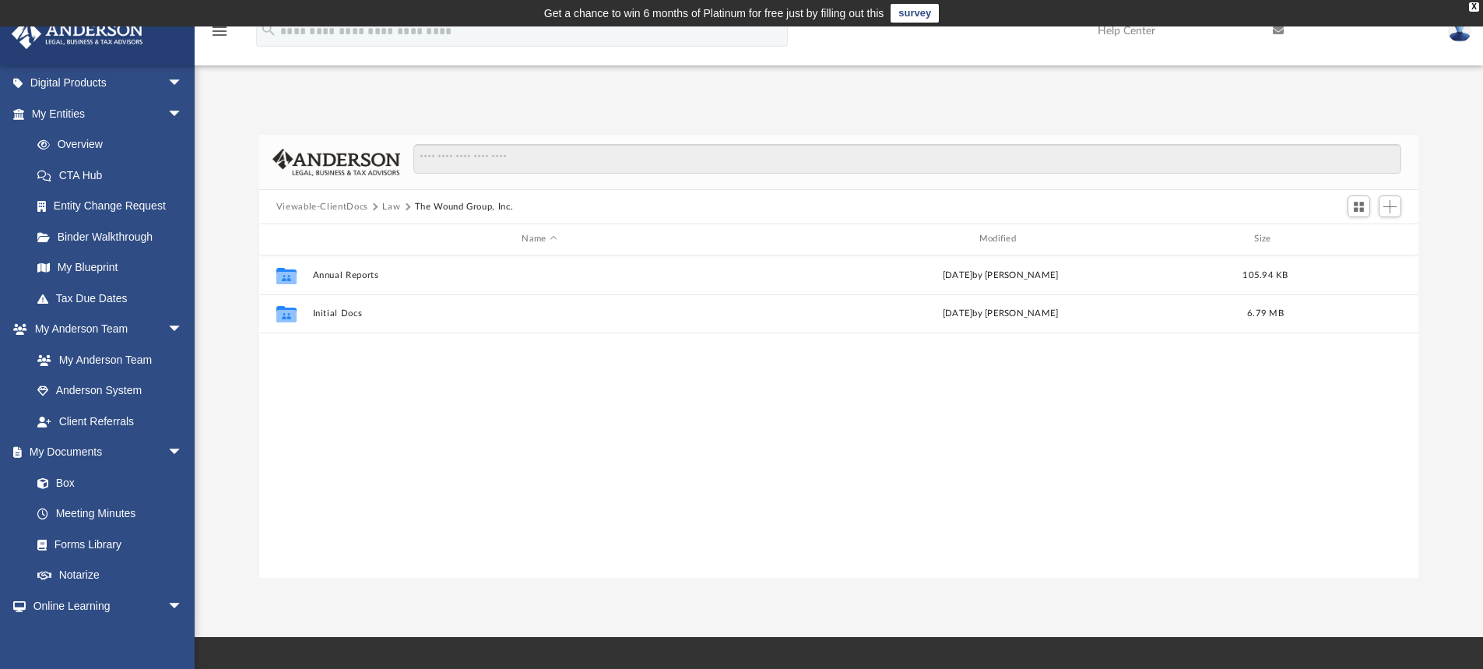
scroll to position [0, 0]
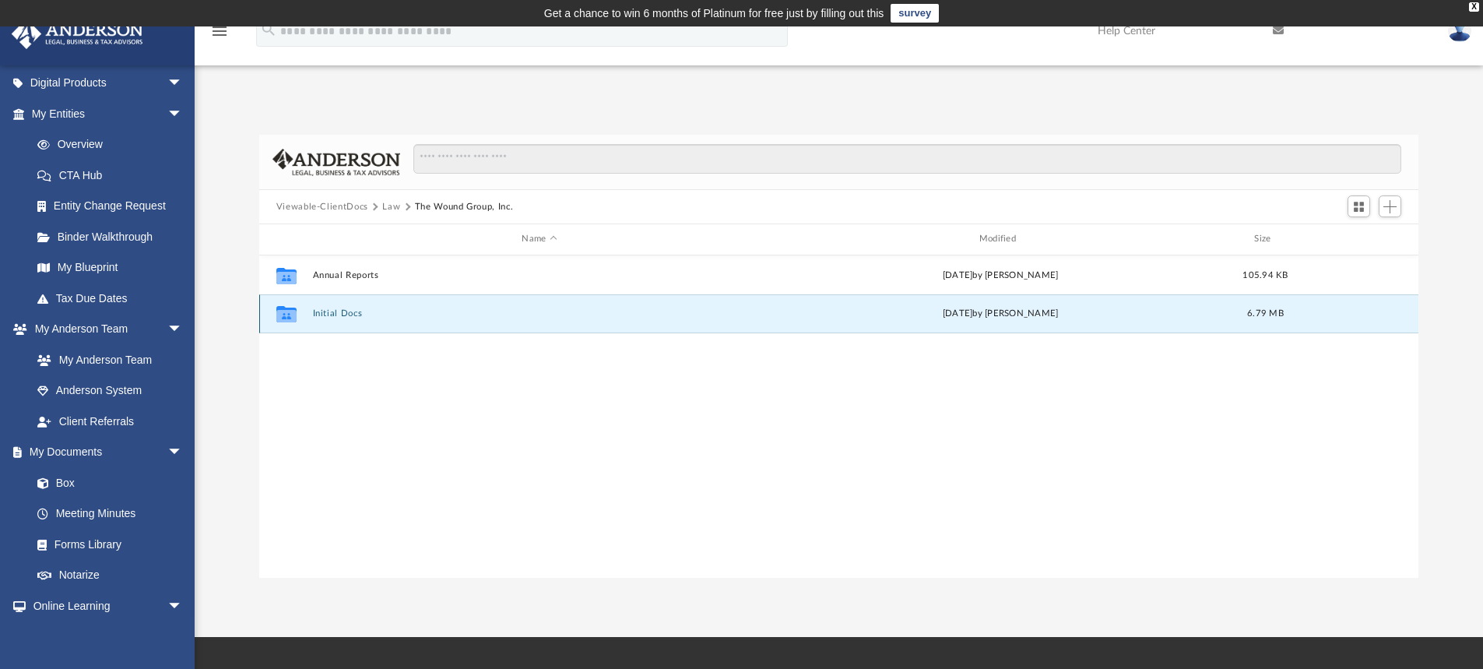
click at [340, 310] on button "Initial Docs" at bounding box center [539, 313] width 454 height 10
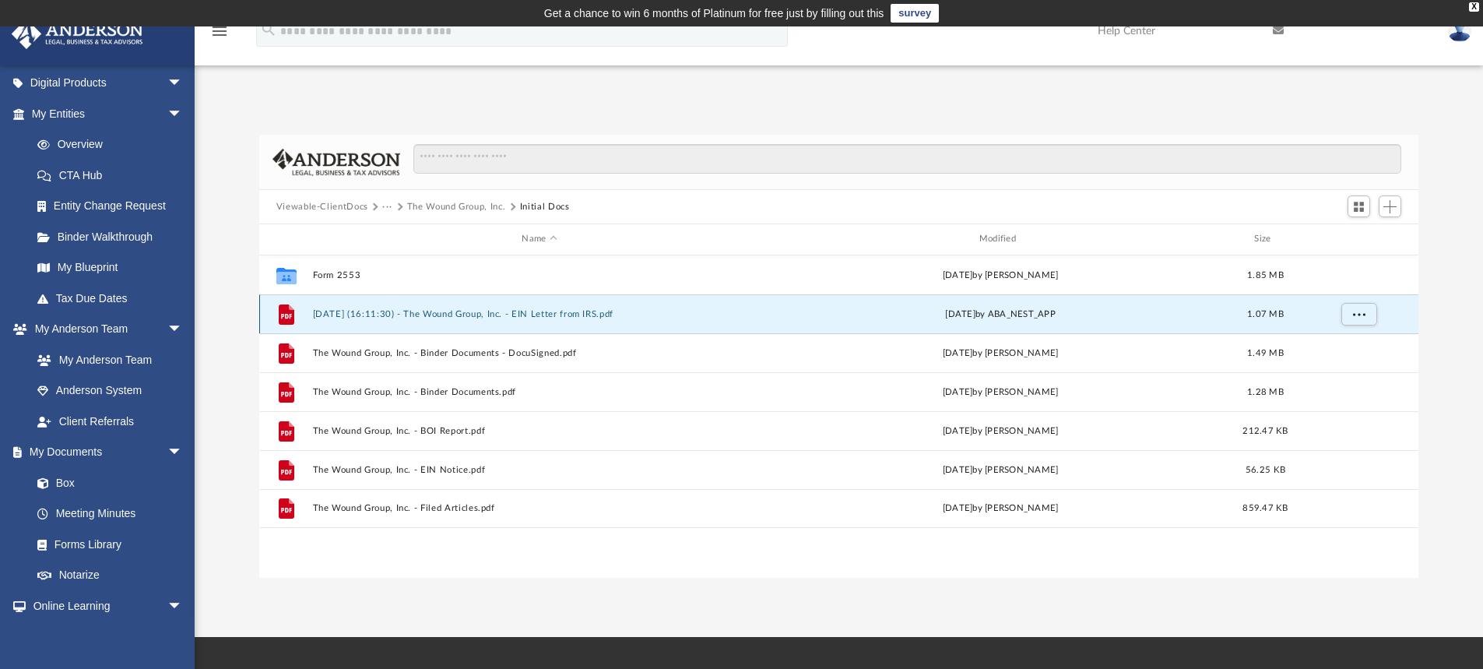
click at [381, 316] on button "[DATE] (16:11:30) - The Wound Group, Inc. - EIN Letter from IRS.pdf" at bounding box center [539, 314] width 454 height 10
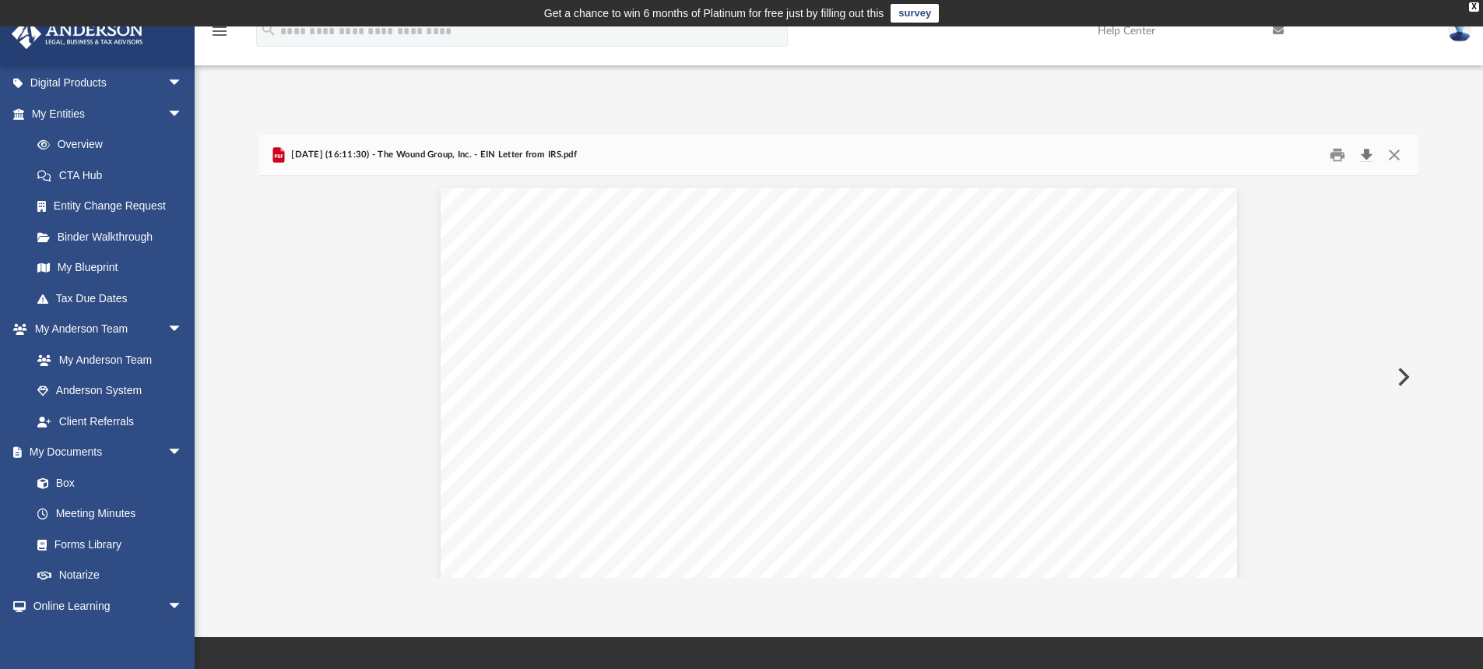
click at [1369, 156] on button "Download" at bounding box center [1367, 155] width 28 height 24
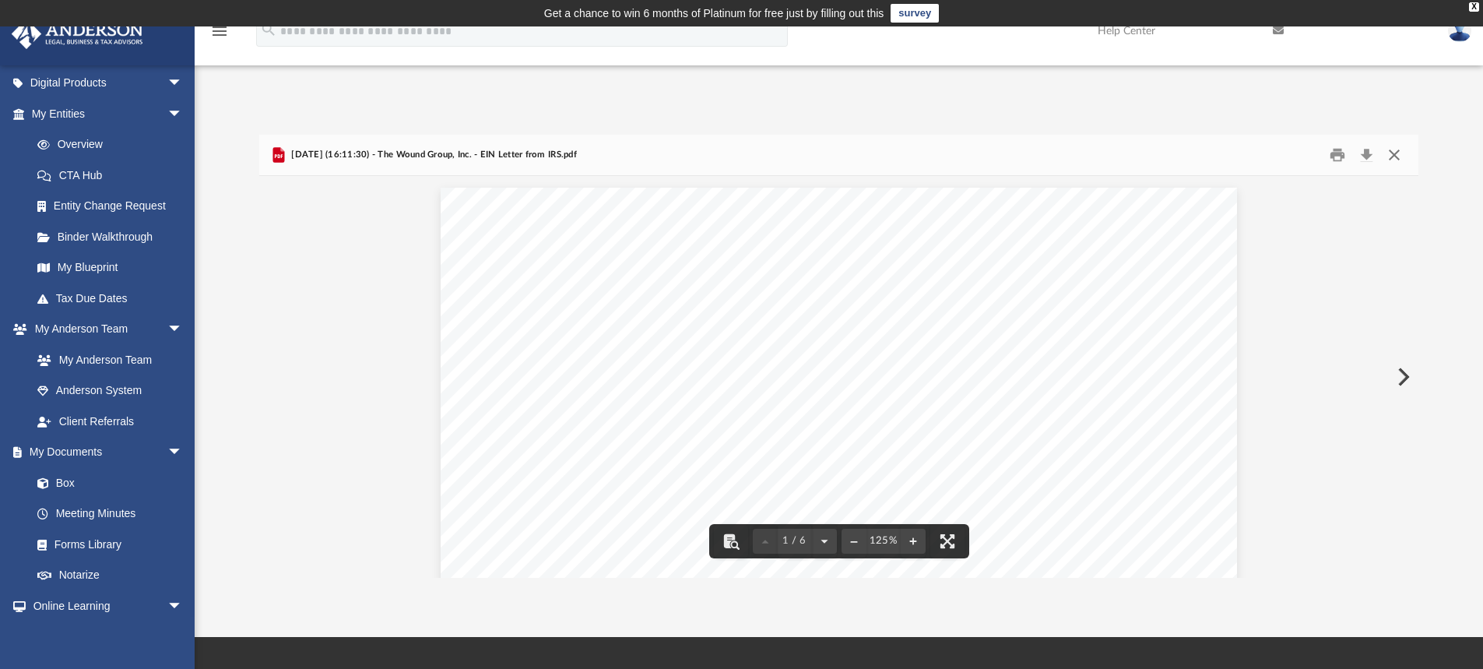
click at [1395, 153] on button "Close" at bounding box center [1395, 155] width 28 height 24
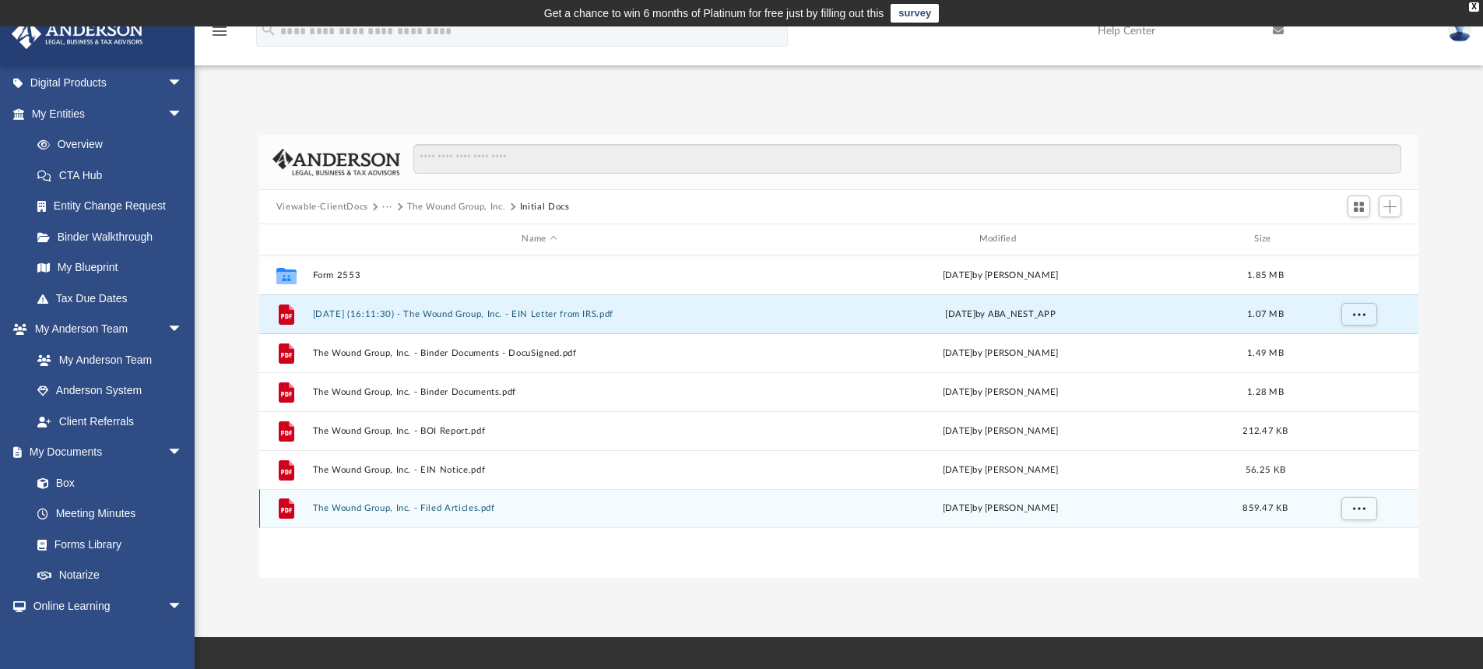
click at [390, 506] on button "The Wound Group, Inc. - Filed Articles.pdf" at bounding box center [539, 508] width 454 height 10
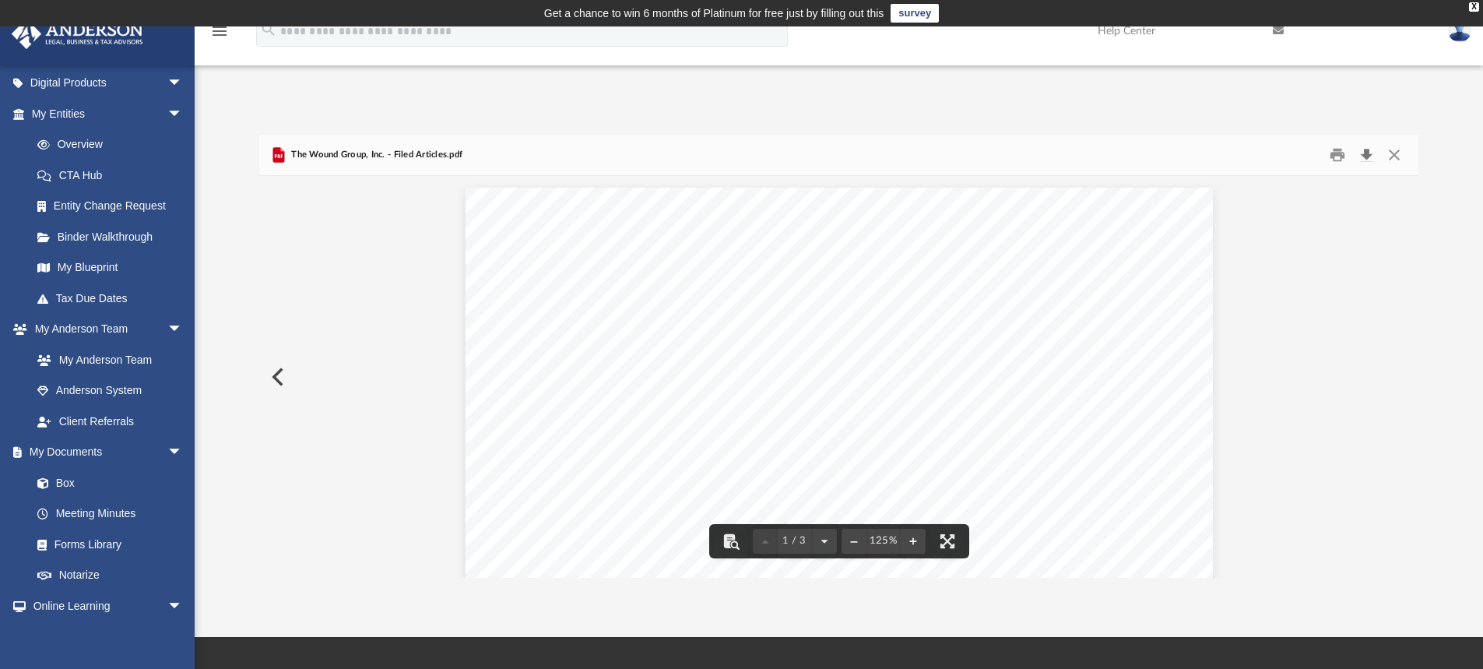
click at [1364, 150] on button "Download" at bounding box center [1367, 155] width 28 height 24
click at [1397, 155] on button "Close" at bounding box center [1395, 155] width 28 height 24
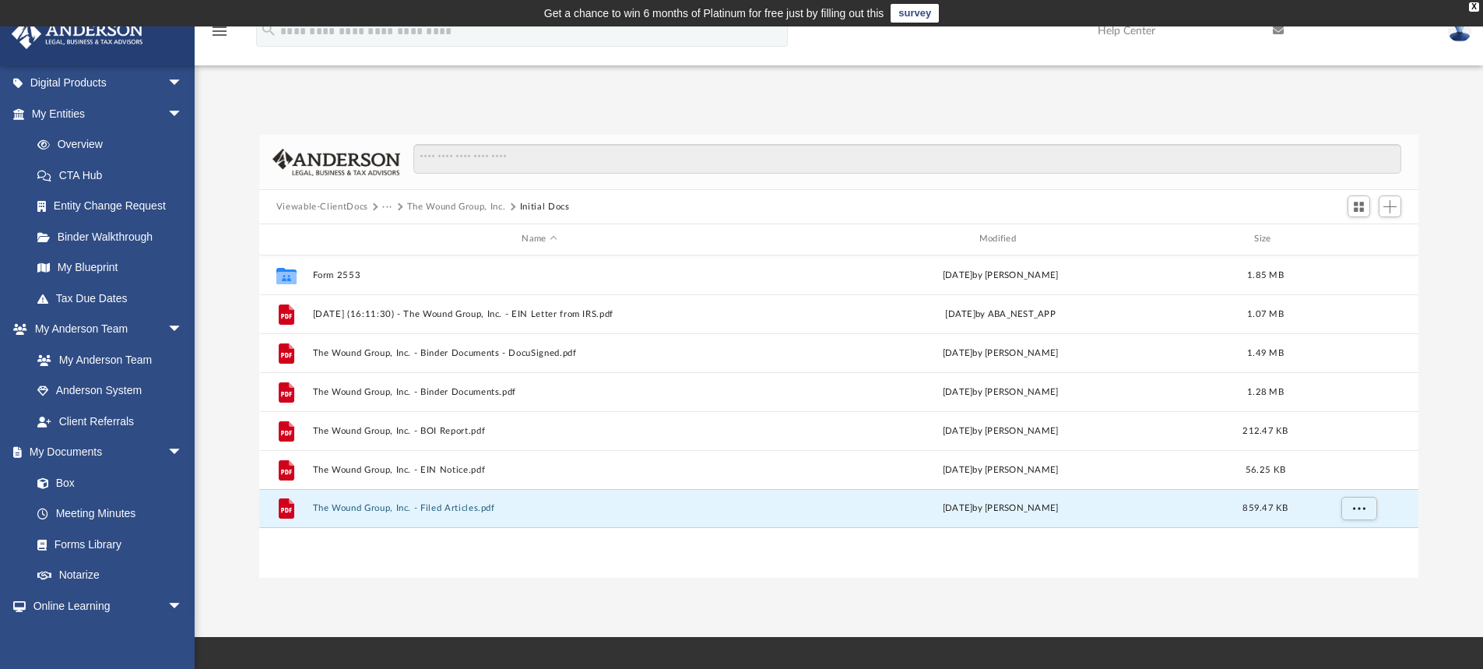
click at [384, 206] on button "···" at bounding box center [387, 207] width 10 height 14
click at [393, 232] on li "Law" at bounding box center [400, 234] width 18 height 16
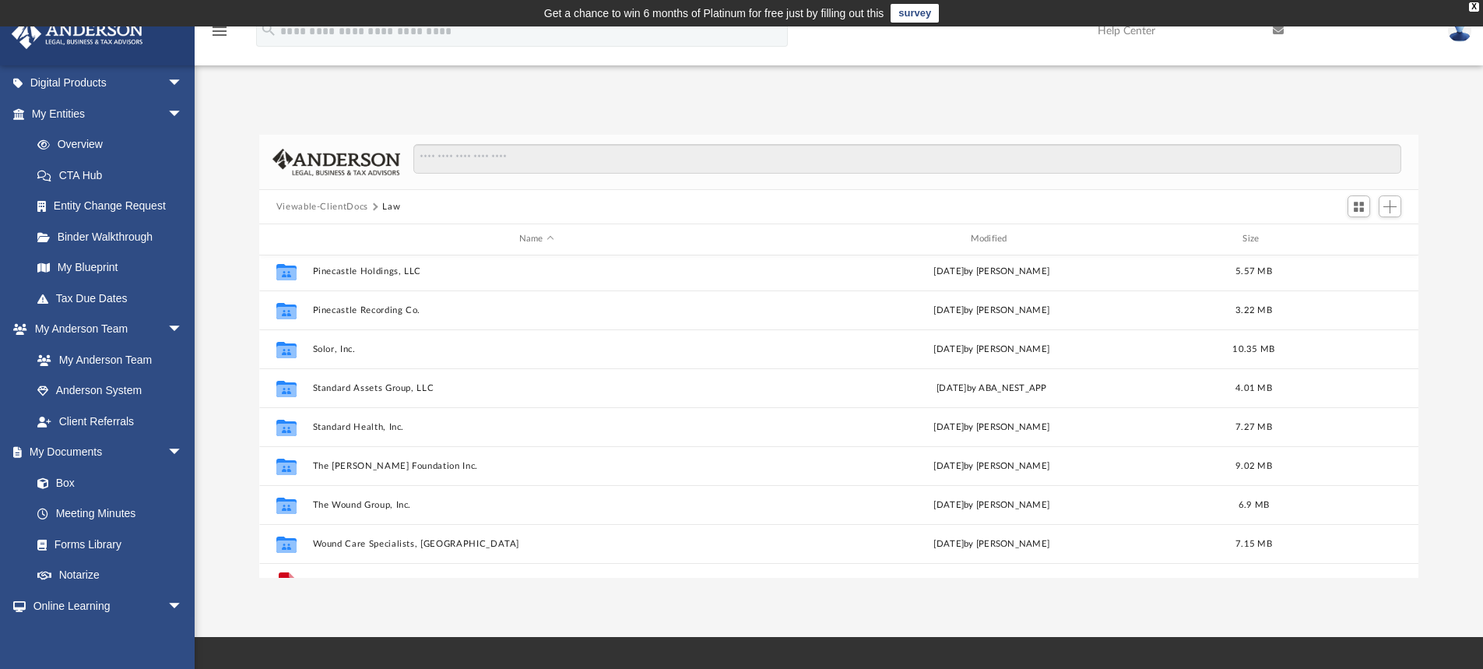
scroll to position [534, 0]
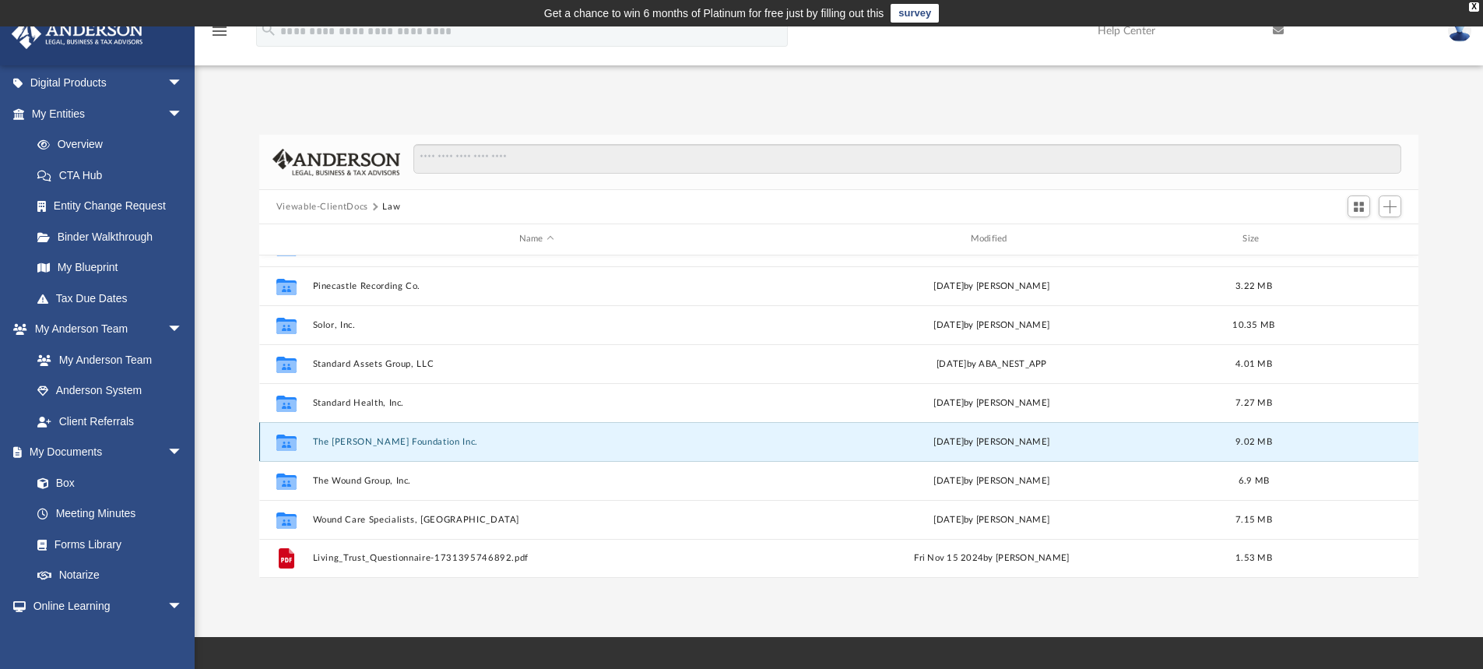
click at [334, 441] on button "The [PERSON_NAME] Foundation Inc." at bounding box center [536, 442] width 449 height 10
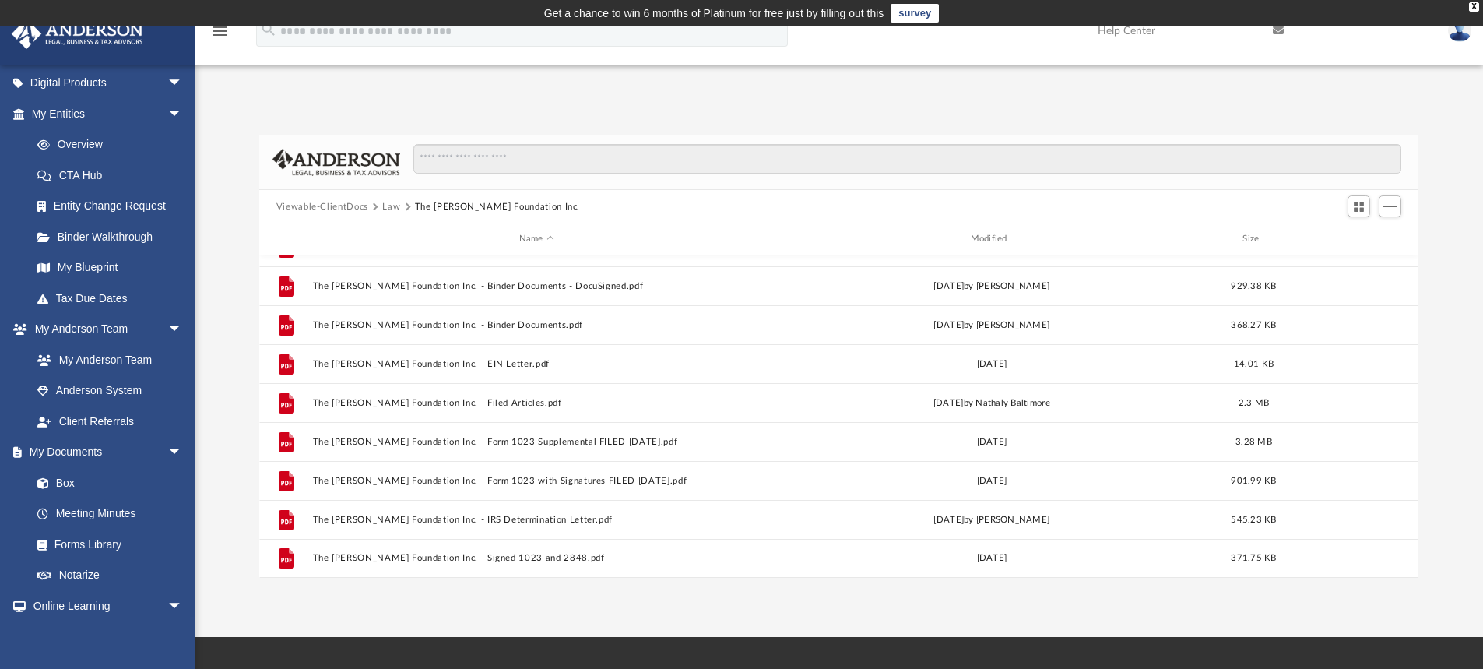
scroll to position [0, 0]
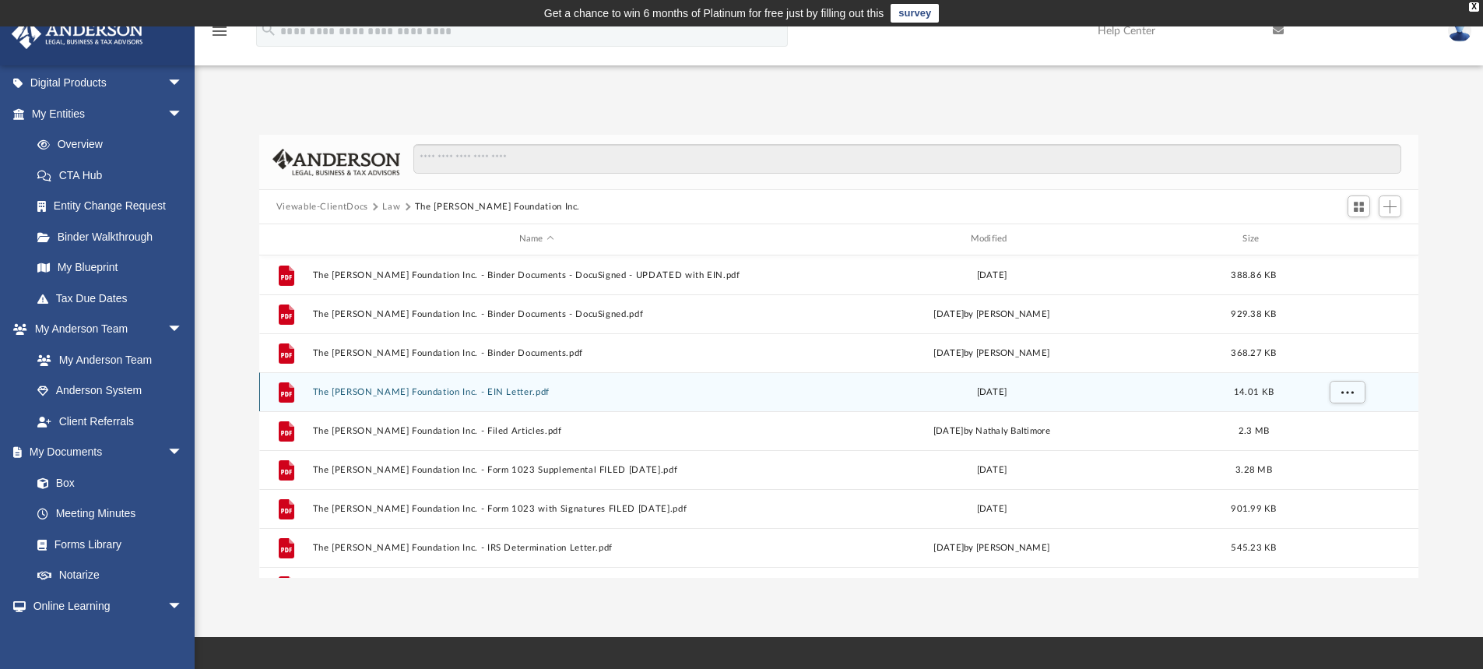
click at [347, 385] on div "File The [PERSON_NAME] Foundation Inc. - EIN Letter.pdf [DATE] 14.01 KB" at bounding box center [839, 391] width 1160 height 39
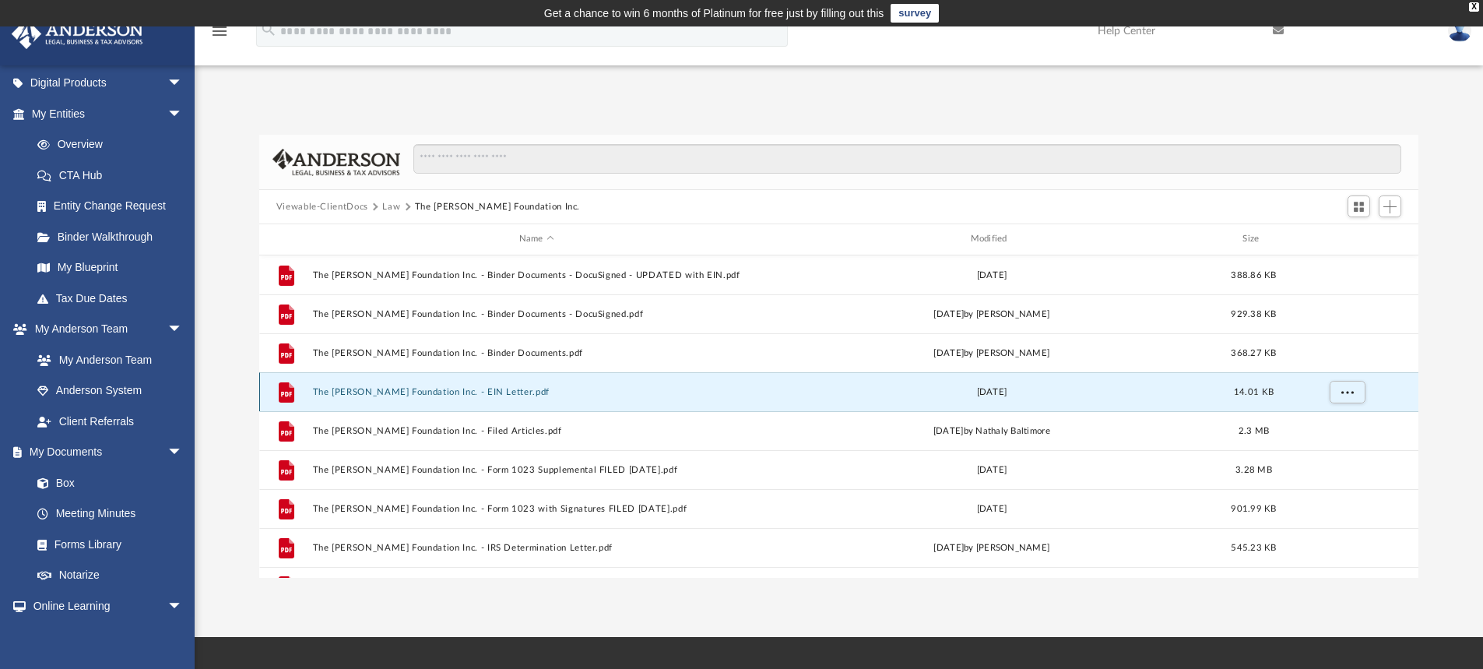
click at [430, 389] on button "The [PERSON_NAME] Foundation Inc. - EIN Letter.pdf" at bounding box center [536, 392] width 449 height 10
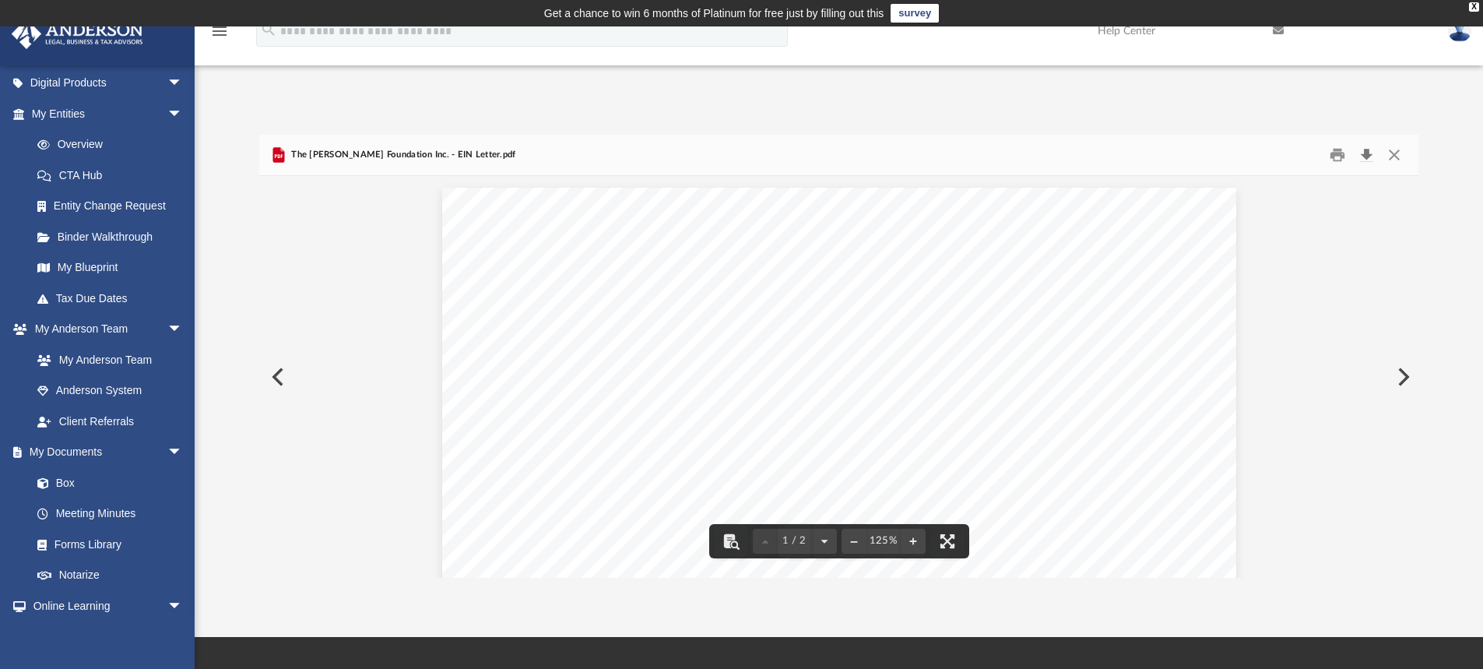
click at [1369, 151] on button "Download" at bounding box center [1367, 155] width 28 height 24
click at [1407, 376] on button "Preview" at bounding box center [1402, 377] width 34 height 44
click at [1360, 151] on button "Download" at bounding box center [1367, 155] width 28 height 24
click at [374, 152] on span "The [PERSON_NAME] Foundation Inc. - Filed Articles.pdf" at bounding box center [407, 155] width 239 height 14
click at [1399, 158] on button "Close" at bounding box center [1395, 155] width 28 height 24
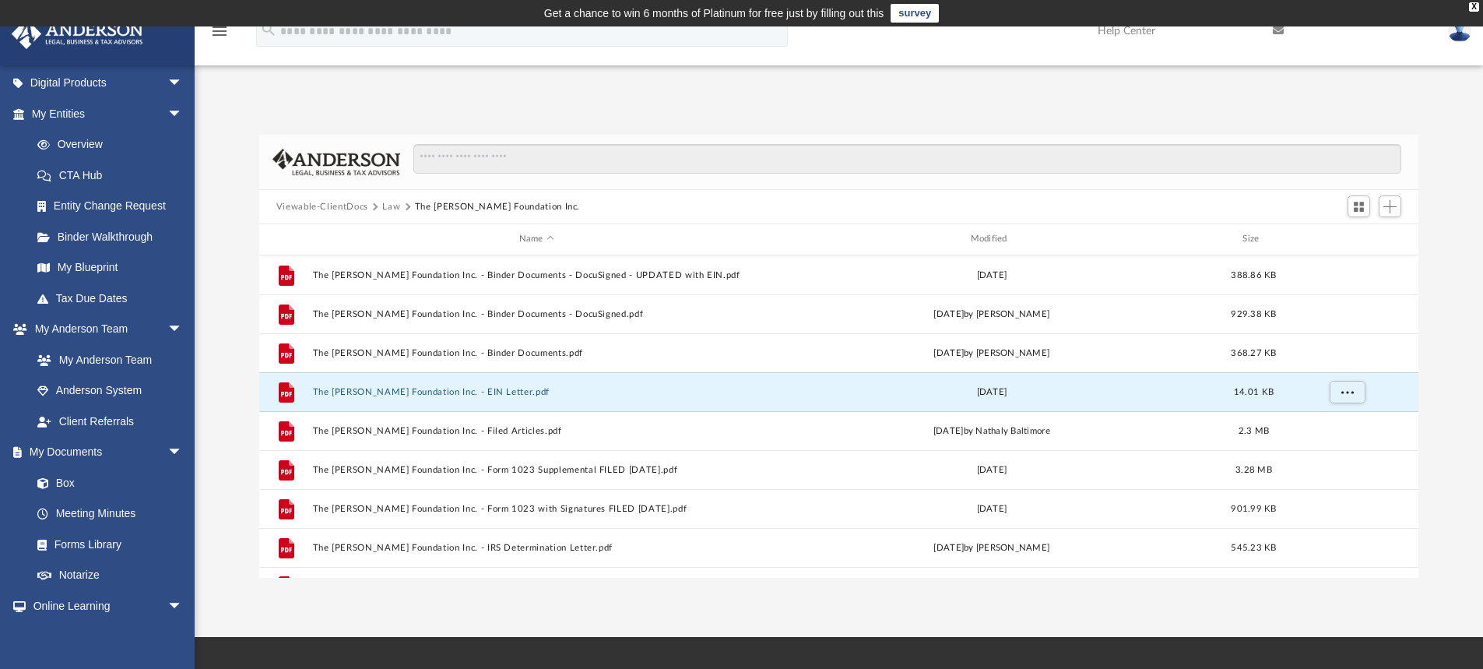
click at [387, 206] on button "Law" at bounding box center [391, 207] width 18 height 14
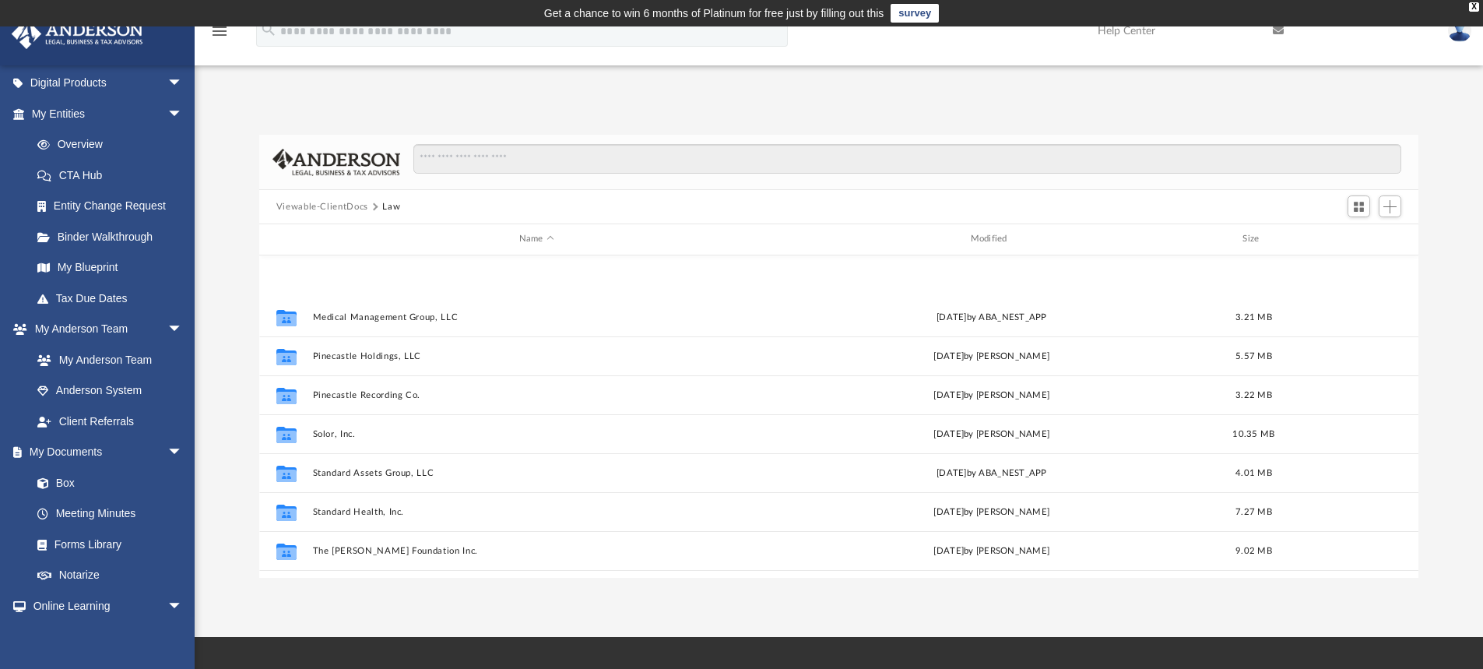
scroll to position [534, 0]
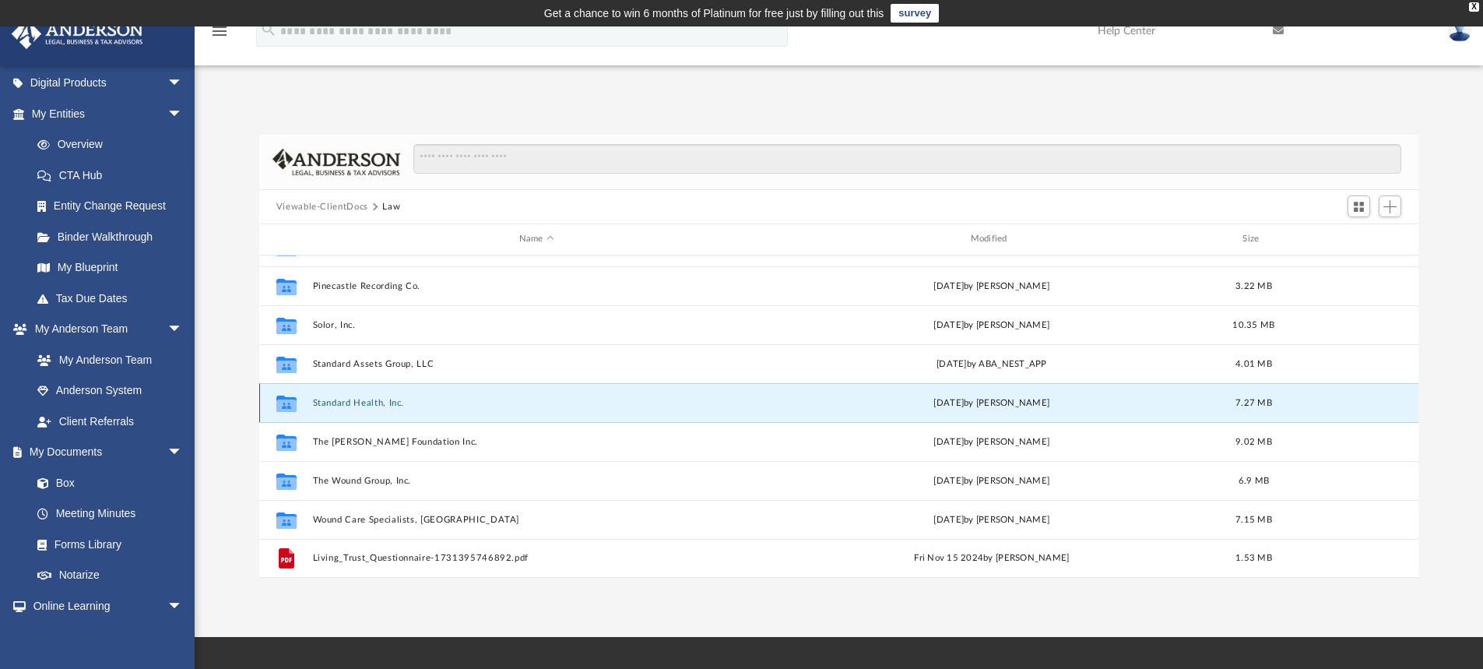
click at [350, 403] on button "Standard Health, Inc." at bounding box center [536, 403] width 449 height 10
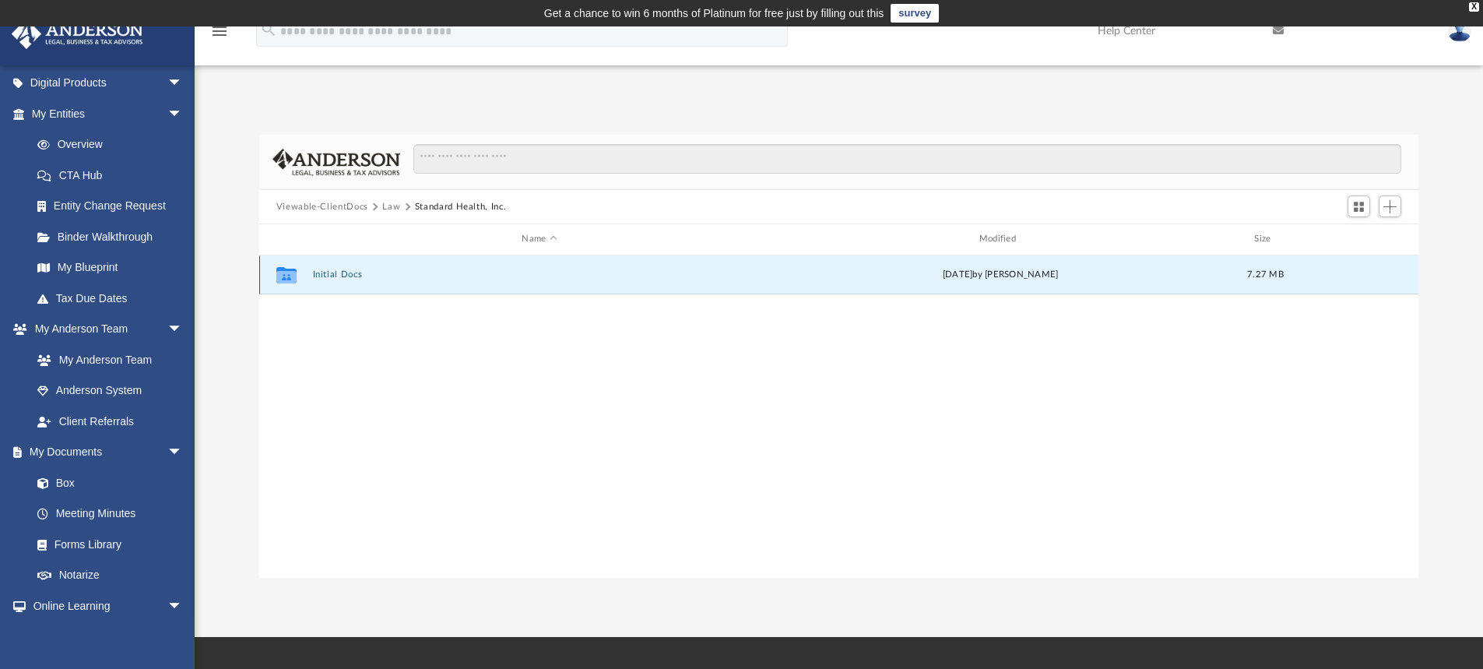
click at [349, 272] on button "Initial Docs" at bounding box center [539, 274] width 454 height 10
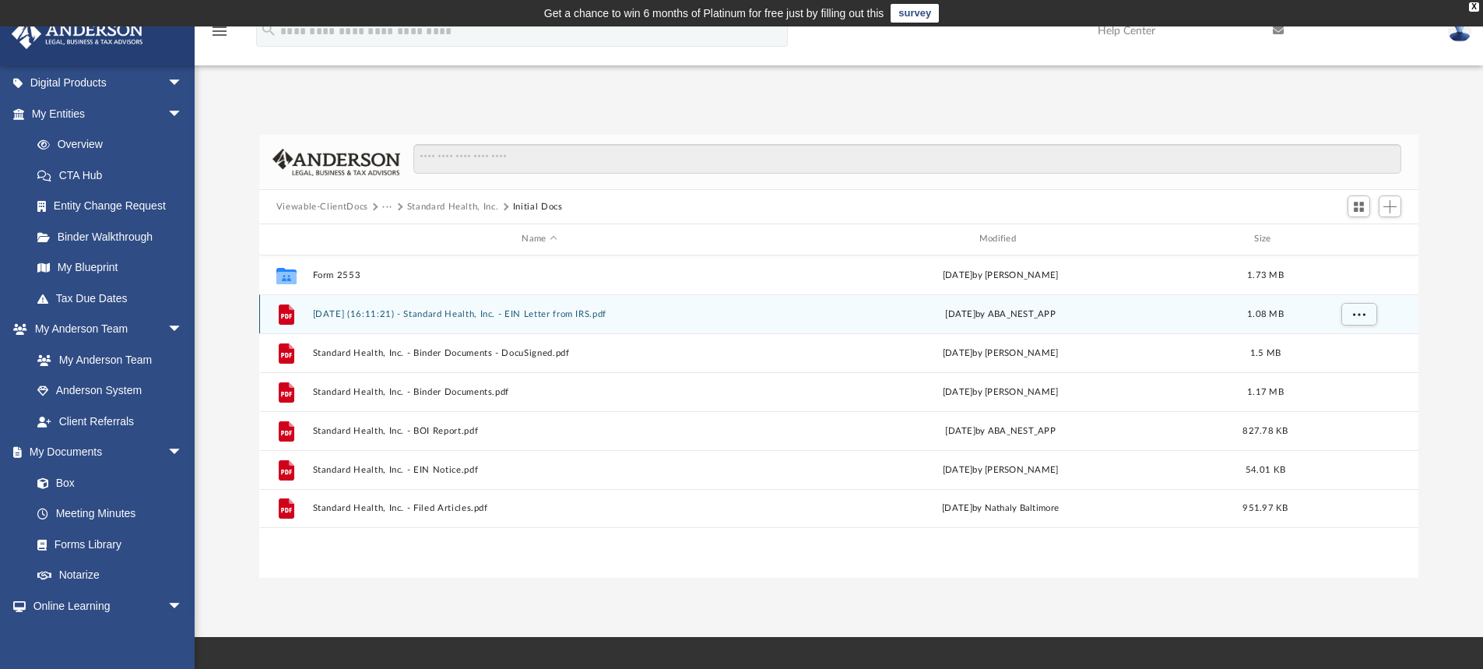
click at [371, 314] on button "[DATE] (16:11:21) - Standard Health, Inc. - EIN Letter from IRS.pdf" at bounding box center [539, 314] width 454 height 10
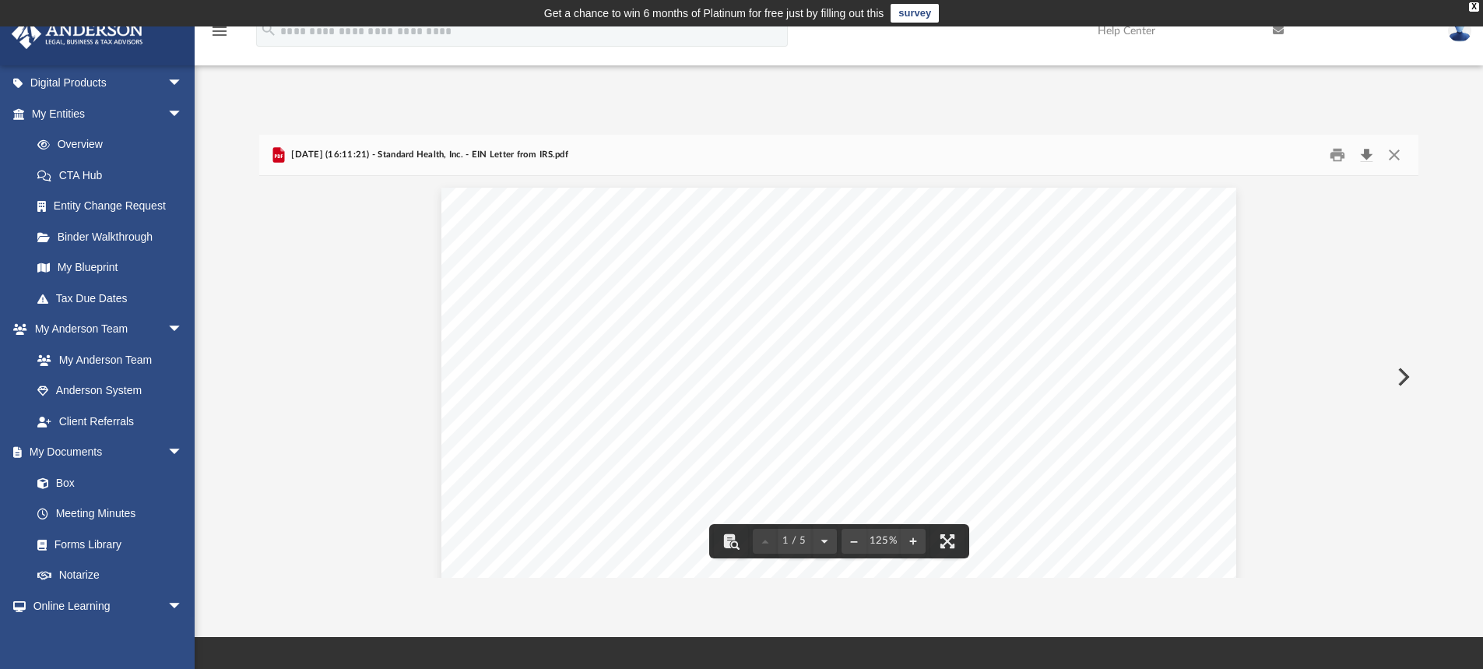
click at [1365, 156] on button "Download" at bounding box center [1367, 155] width 28 height 24
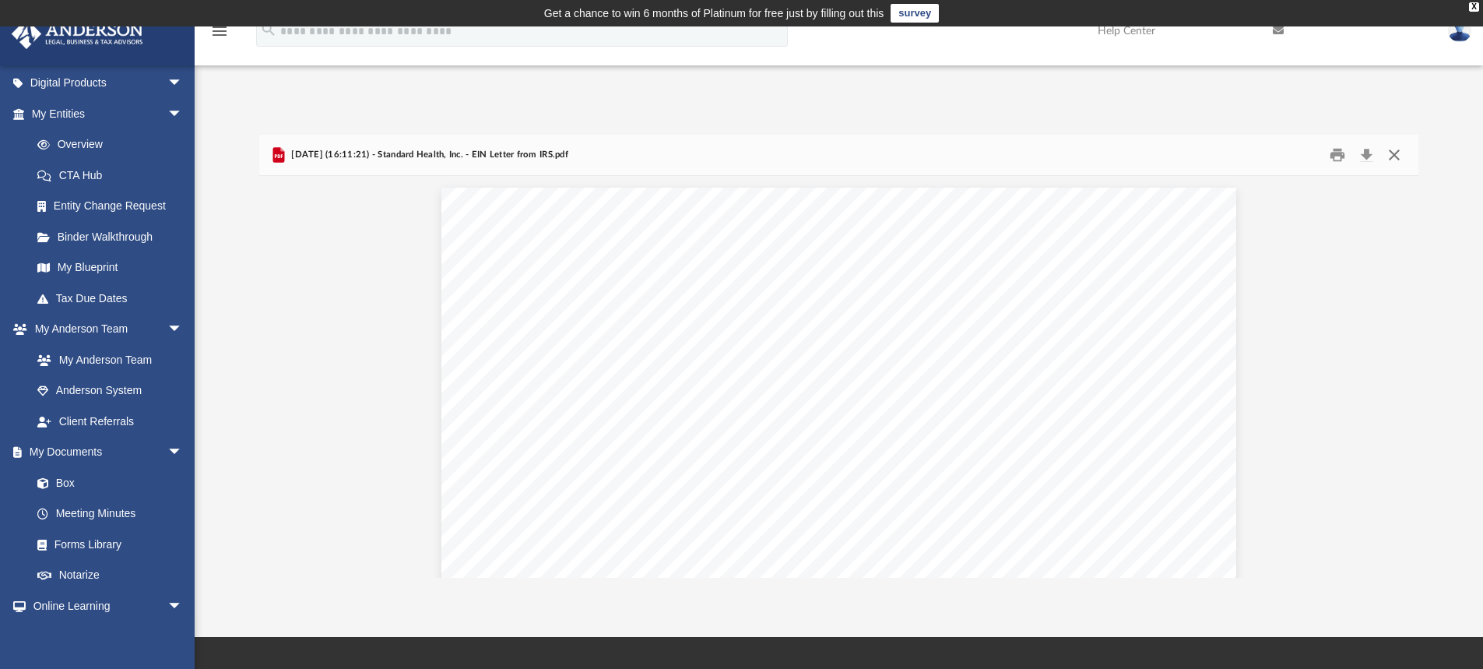
click at [1393, 153] on button "Close" at bounding box center [1395, 155] width 28 height 24
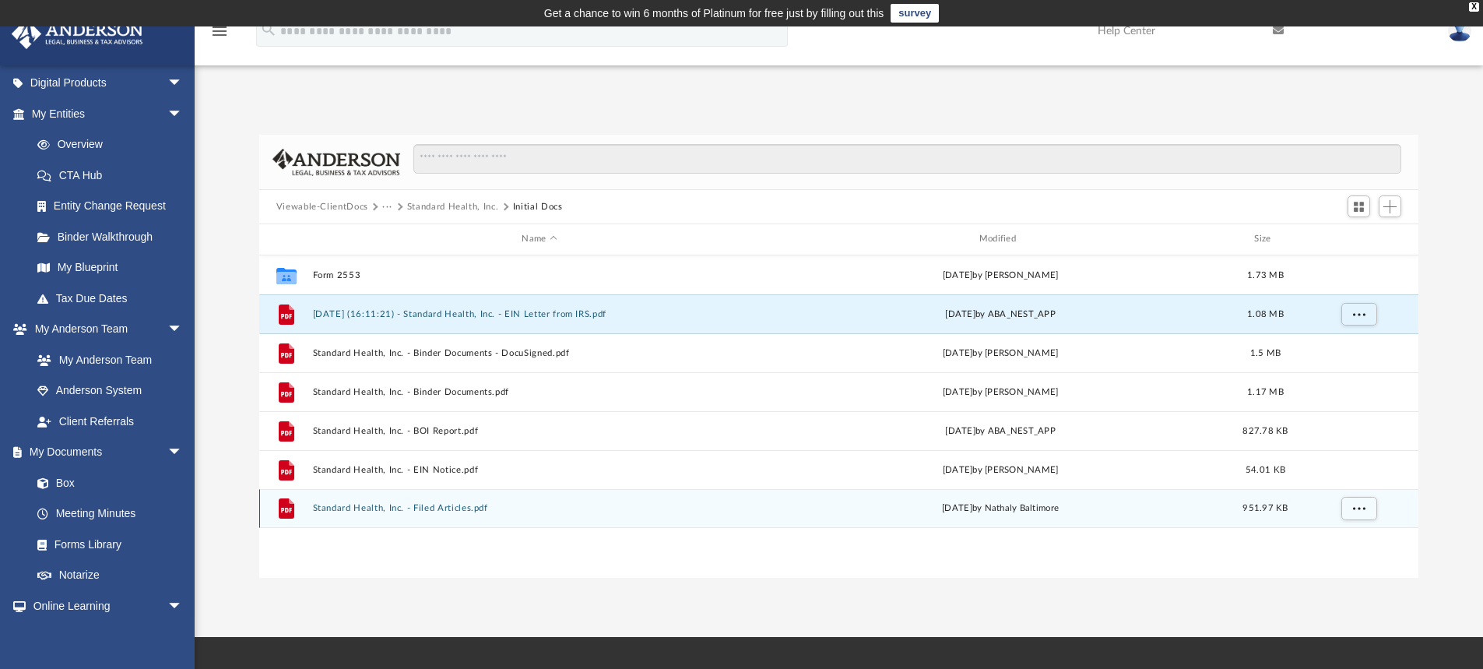
click at [338, 505] on button "Standard Health, Inc. - Filed Articles.pdf" at bounding box center [539, 508] width 454 height 10
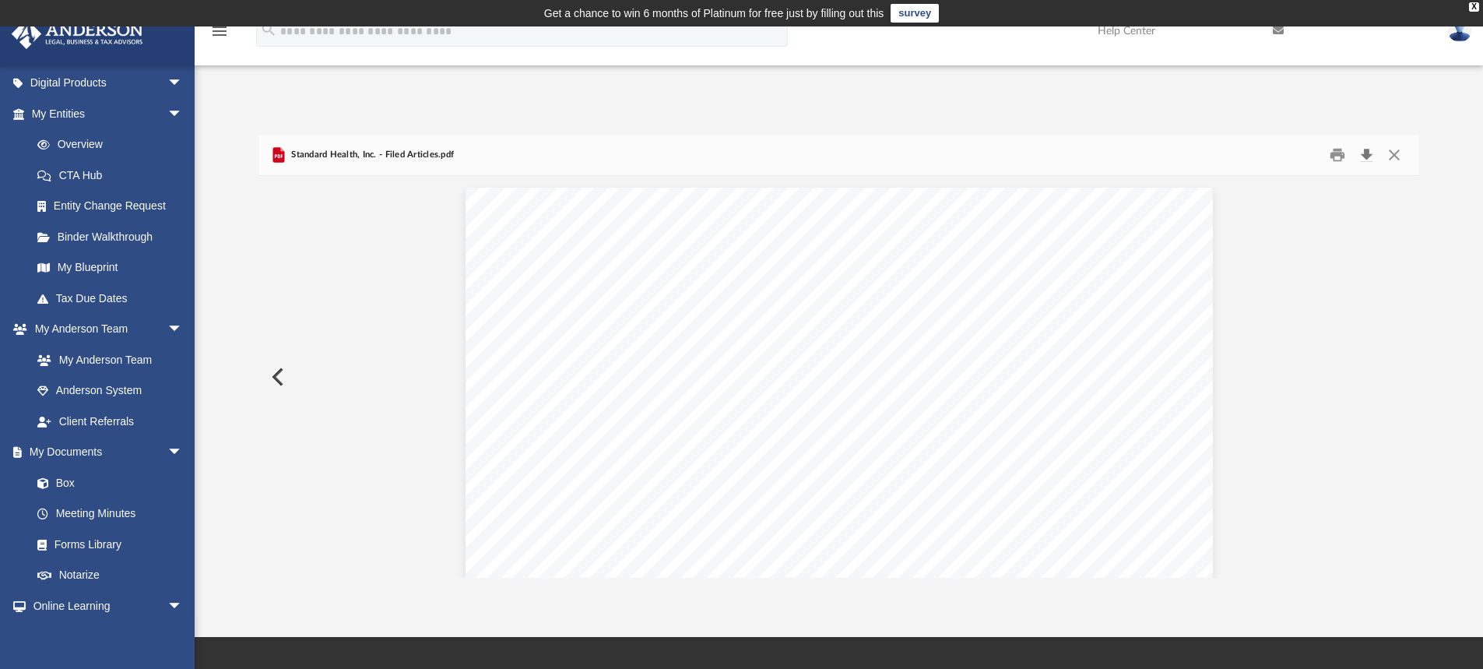
click at [1367, 154] on button "Download" at bounding box center [1367, 155] width 28 height 24
click at [1397, 152] on button "Close" at bounding box center [1395, 155] width 28 height 24
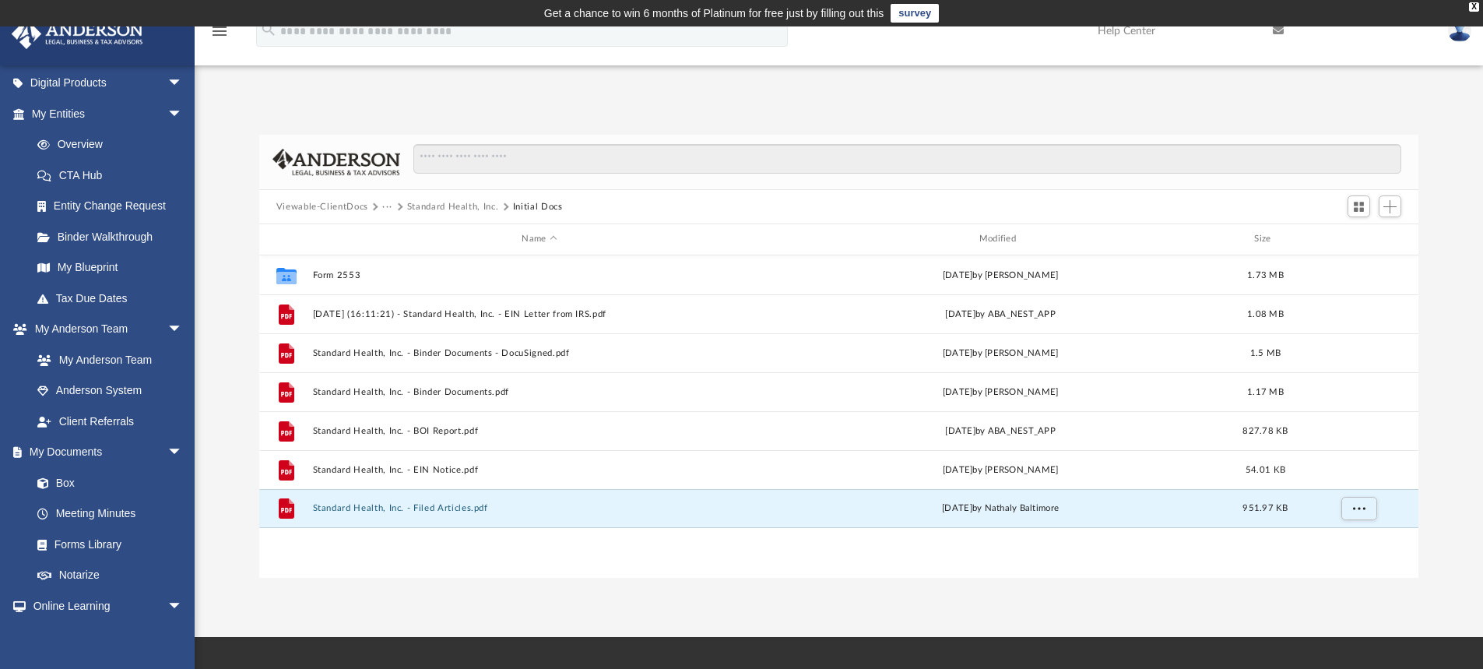
click at [385, 207] on button "···" at bounding box center [387, 207] width 10 height 14
click at [392, 228] on li "Law" at bounding box center [400, 234] width 18 height 16
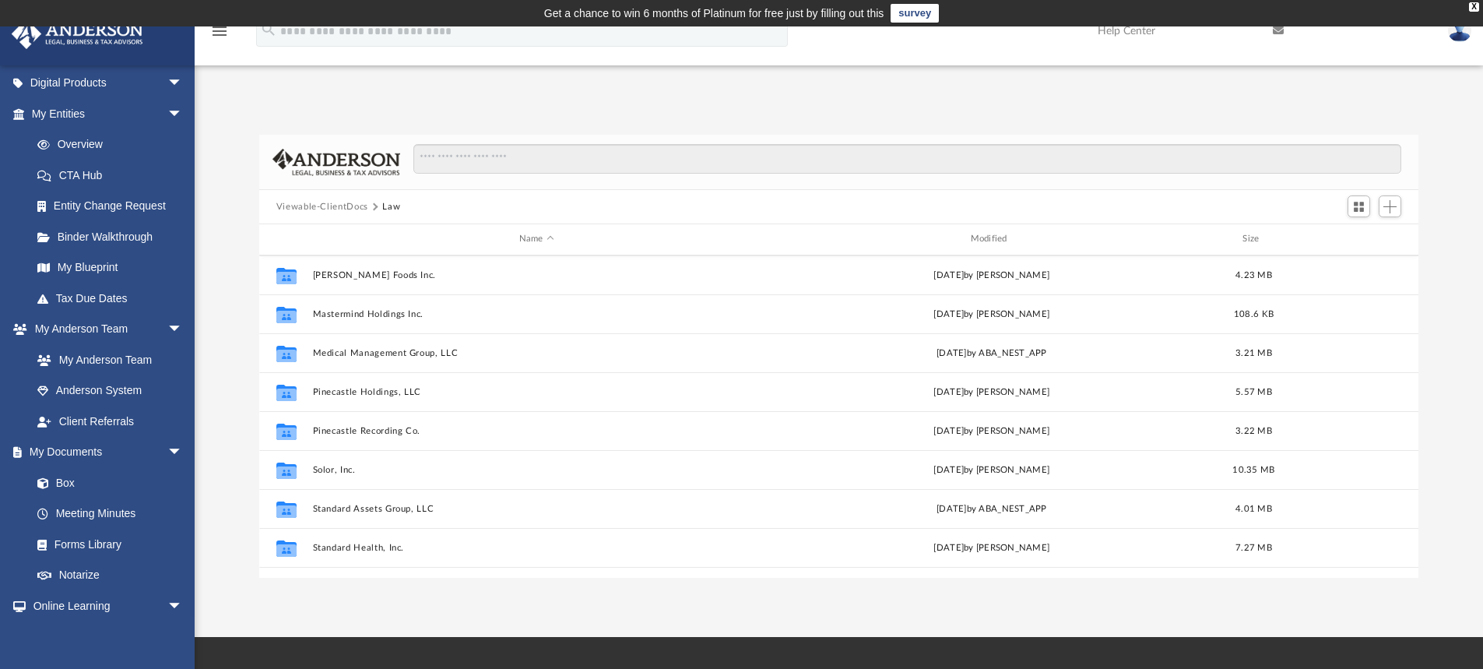
scroll to position [534, 0]
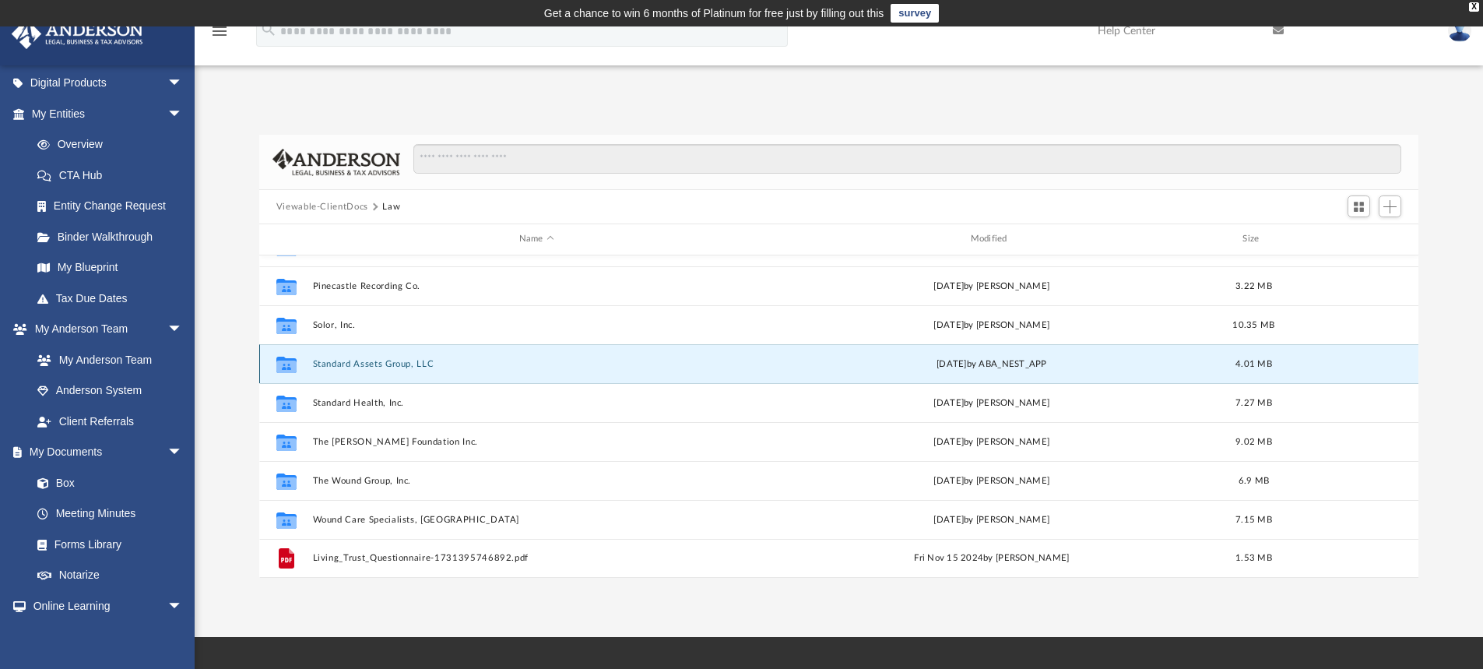
click at [357, 364] on button "Standard Assets Group, LLC" at bounding box center [536, 364] width 449 height 10
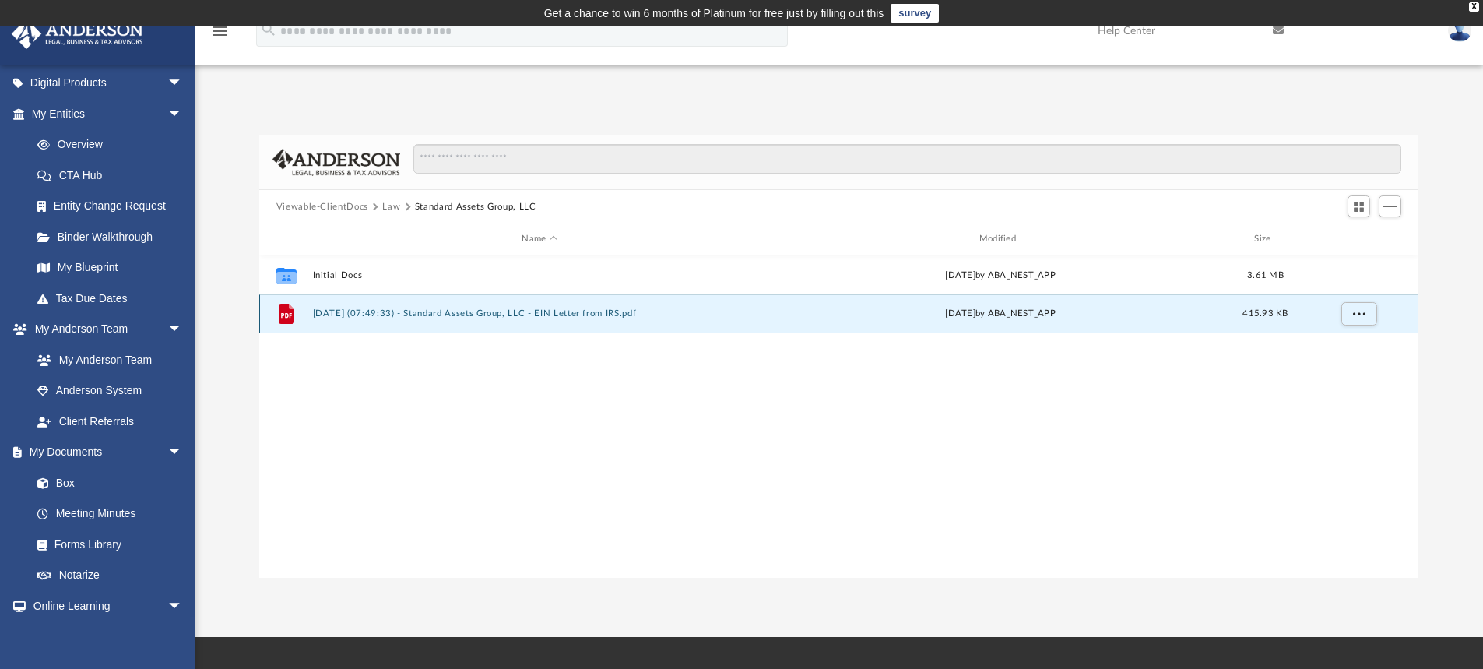
click at [455, 315] on button "[DATE] (07:49:33) - Standard Assets Group, LLC - EIN Letter from IRS.pdf" at bounding box center [539, 313] width 454 height 10
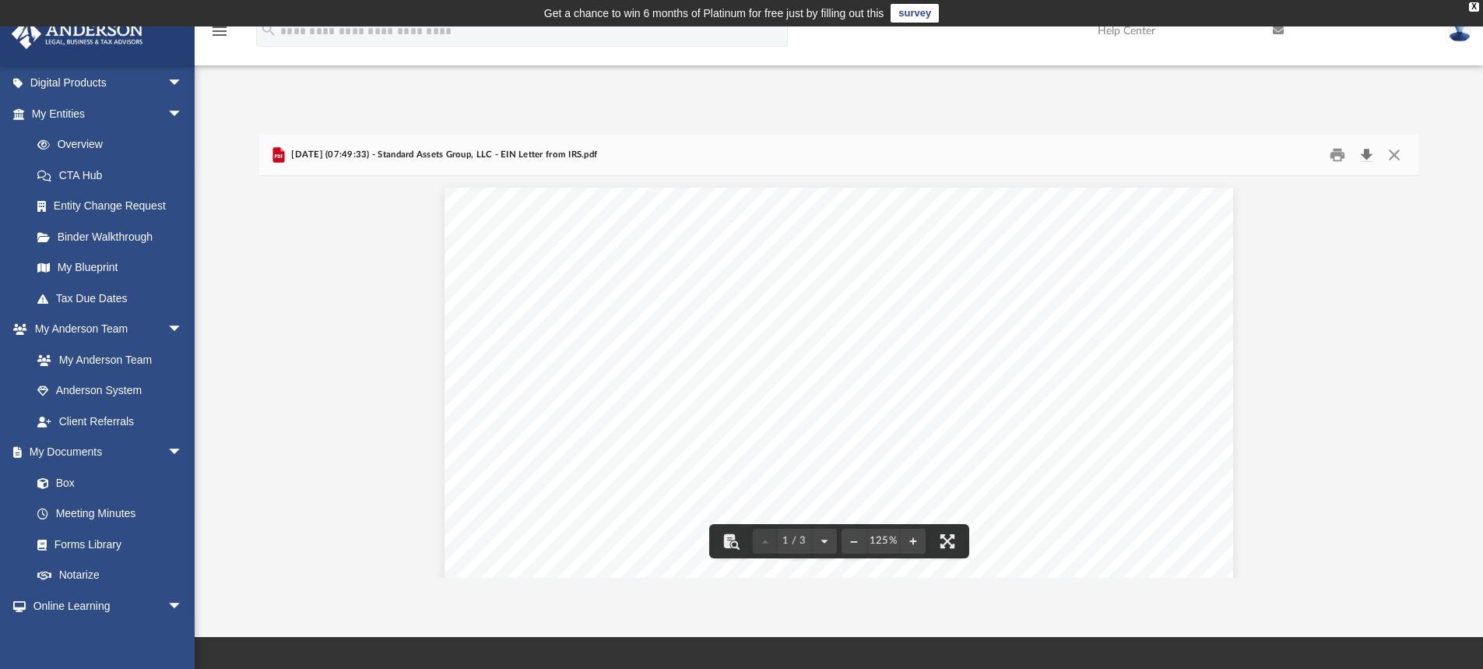
click at [1366, 152] on button "Download" at bounding box center [1367, 155] width 28 height 24
click at [1393, 150] on button "Close" at bounding box center [1395, 155] width 28 height 24
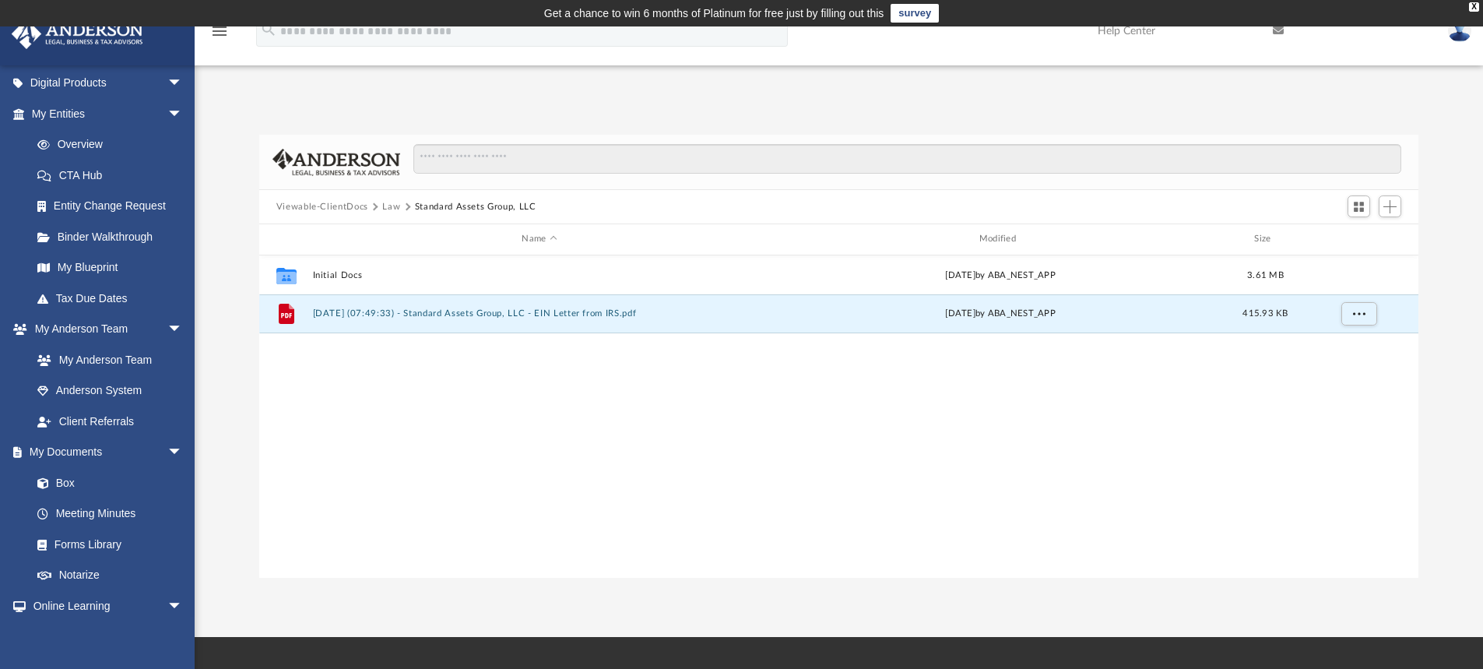
click at [389, 206] on button "Law" at bounding box center [391, 207] width 18 height 14
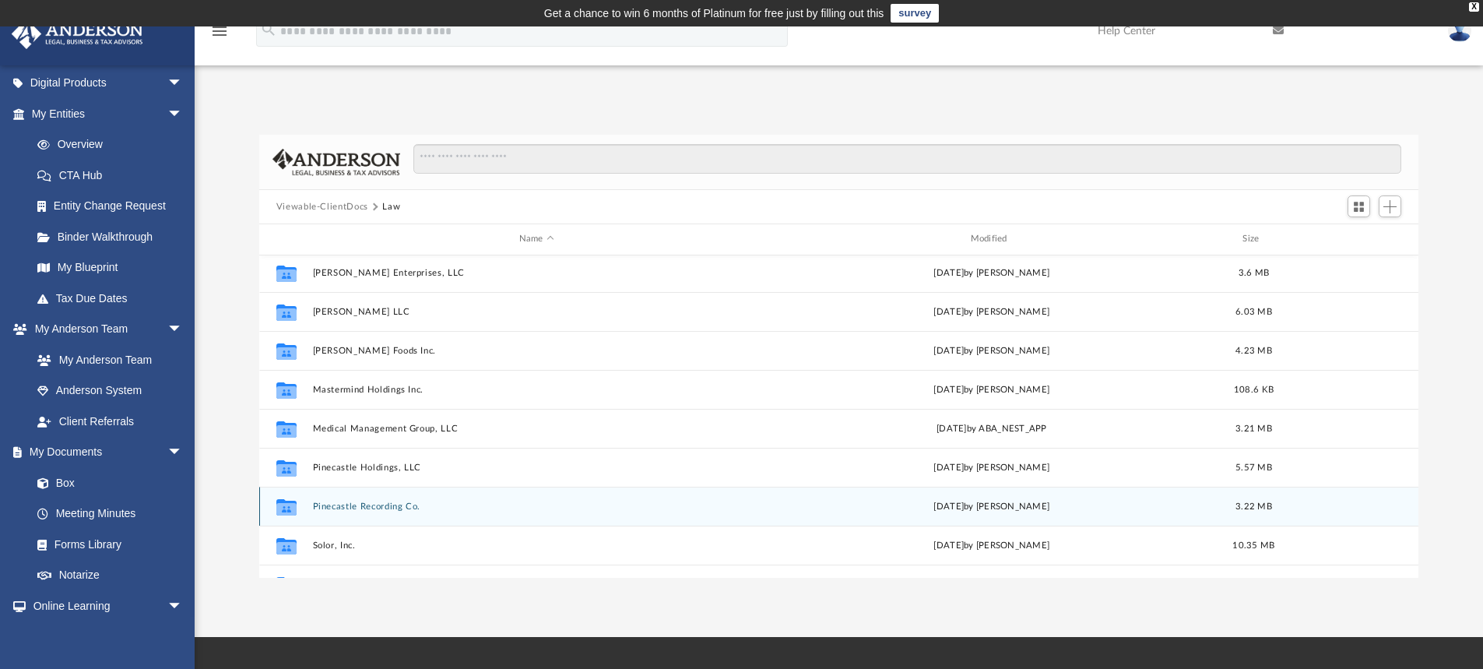
scroll to position [301, 0]
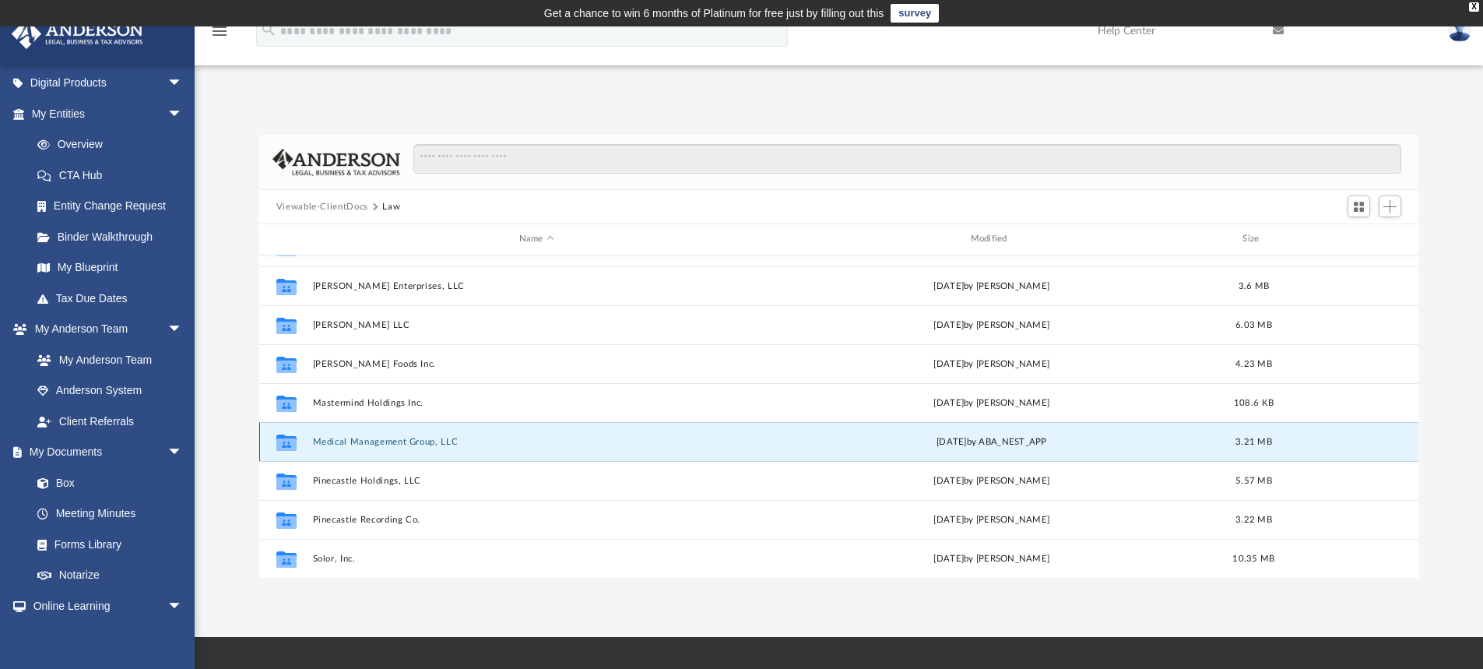
click at [353, 445] on button "Medical Management Group, LLC" at bounding box center [536, 442] width 449 height 10
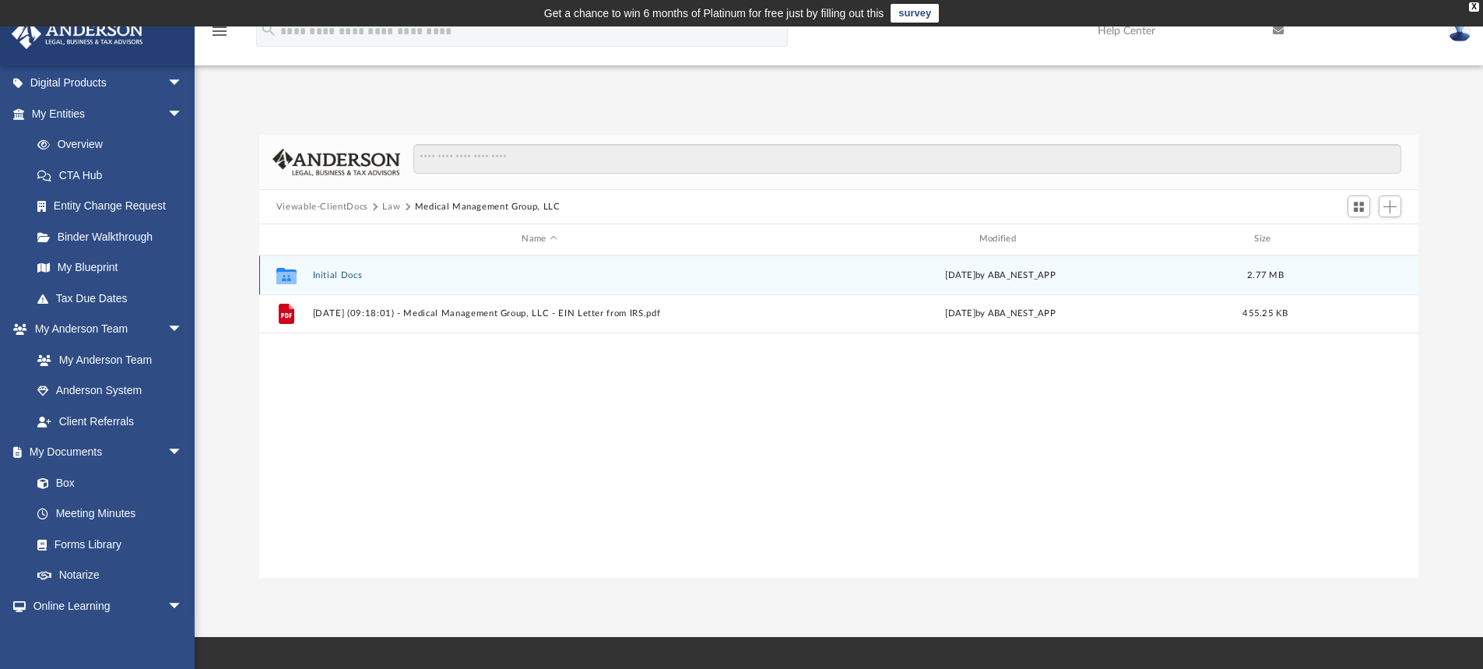
scroll to position [0, 0]
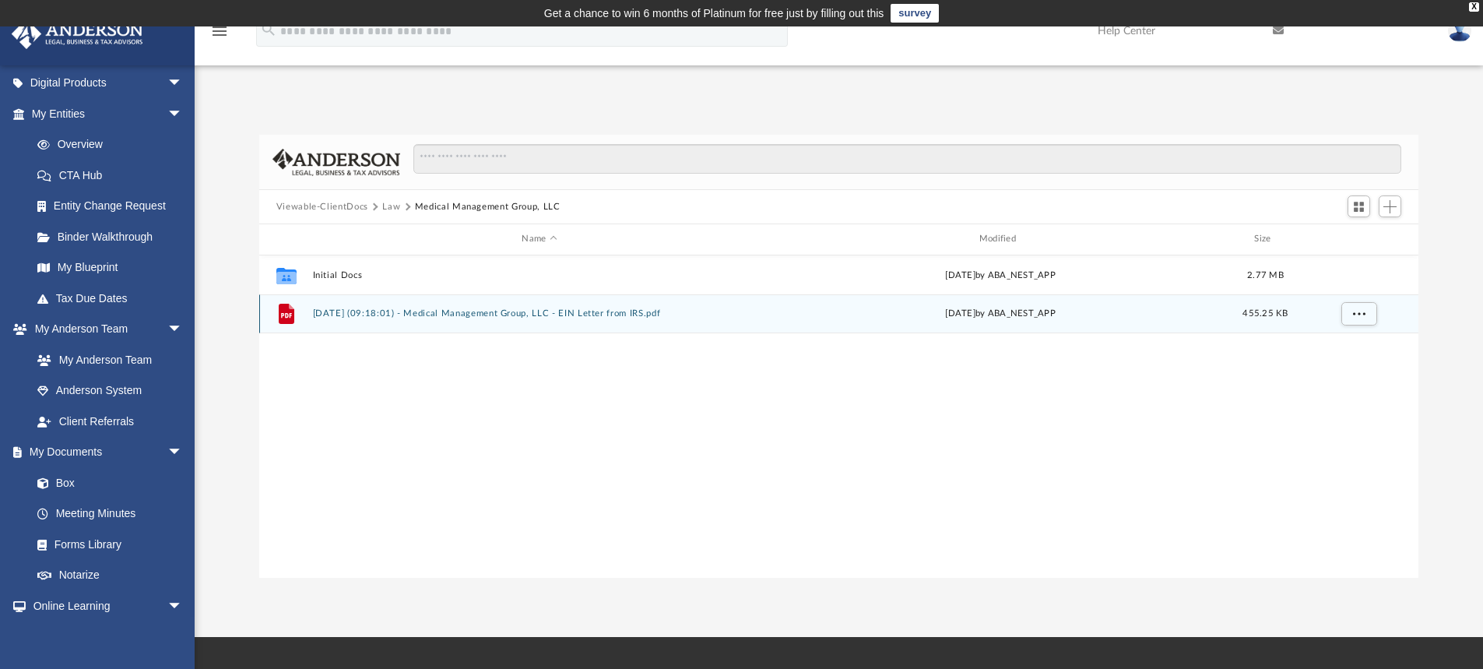
click at [428, 309] on button "[DATE] (09:18:01) - Medical Management Group, LLC - EIN Letter from IRS.pdf" at bounding box center [539, 313] width 454 height 10
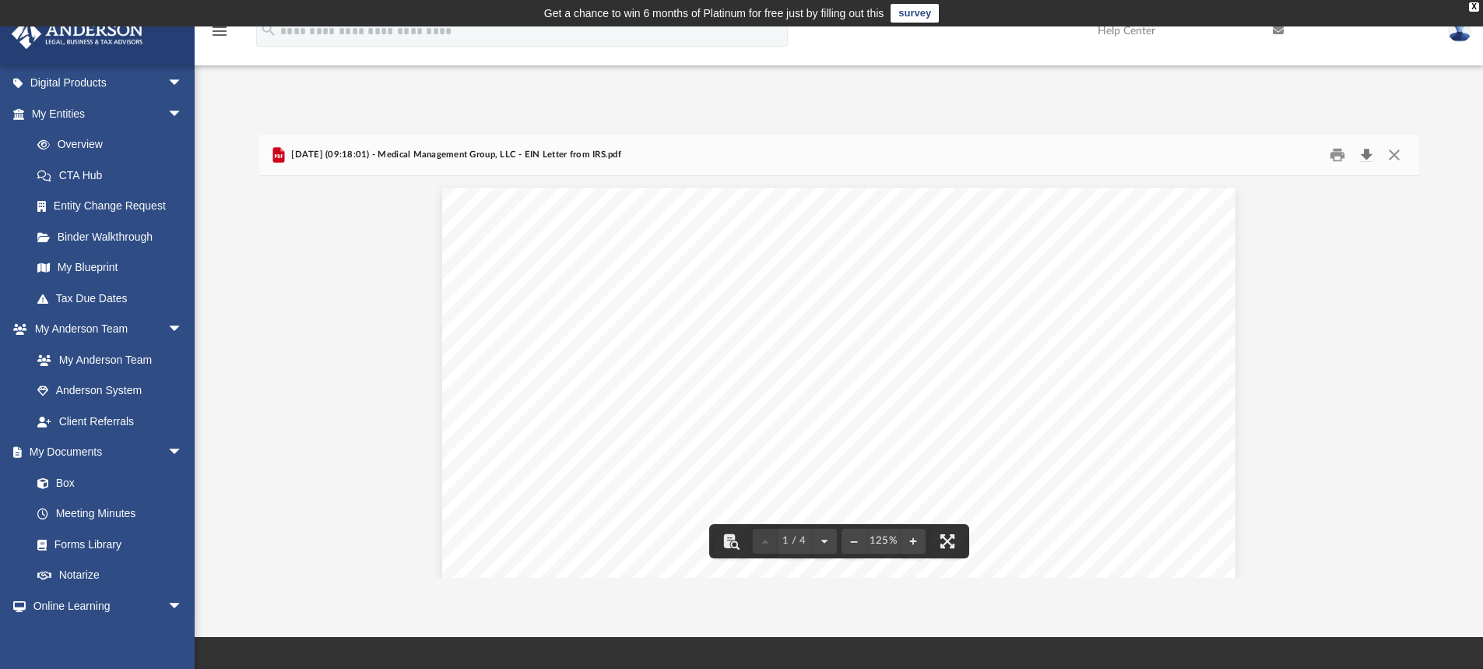
click at [1366, 153] on button "Download" at bounding box center [1367, 155] width 28 height 24
